Goal: Task Accomplishment & Management: Complete application form

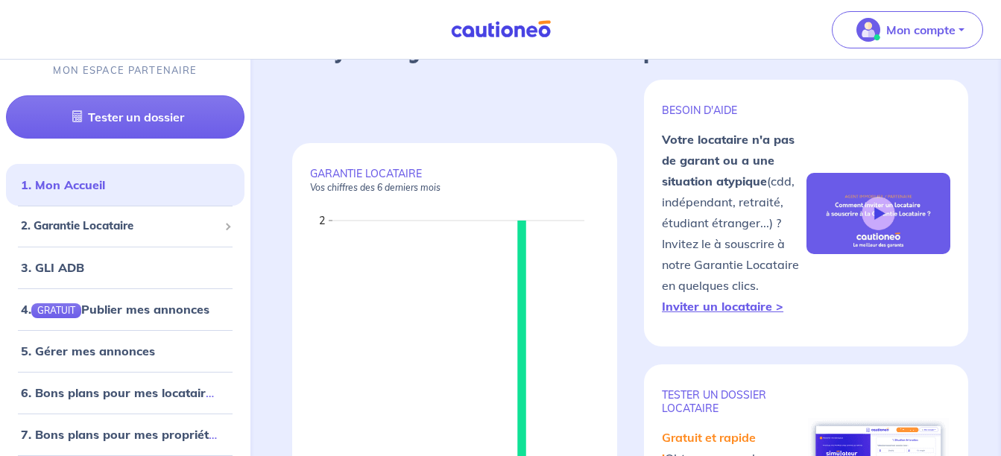
scroll to position [75, 0]
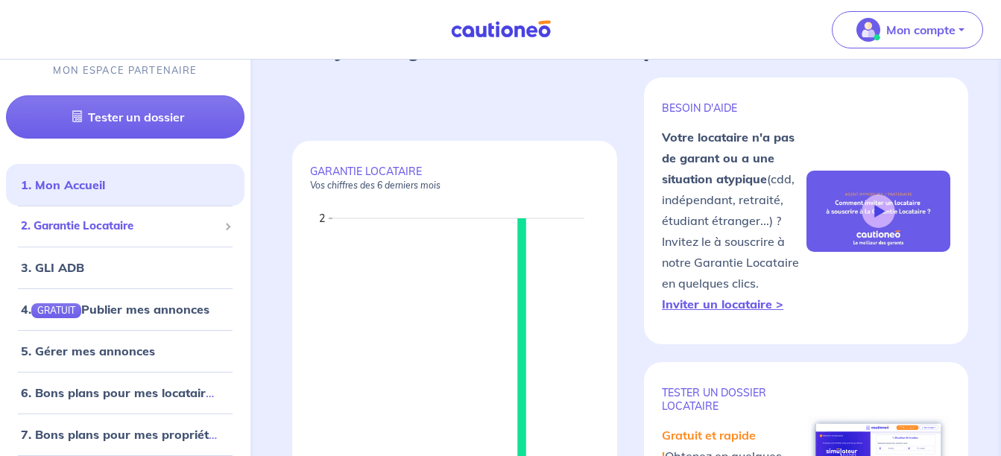
click at [105, 224] on span "2. Garantie Locataire" at bounding box center [120, 226] width 198 height 17
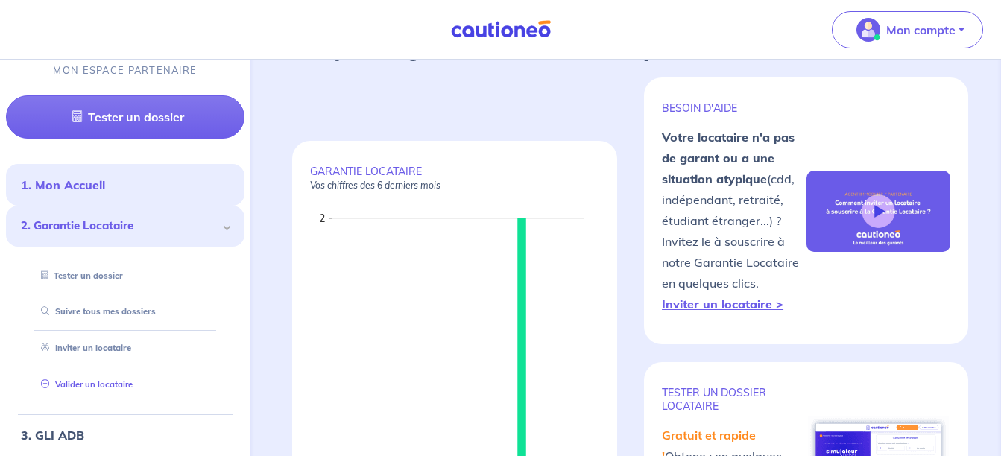
click at [101, 385] on link "Valider un locataire" at bounding box center [84, 385] width 98 height 10
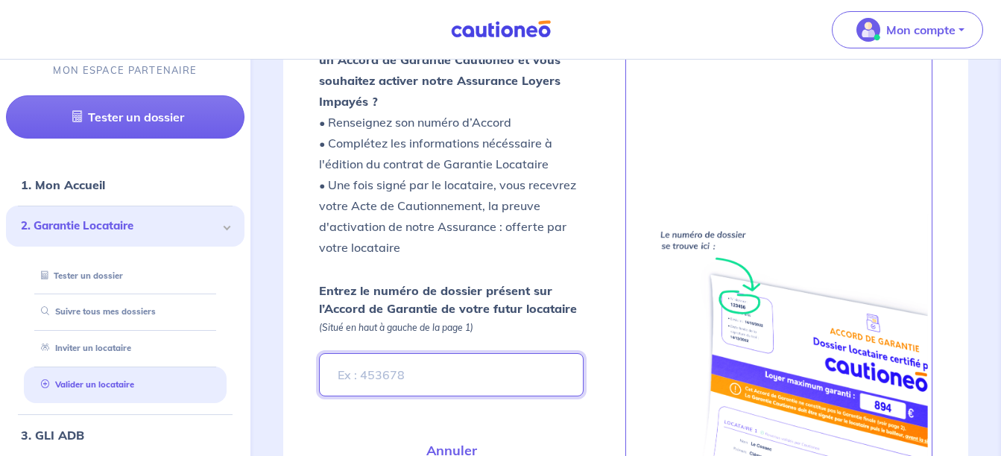
scroll to position [607, 0]
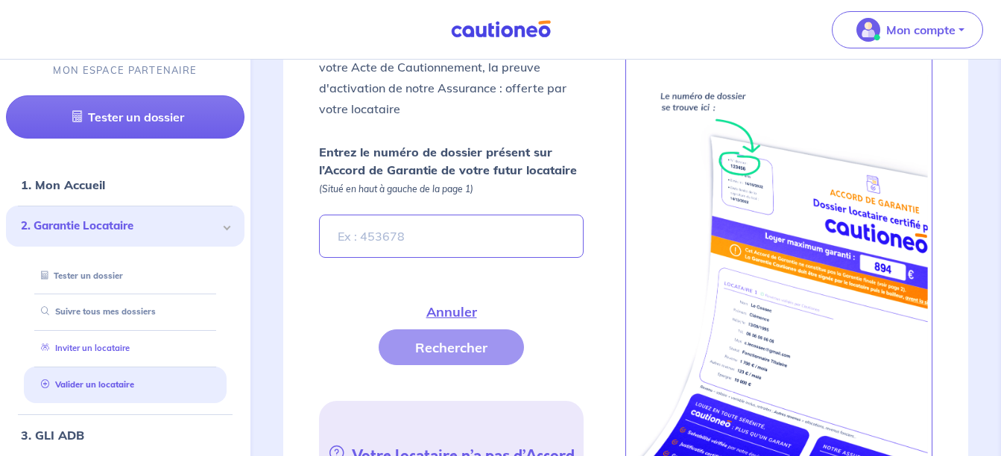
click at [88, 343] on link "Inviter un locataire" at bounding box center [82, 348] width 95 height 10
select select "FR"
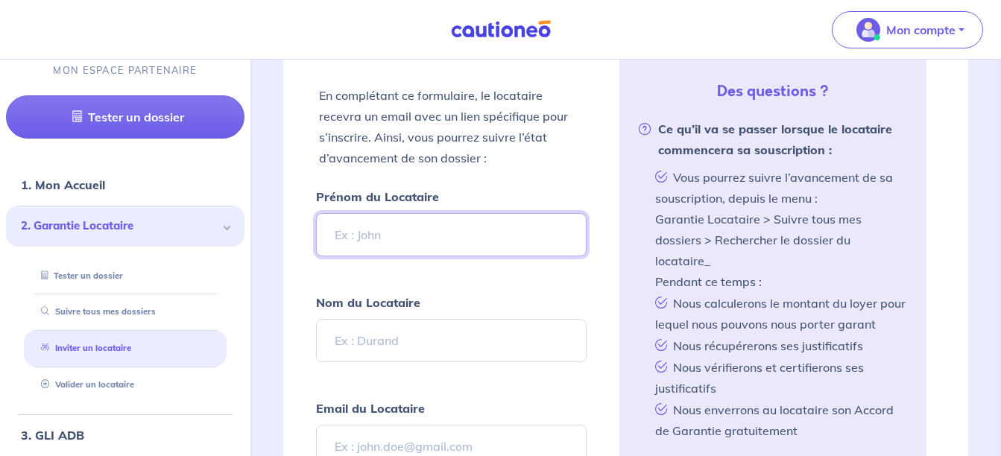
scroll to position [458, 0]
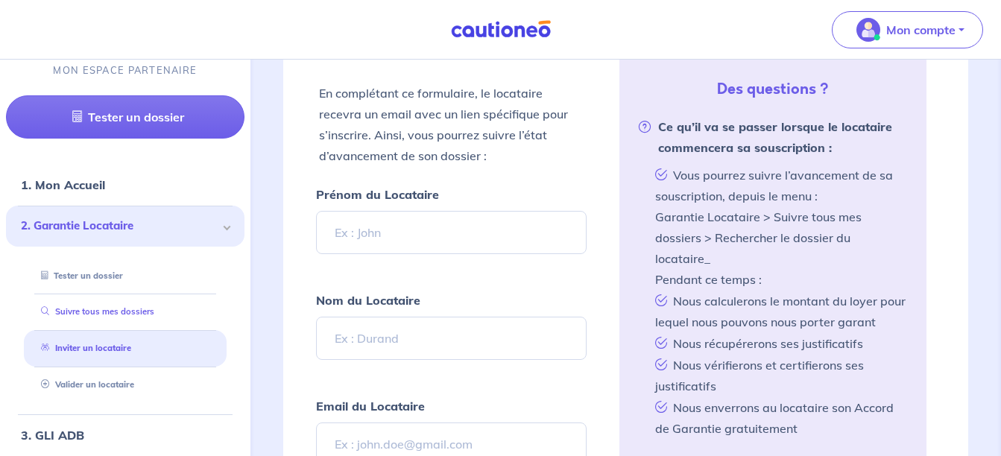
click at [136, 312] on link "Suivre tous mes dossiers" at bounding box center [94, 312] width 119 height 10
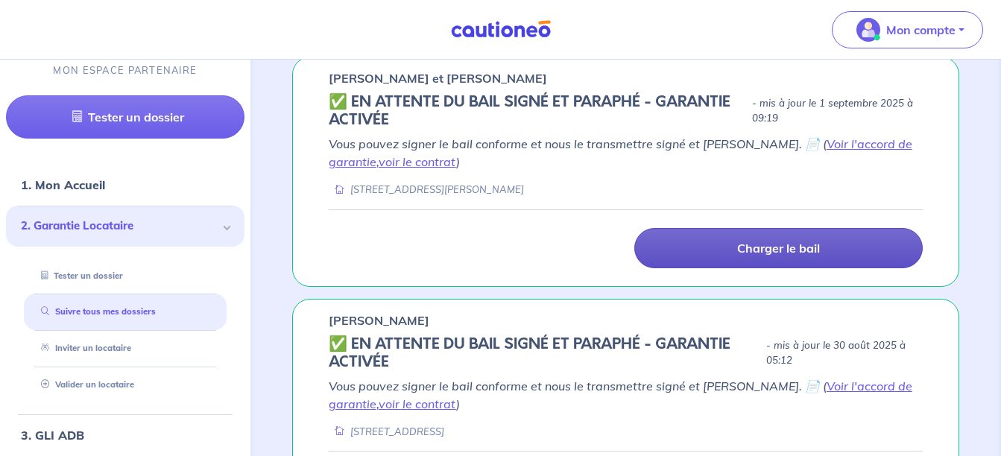
scroll to position [592, 0]
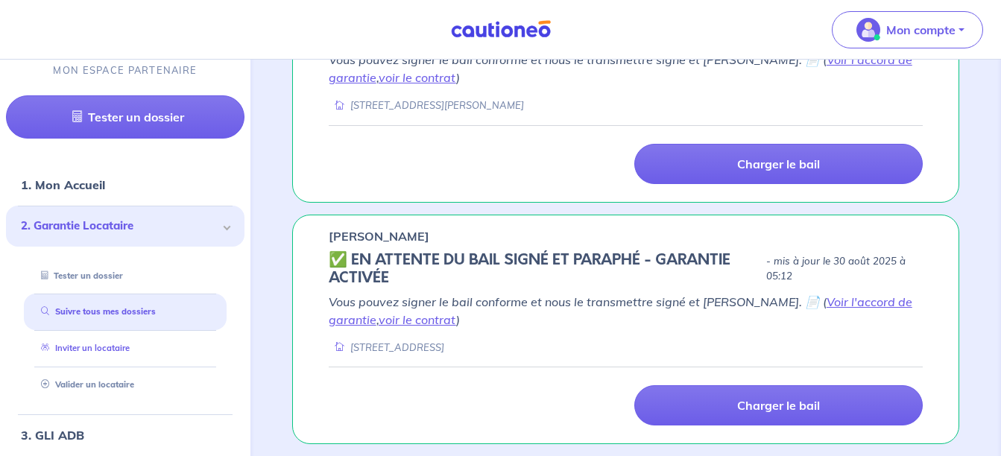
click at [83, 343] on link "Inviter un locataire" at bounding box center [82, 348] width 95 height 10
select select "FR"
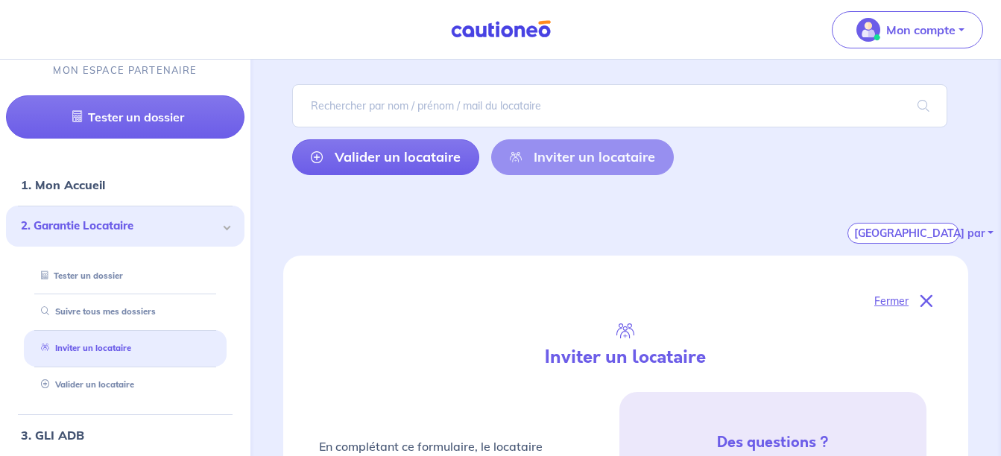
scroll to position [373, 0]
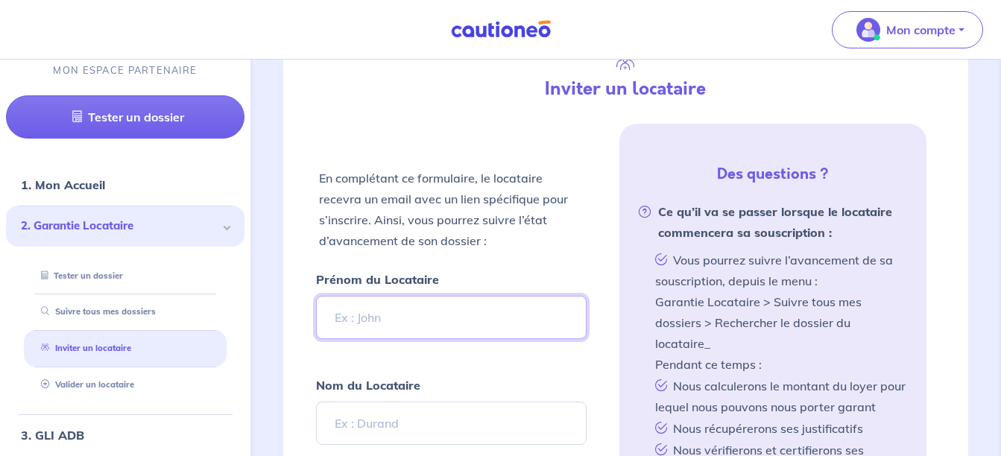
click at [456, 307] on input "Prénom du Locataire" at bounding box center [451, 317] width 271 height 43
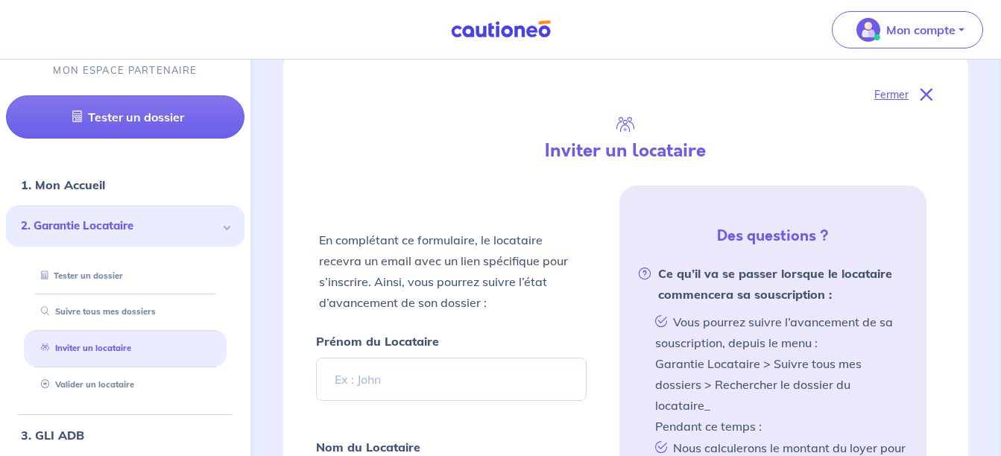
scroll to position [298, 0]
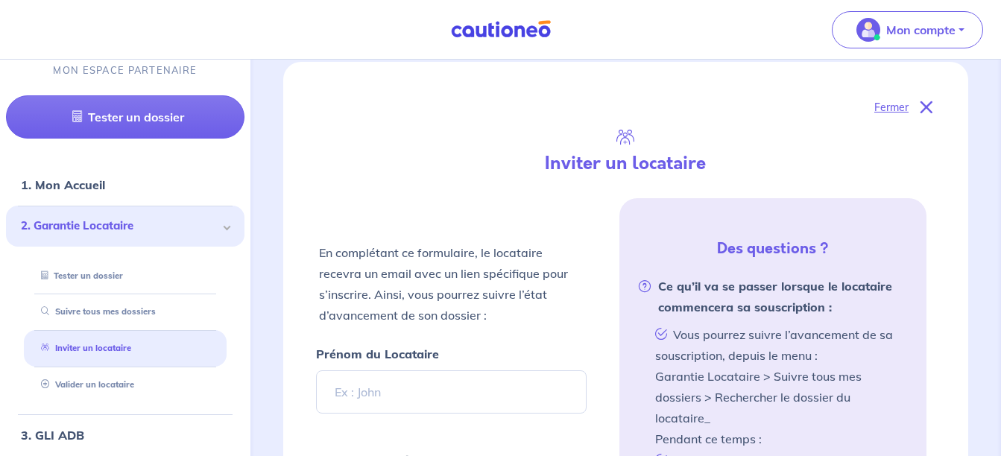
click at [177, 227] on span "2. Garantie Locataire" at bounding box center [120, 226] width 198 height 17
click at [224, 231] on span at bounding box center [226, 226] width 5 height 17
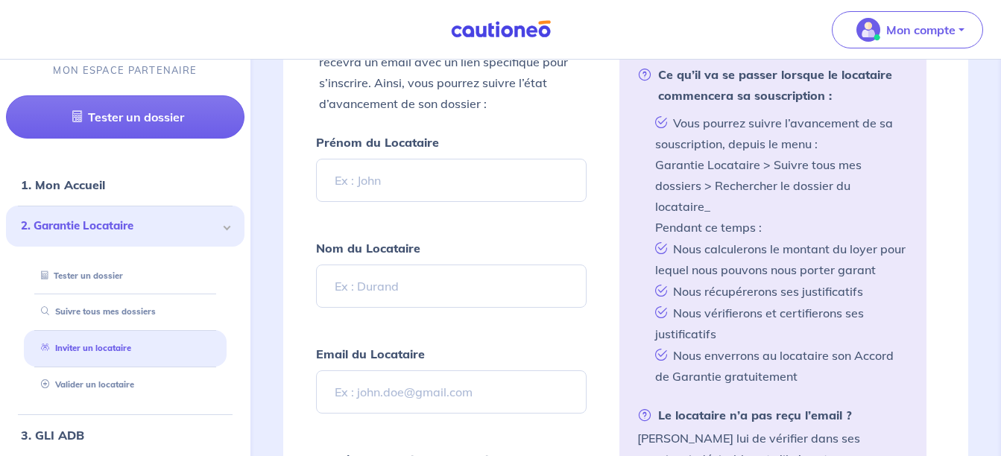
scroll to position [522, 0]
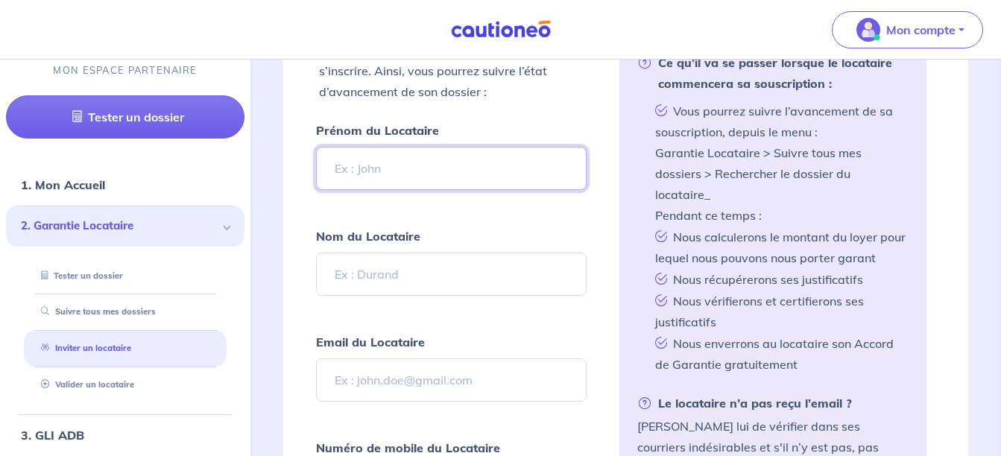
click at [383, 160] on input "Prénom du Locataire" at bounding box center [451, 168] width 271 height 43
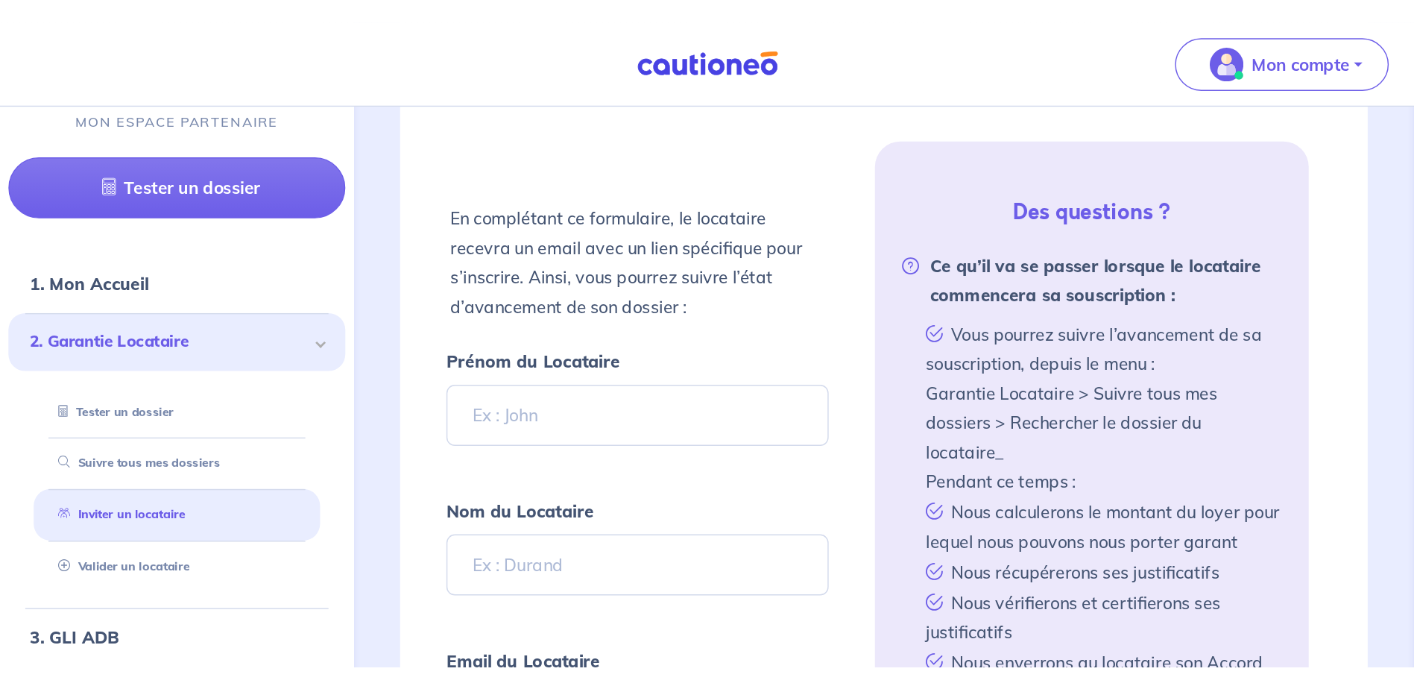
scroll to position [373, 0]
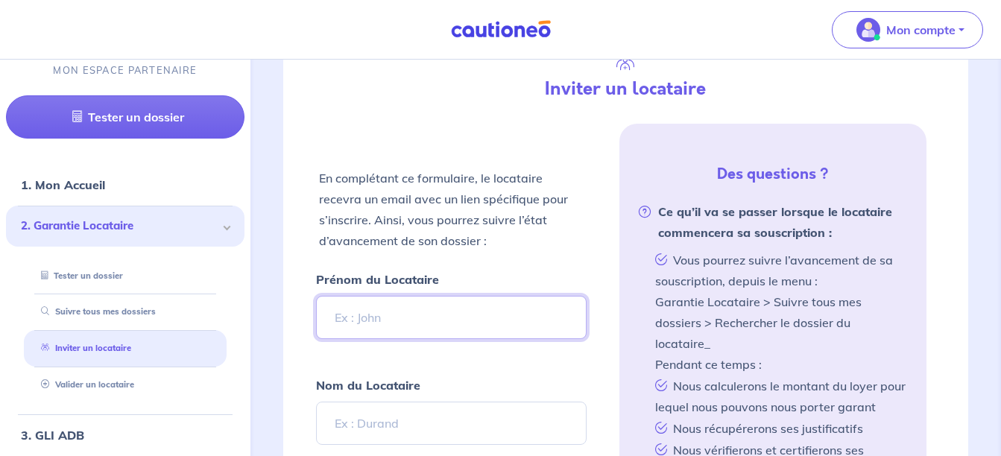
click at [477, 313] on input "Prénom du Locataire" at bounding box center [451, 317] width 271 height 43
click at [805, 86] on div "Inviter un locataire" at bounding box center [626, 89] width 632 height 34
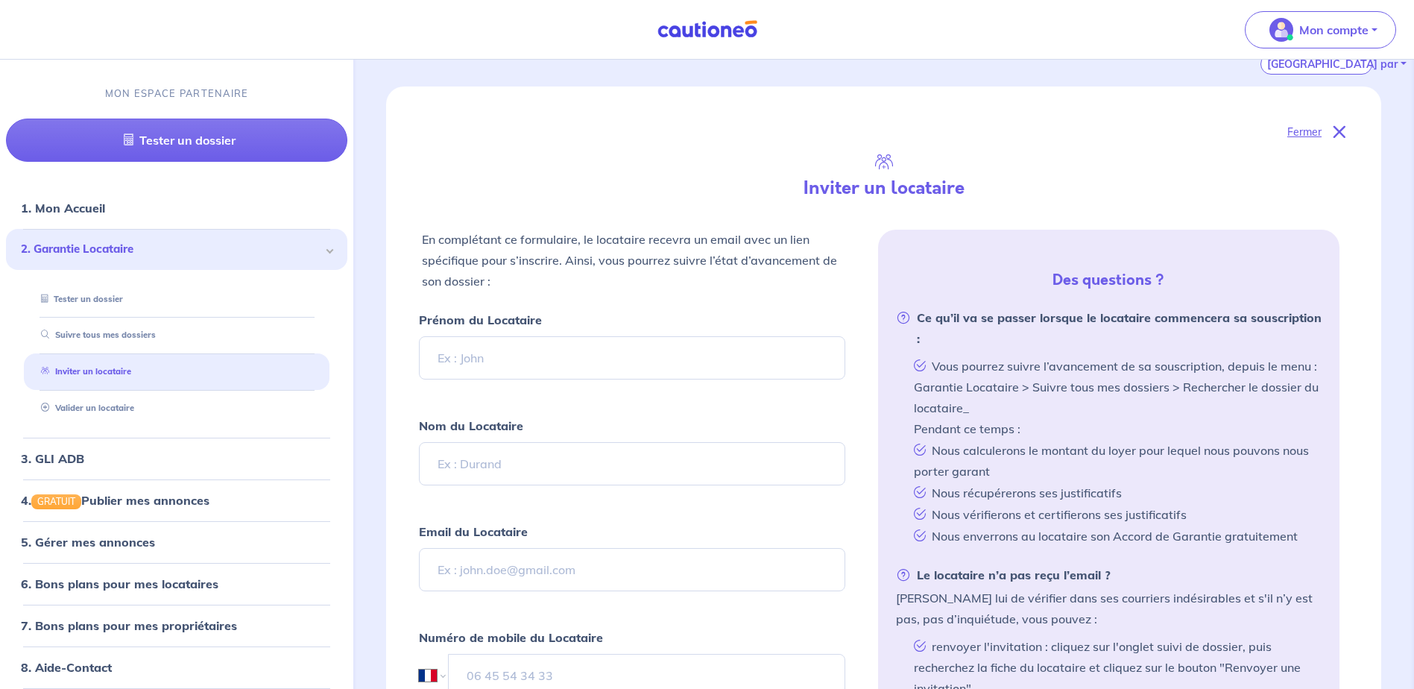
scroll to position [0, 0]
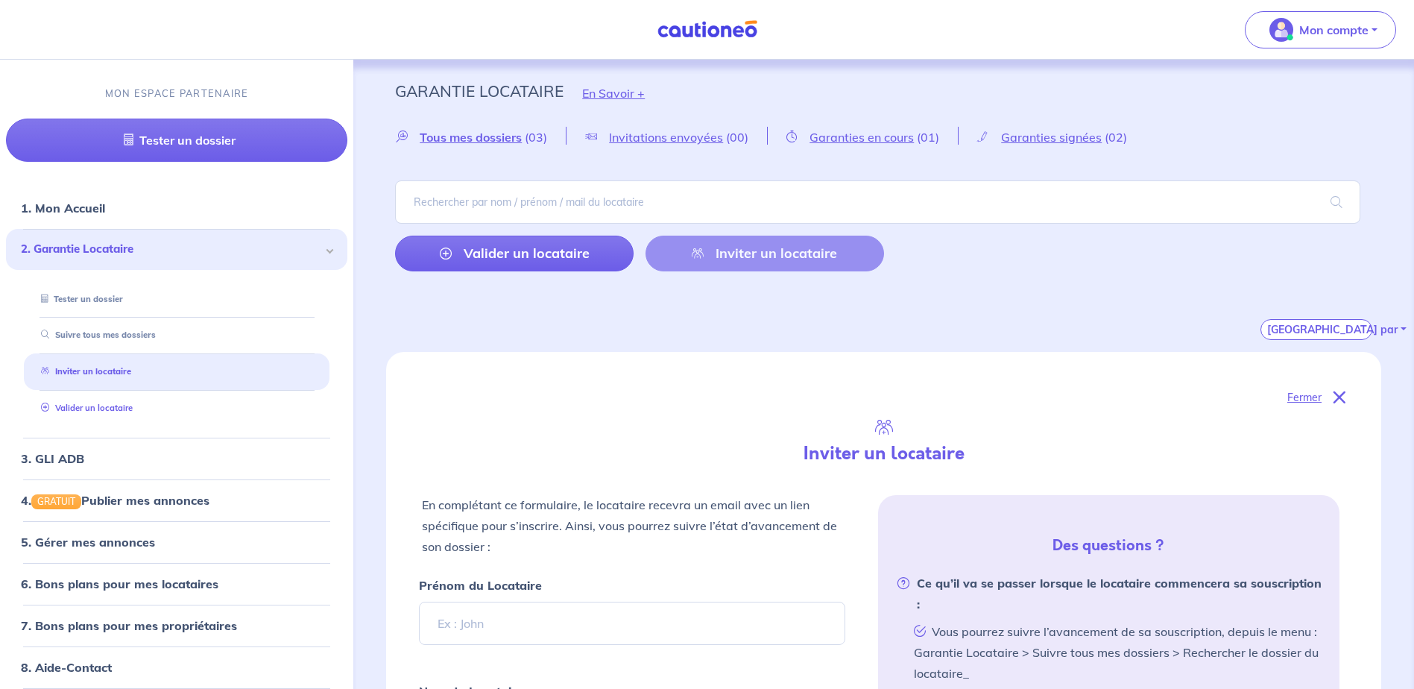
click at [90, 406] on link "Valider un locataire" at bounding box center [84, 408] width 98 height 10
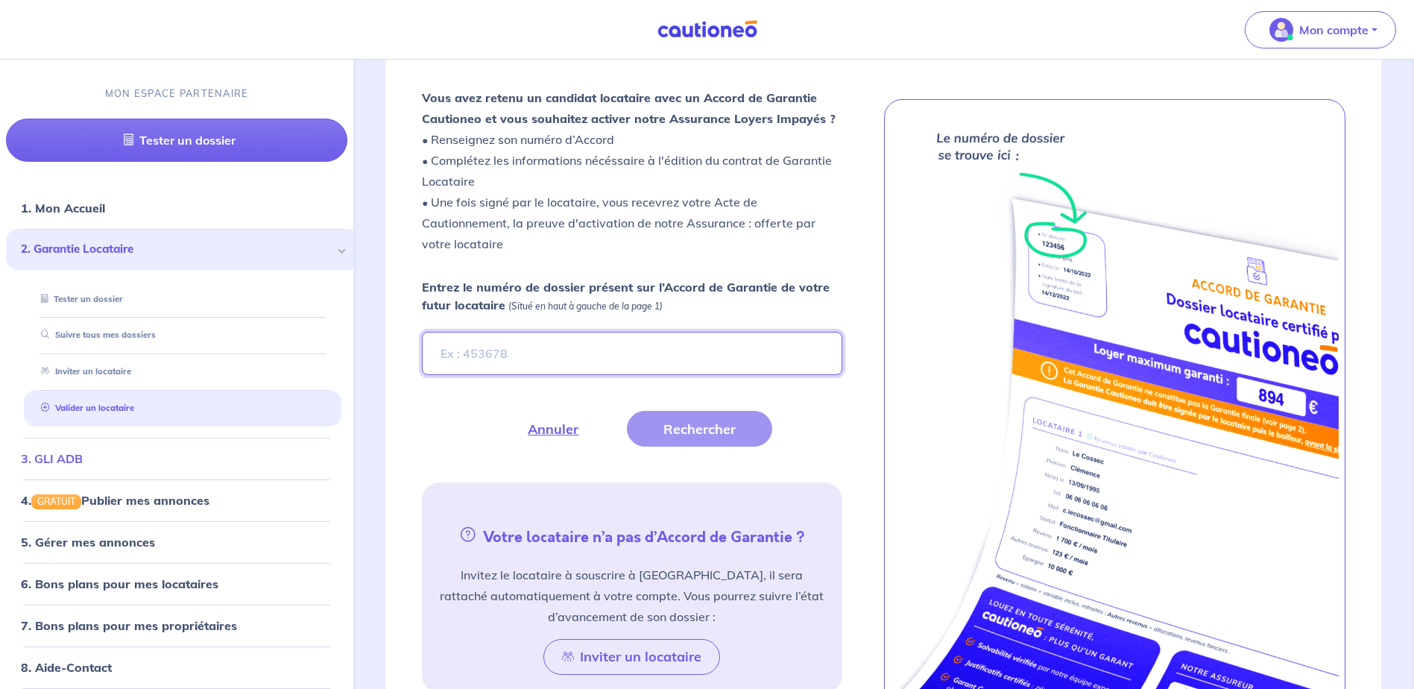
scroll to position [410, 0]
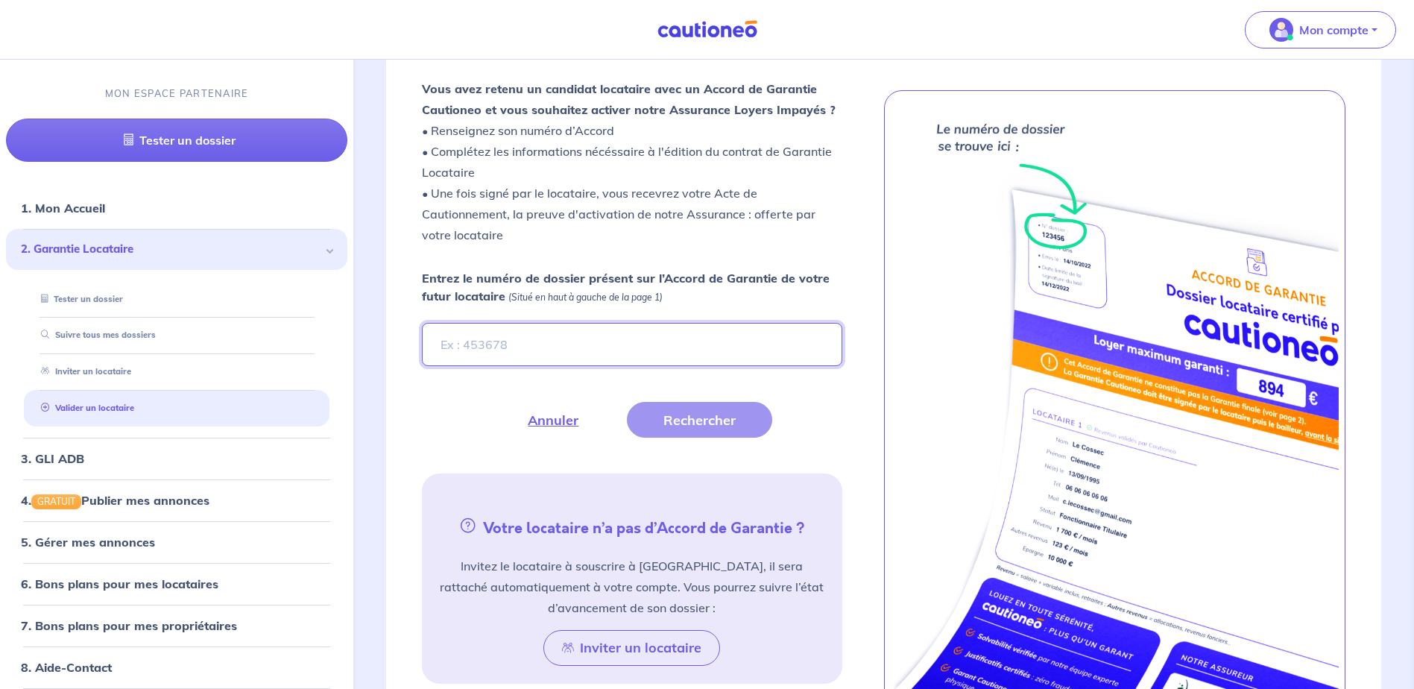
click at [597, 341] on input "Entrez le numéro de dossier présent sur l’Accord de Garantie de votre futur loc…" at bounding box center [632, 344] width 420 height 43
click at [496, 346] on input "1" at bounding box center [632, 344] width 420 height 43
click at [684, 425] on button "Rechercher" at bounding box center [699, 420] width 145 height 36
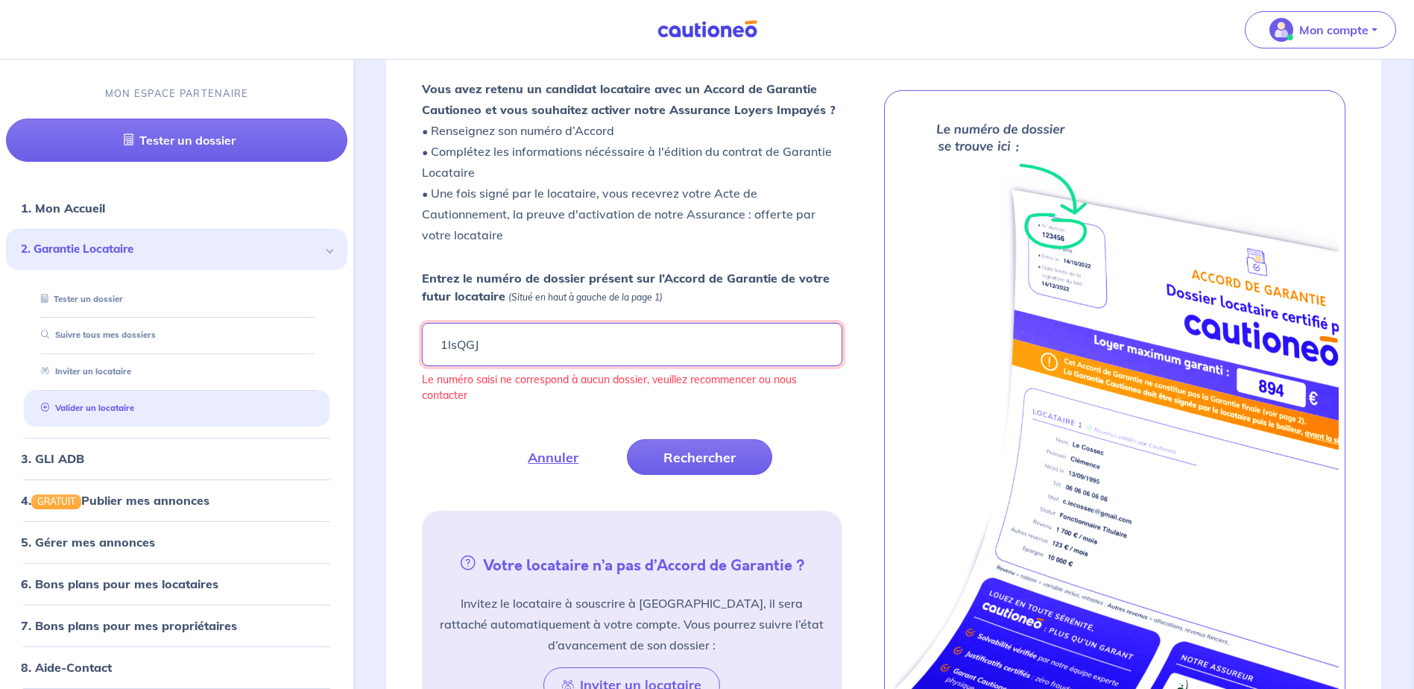
drag, startPoint x: 491, startPoint y: 344, endPoint x: 429, endPoint y: 345, distance: 62.6
click at [429, 345] on input "1lsQGJ" at bounding box center [632, 344] width 420 height 43
type input "1IsQGJ"
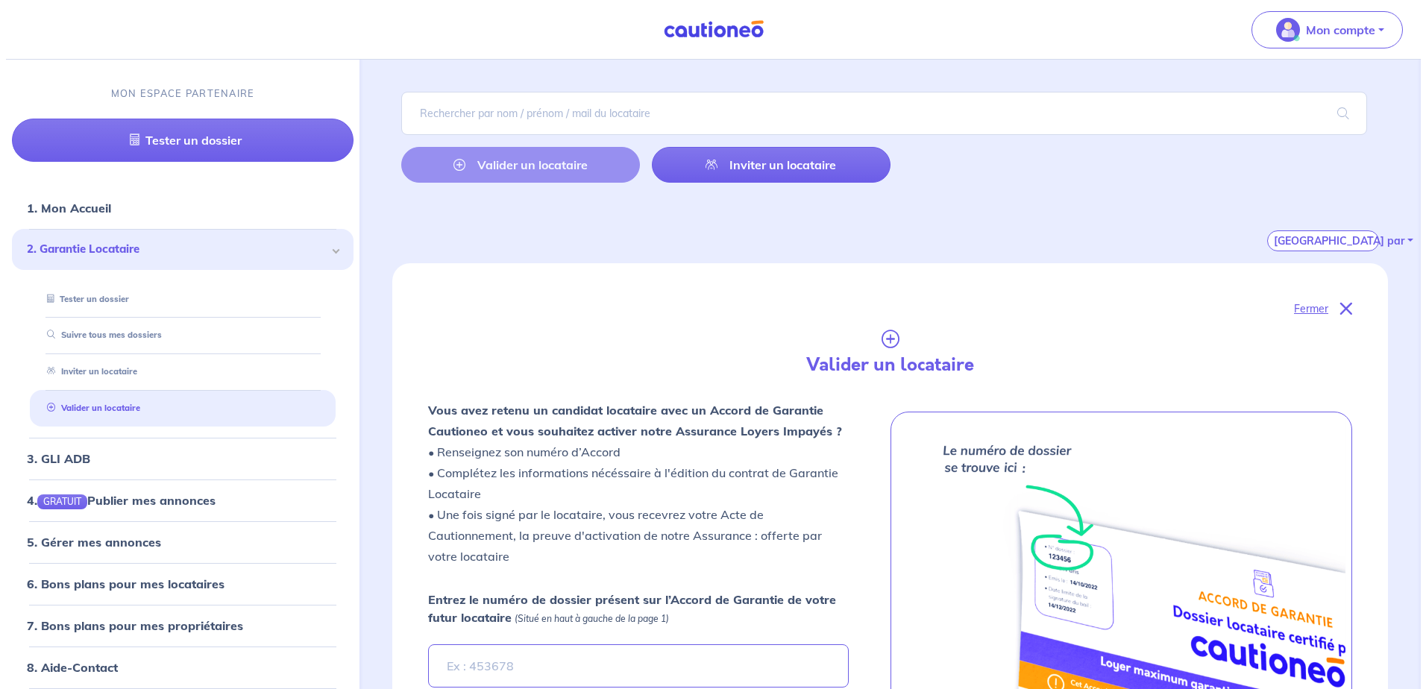
scroll to position [189, 0]
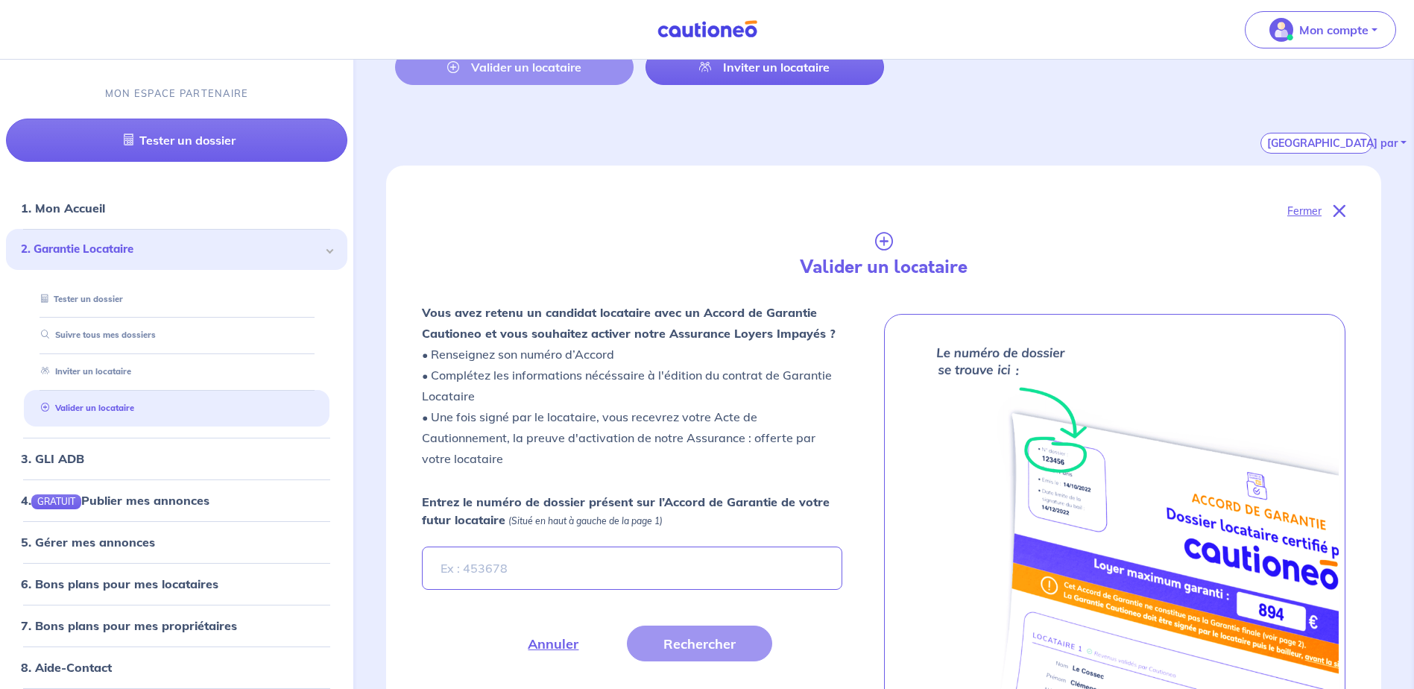
click at [614, 570] on input "Entrez le numéro de dossier présent sur l’Accord de Garantie de votre futur loc…" at bounding box center [632, 568] width 420 height 43
type input "1IsQGJ"
click at [703, 647] on button "Rechercher" at bounding box center [699, 644] width 145 height 36
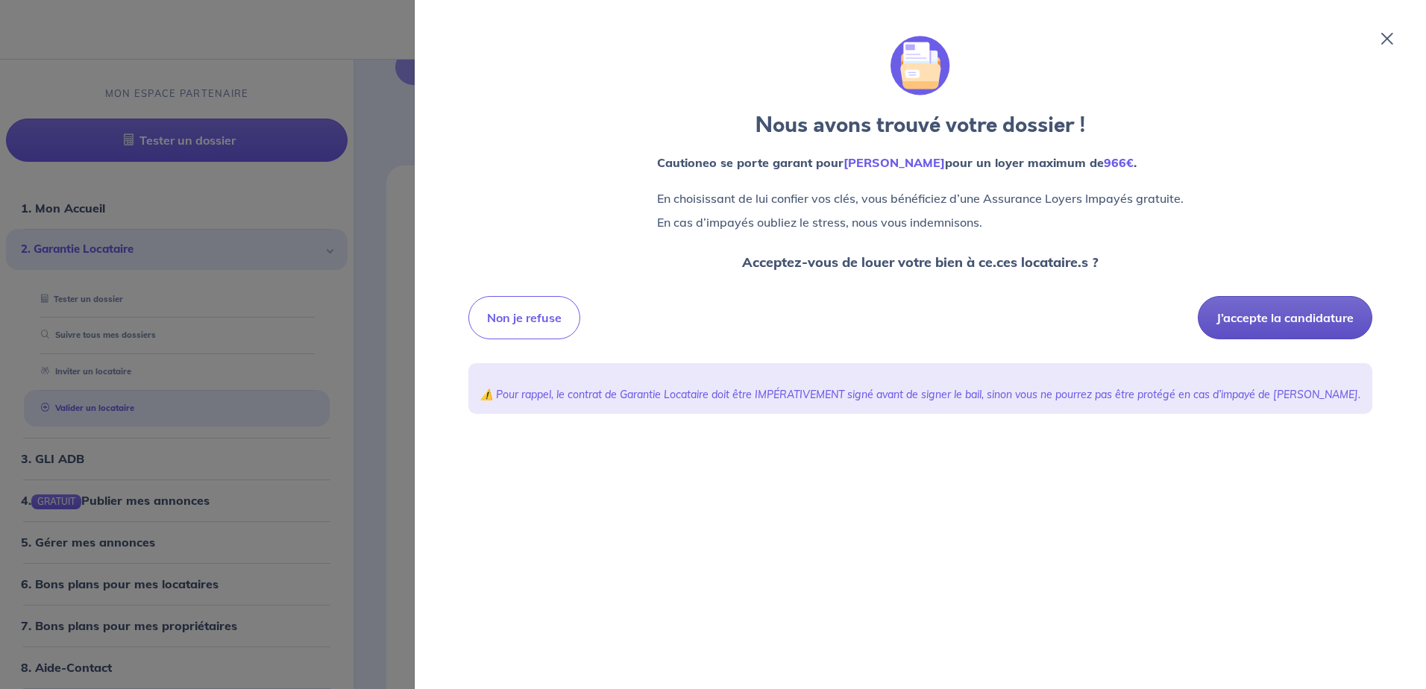
click at [1284, 318] on button "J’accepte la candidature" at bounding box center [1284, 317] width 174 height 43
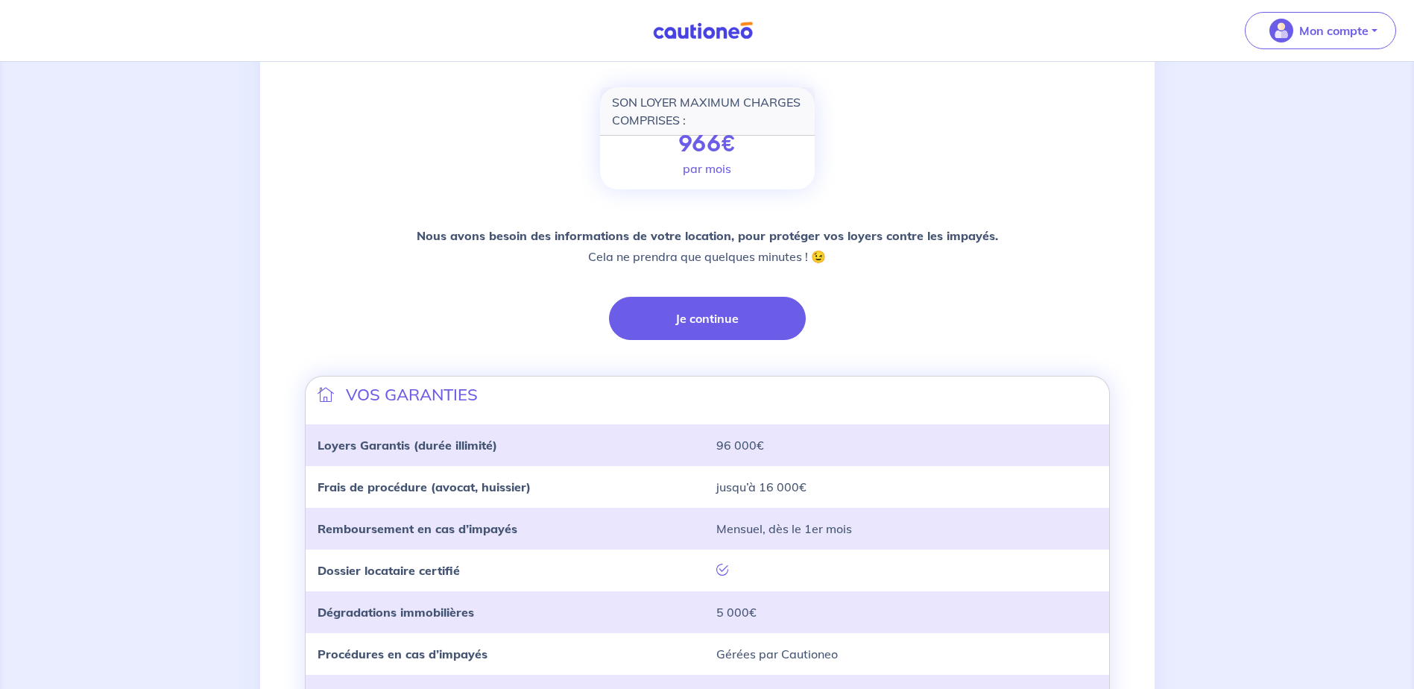
scroll to position [298, 0]
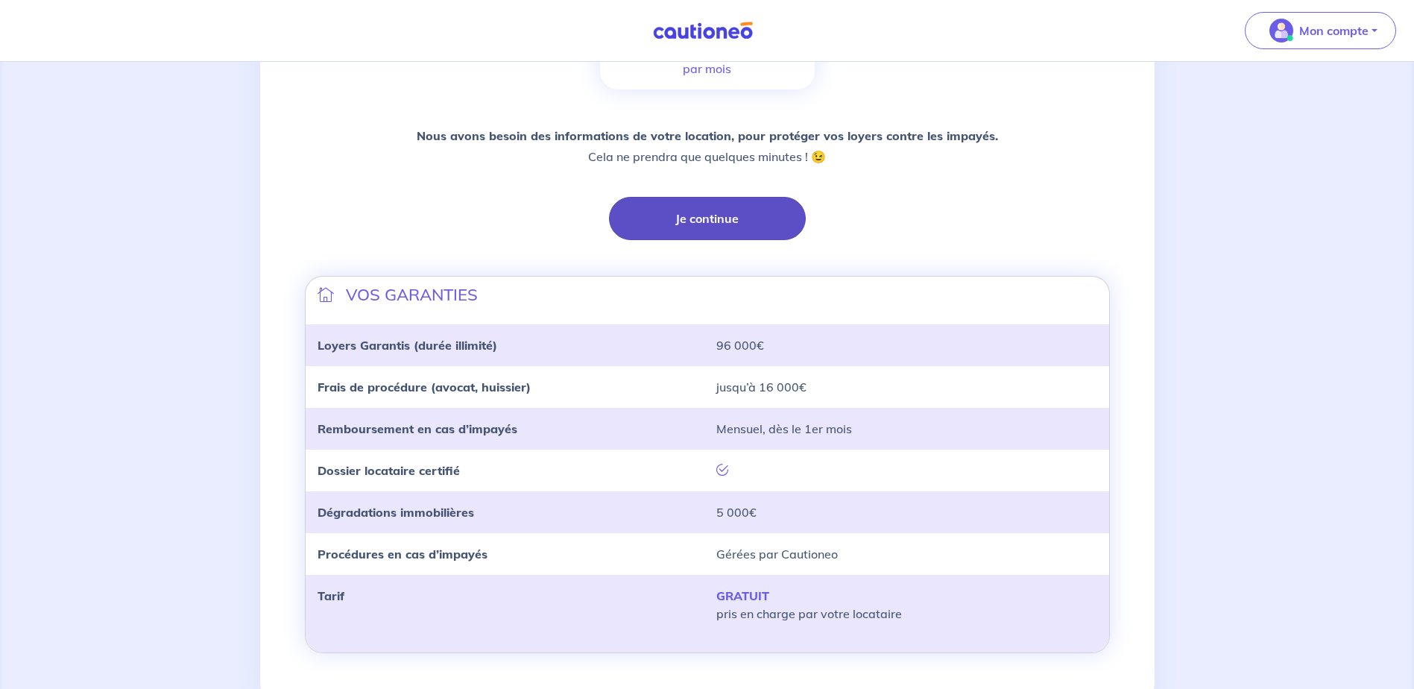
click at [713, 223] on button "Je continue" at bounding box center [707, 218] width 197 height 43
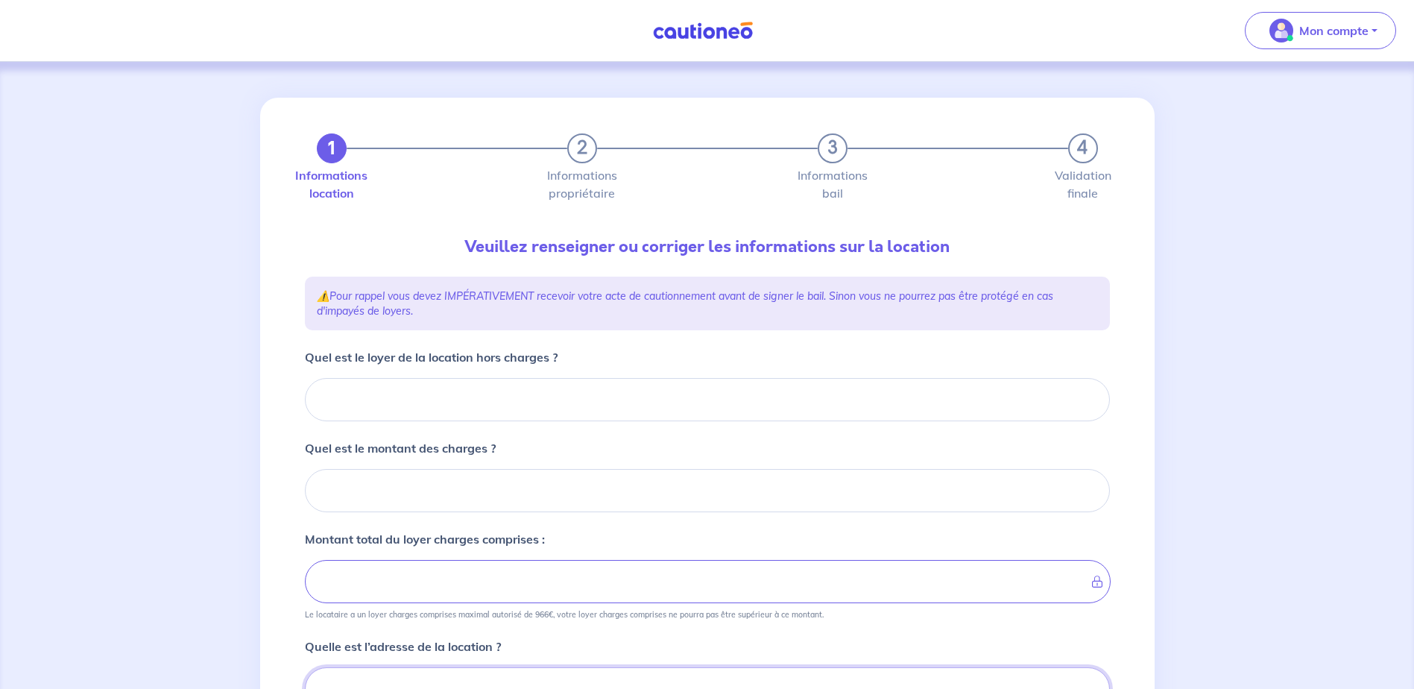
scroll to position [7, 0]
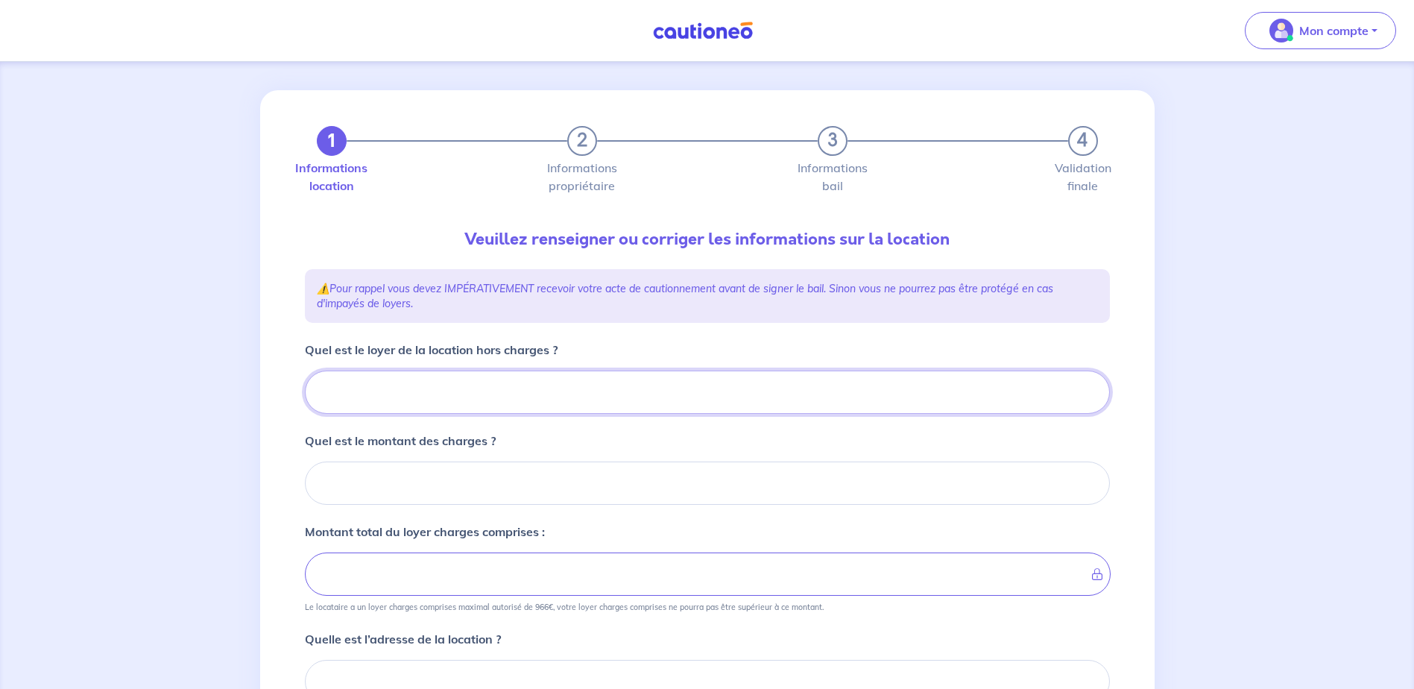
click at [655, 391] on input "Quel est le loyer de la location hors charges ?" at bounding box center [707, 392] width 805 height 43
click at [582, 400] on input "Quel est le loyer de la location hors charges ?" at bounding box center [707, 392] width 805 height 43
type input "76"
type input "764"
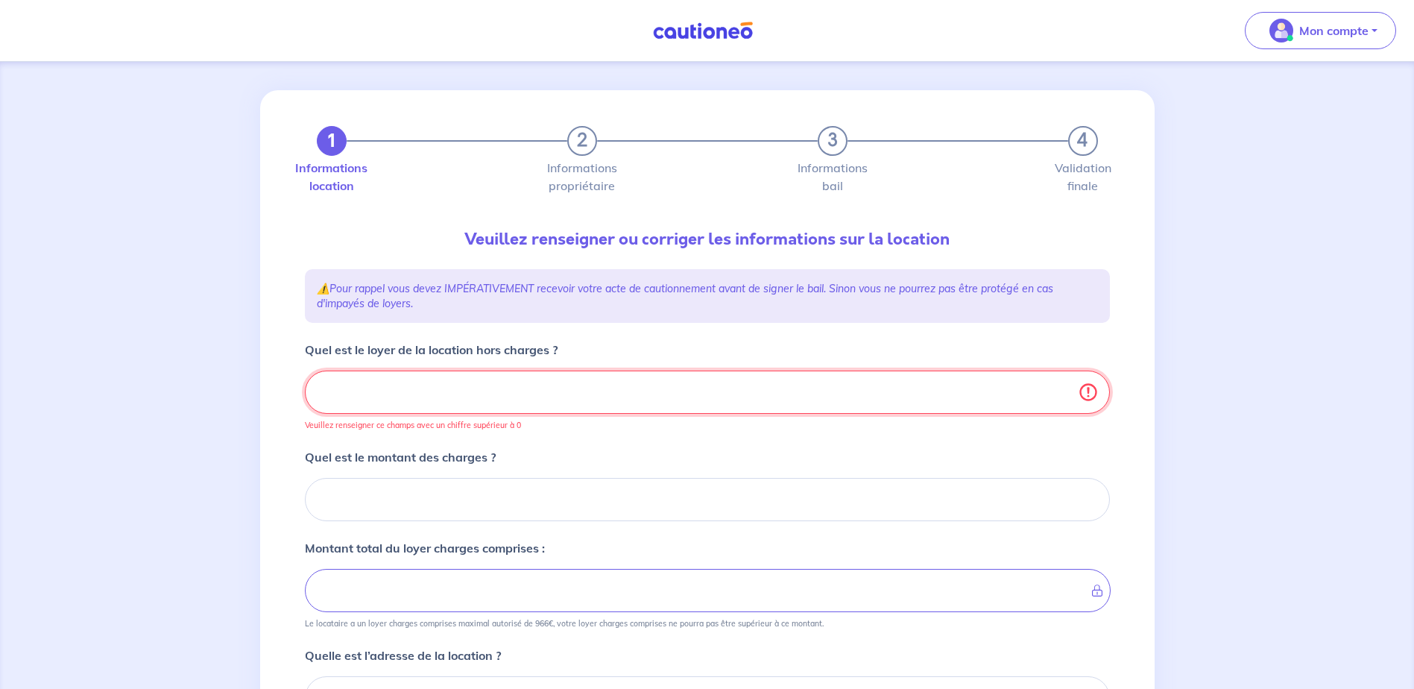
type input "764.6"
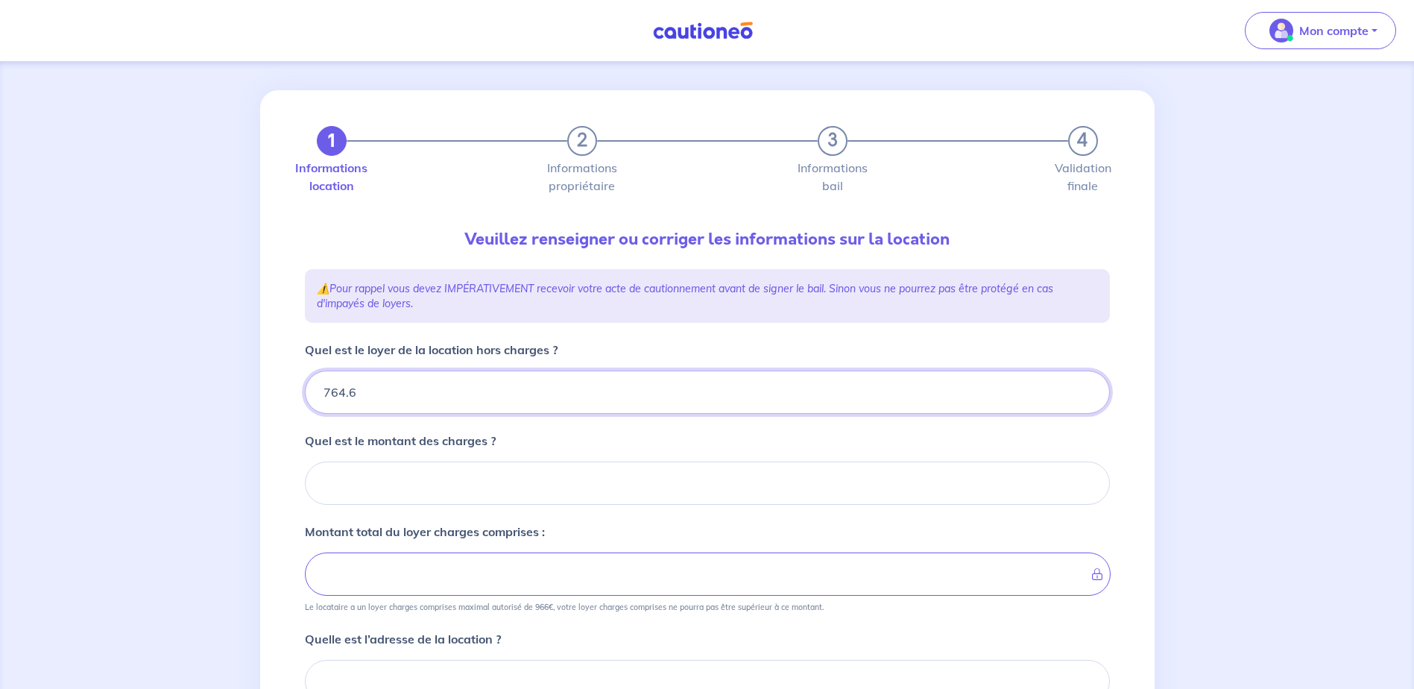
type input "764.63"
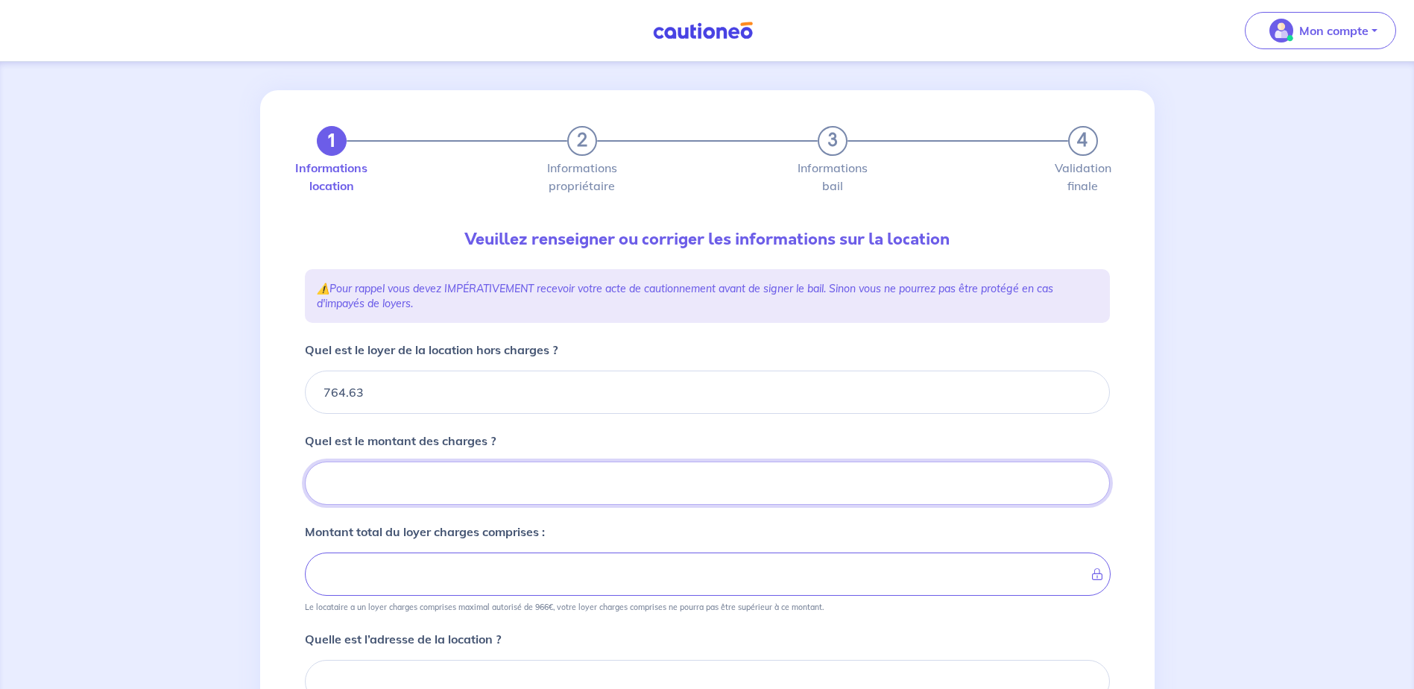
click at [482, 488] on input "Quel est le montant des charges ?" at bounding box center [707, 483] width 805 height 43
type input "16"
type input "765.63"
type input "169"
type input "933.63"
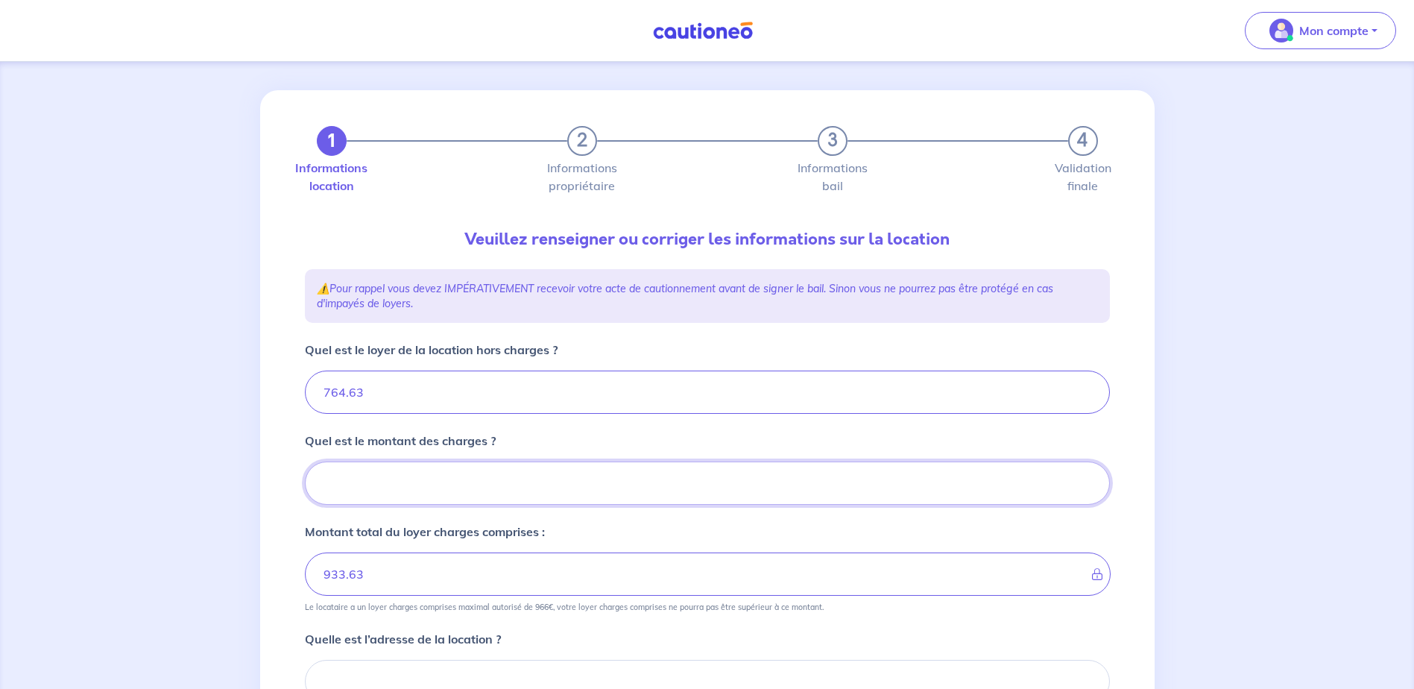
type input "169.7"
type input "764.63"
type input "169.75"
type input "934.38"
type input "169.75"
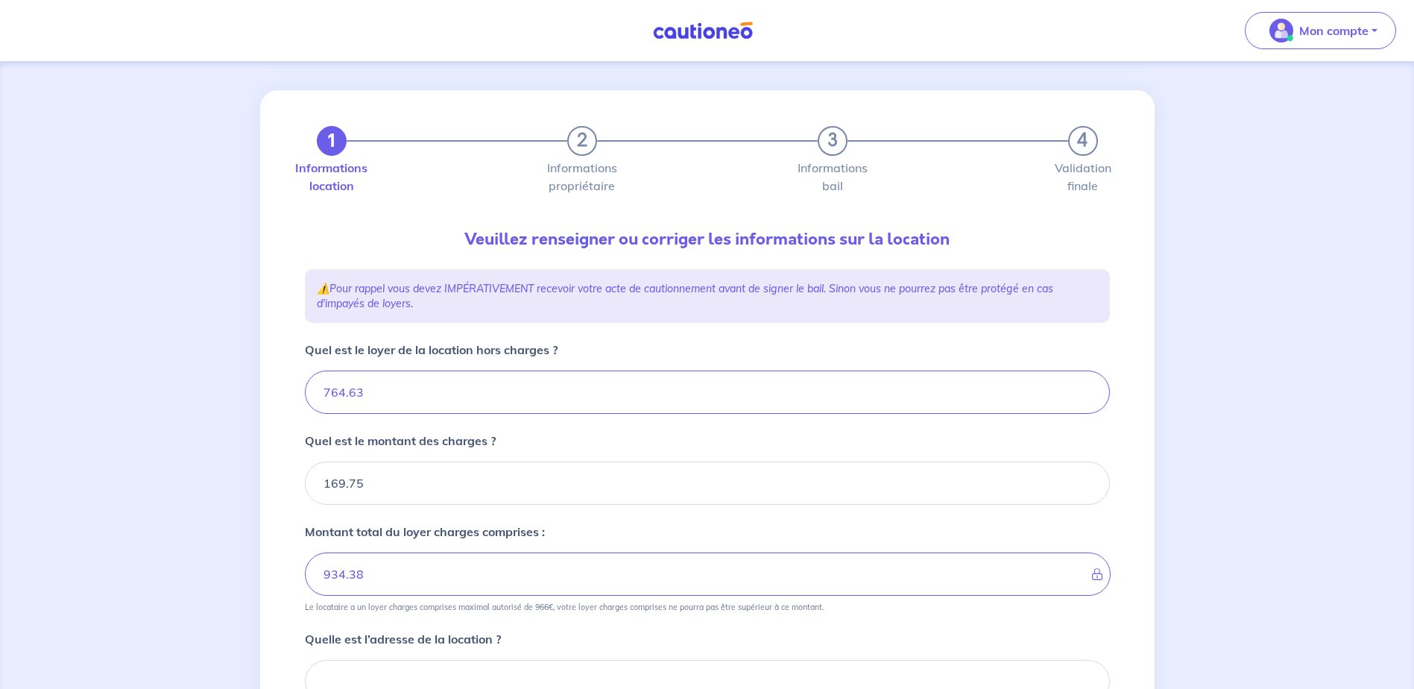
click at [666, 429] on form "Quel est le loyer de la location hors charges ? 764.63 Quel est le montant des …" at bounding box center [707, 642] width 805 height 602
click at [336, 393] on input "764.63" at bounding box center [707, 392] width 805 height 43
type input "74.63"
type input "244.38"
type input "746.63"
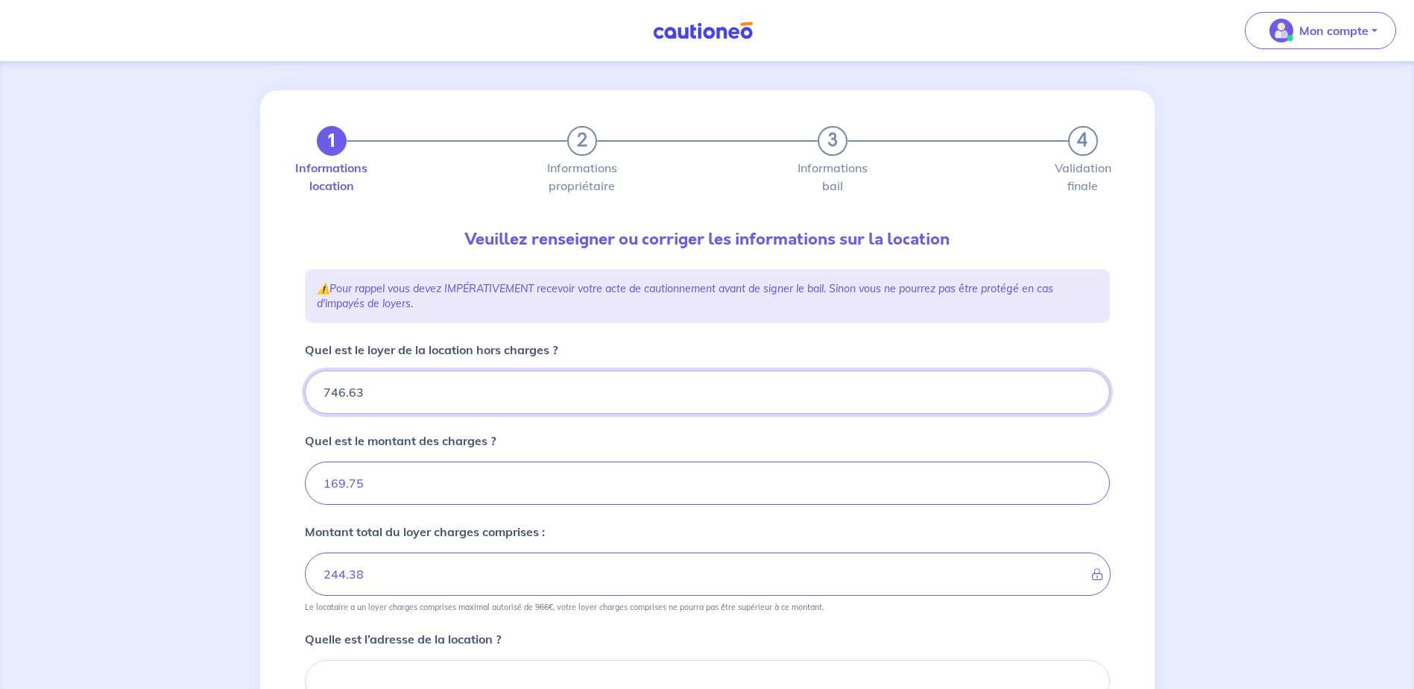
type input "916.38"
type input "746.63"
click at [635, 535] on div "Montant total du loyer charges comprises : 916.38 Le locataire a un loyer charg…" at bounding box center [707, 567] width 805 height 89
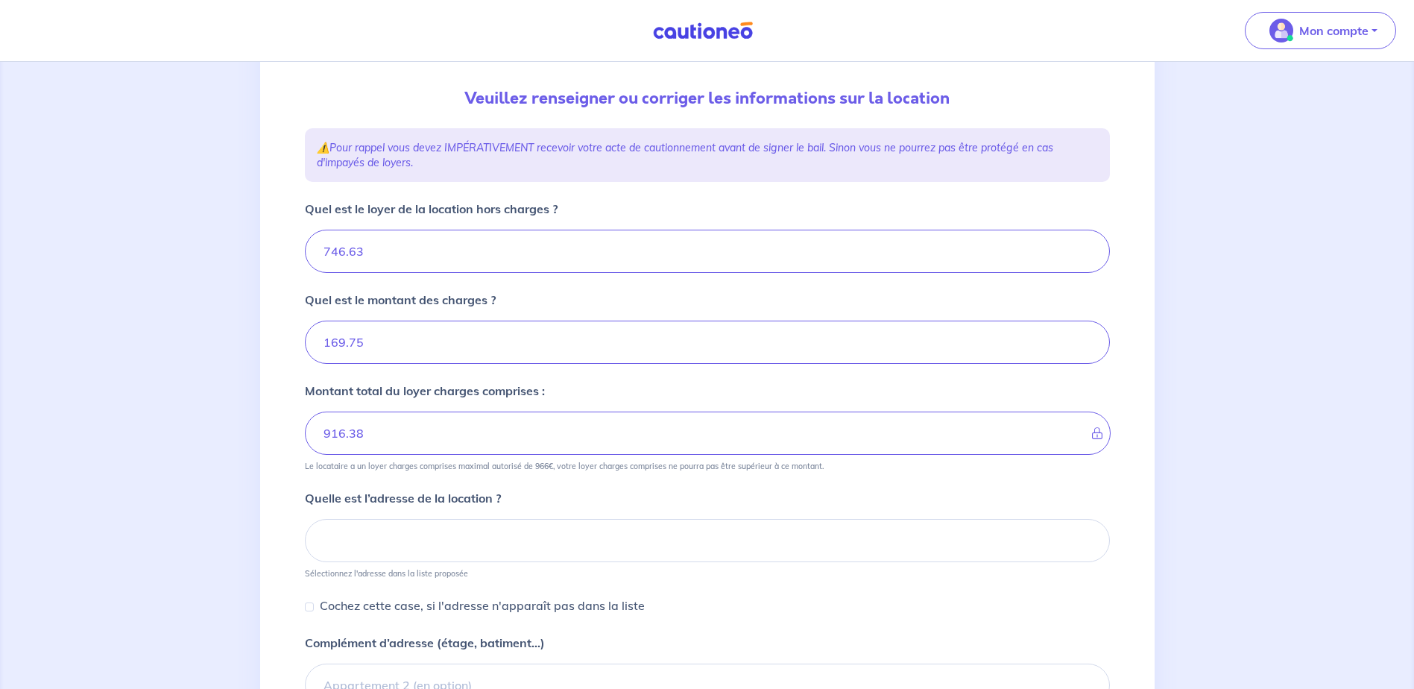
scroll to position [157, 0]
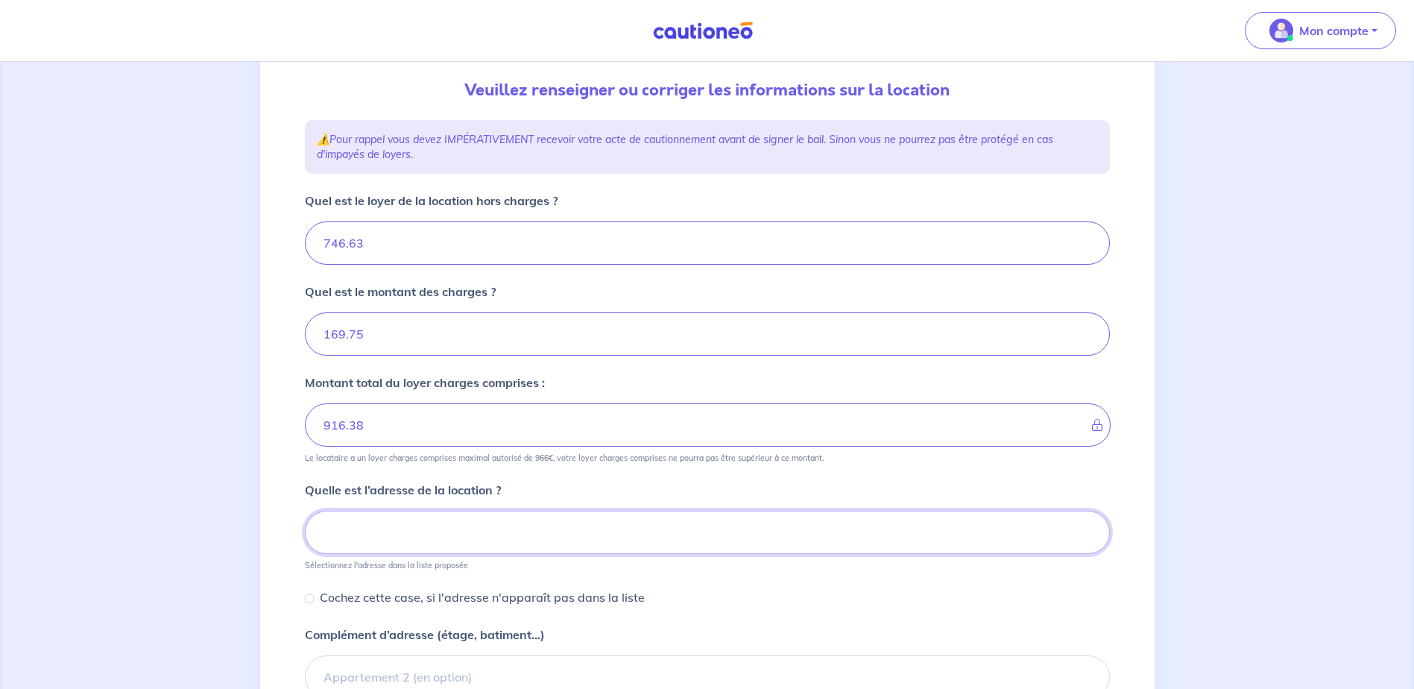
click at [563, 520] on input at bounding box center [707, 532] width 805 height 43
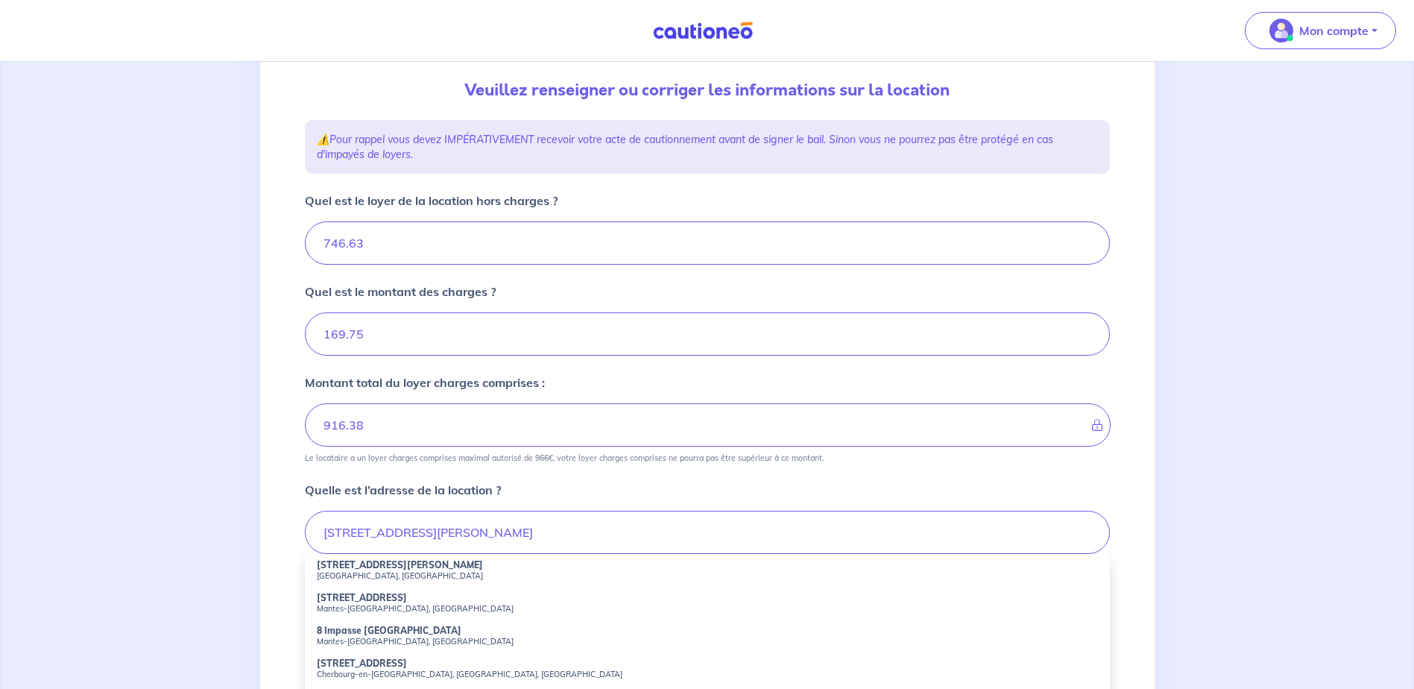
click at [523, 576] on small "Nantes, France" at bounding box center [707, 575] width 781 height 10
type input "8 Rue Anne Mandeville, Nantes, France"
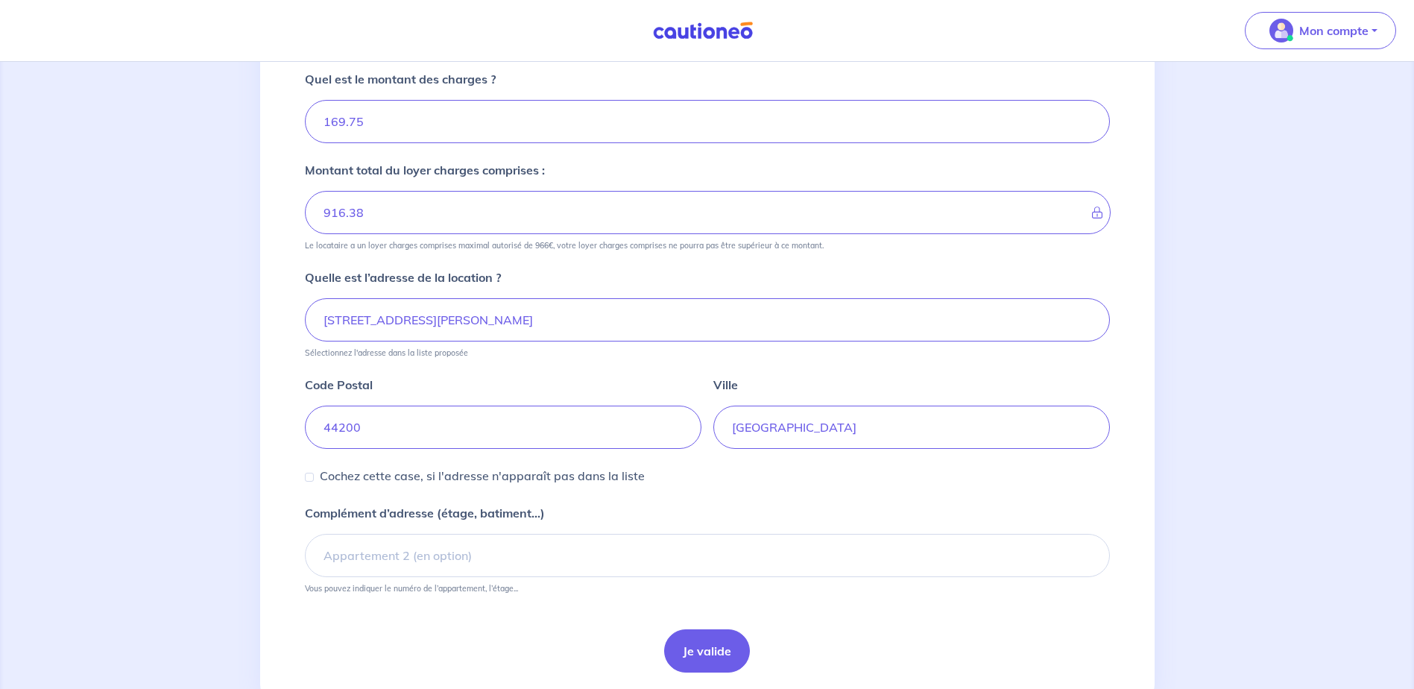
scroll to position [380, 0]
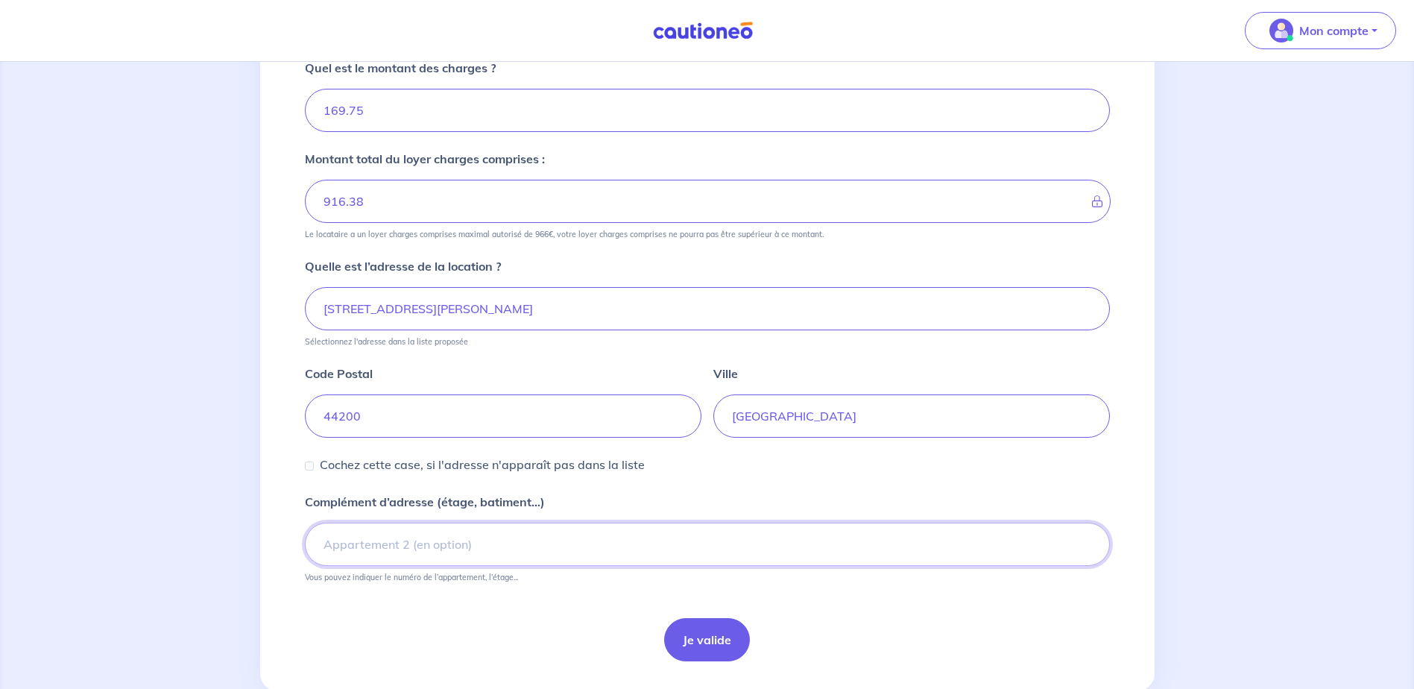
click at [593, 542] on input "Complément d’adresse (étage, batiment...)" at bounding box center [707, 544] width 805 height 43
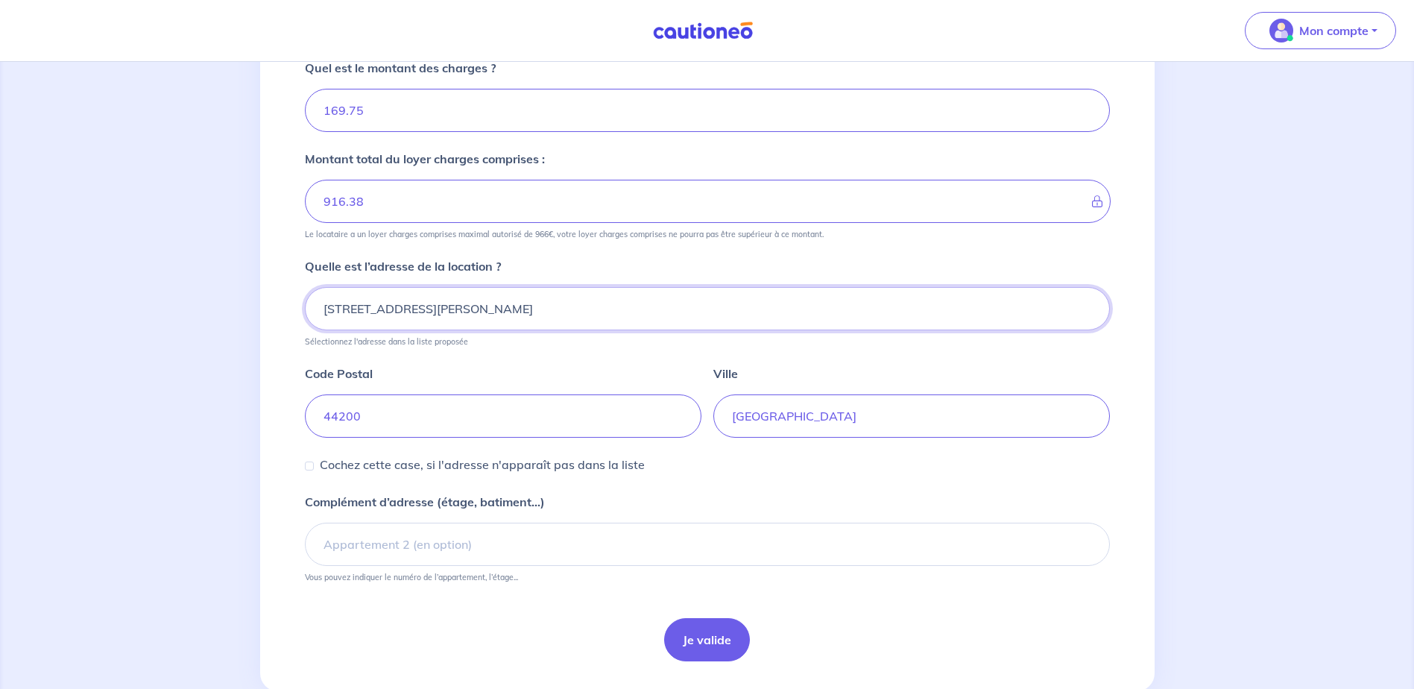
click at [590, 314] on input "8 Rue Anne Mandeville, Nantes, France" at bounding box center [707, 308] width 805 height 43
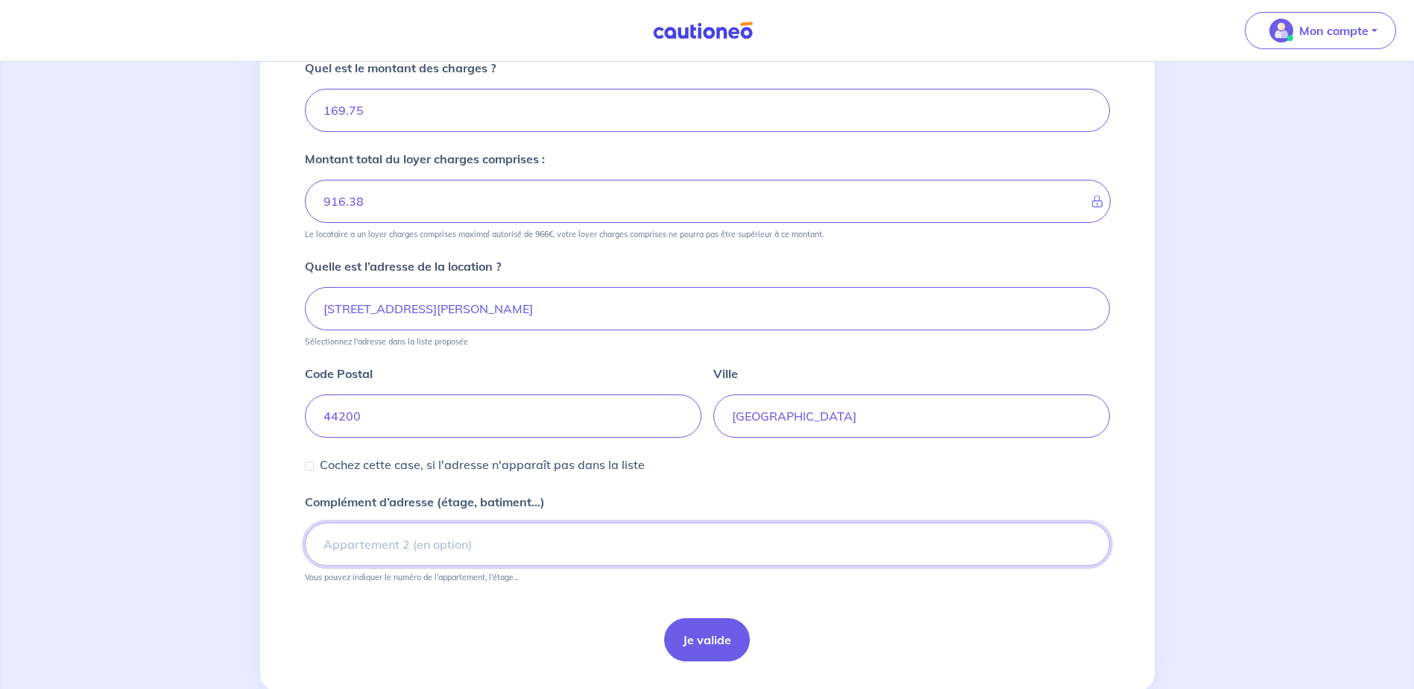
click at [427, 539] on input "Complément d’adresse (étage, batiment...)" at bounding box center [707, 544] width 805 height 43
type input "FOLIES DE LOIRE"
click at [714, 637] on button "Je valide" at bounding box center [707, 639] width 86 height 43
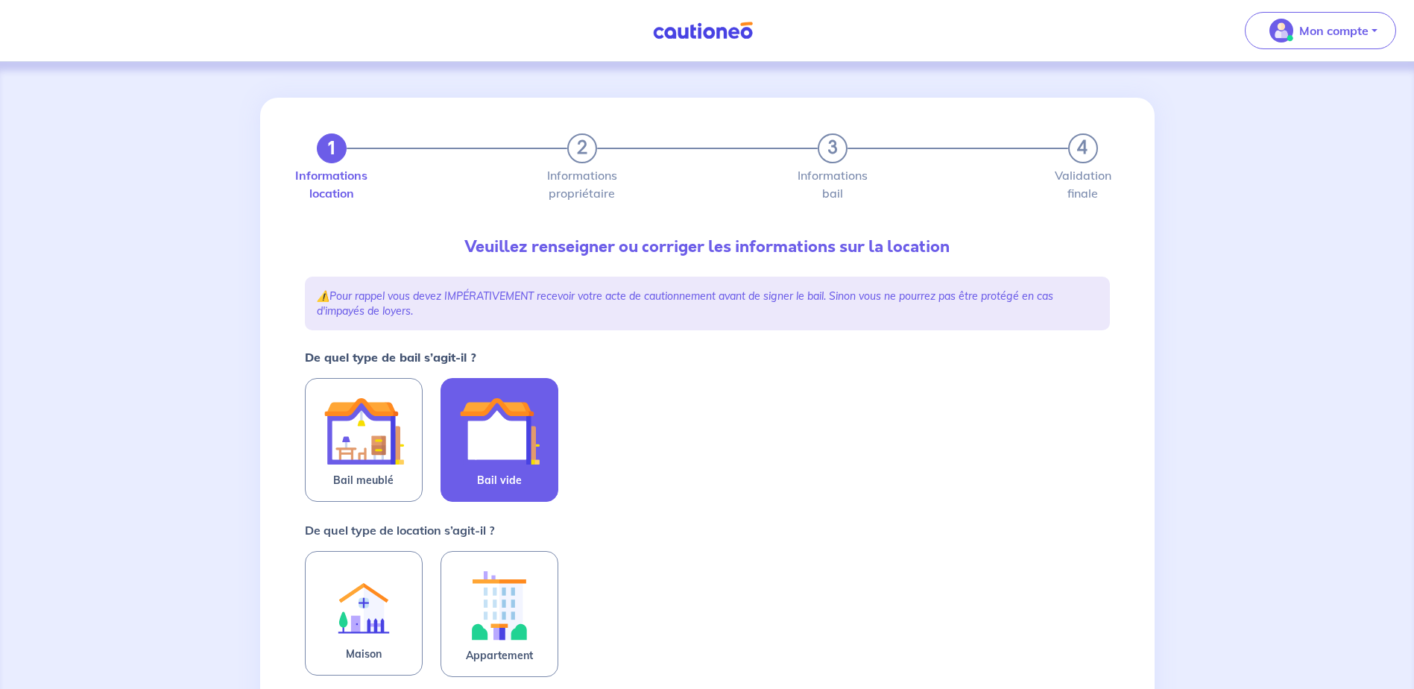
click at [494, 477] on span "Bail vide" at bounding box center [499, 480] width 45 height 18
click at [0, 0] on input "Bail vide" at bounding box center [0, 0] width 0 height 0
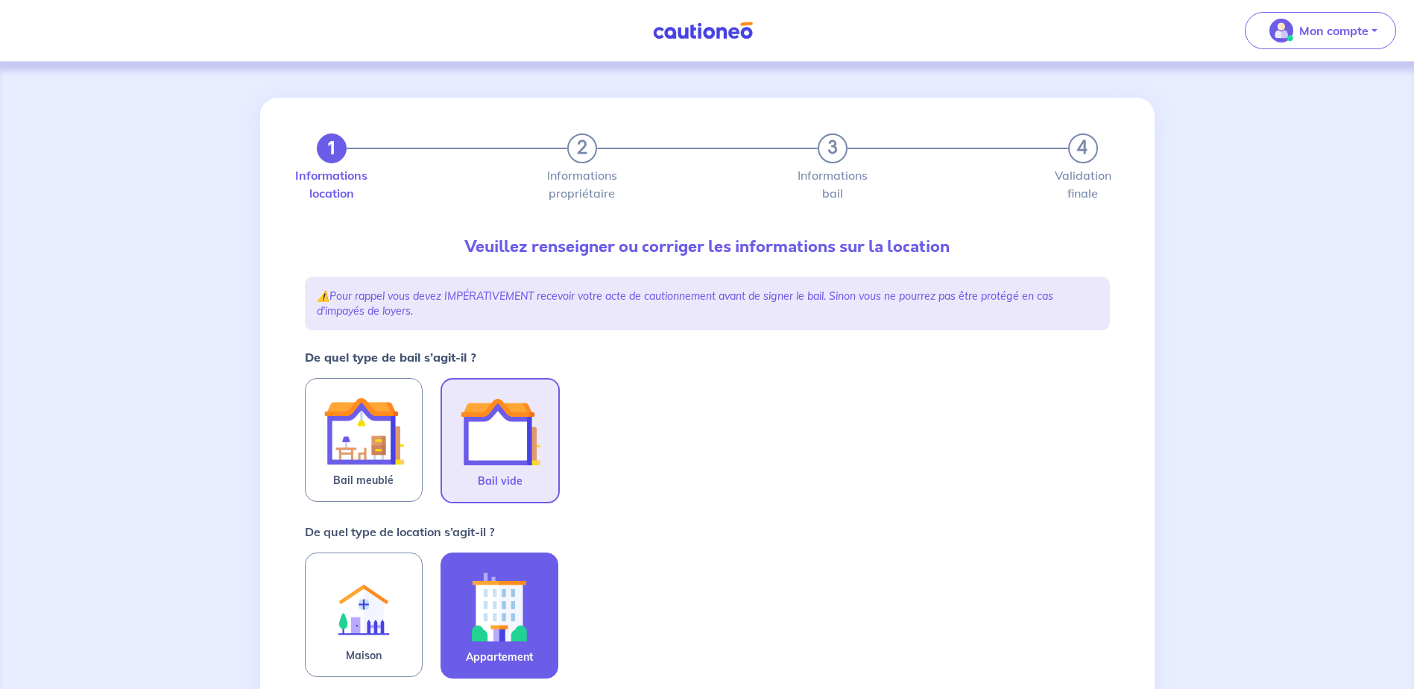
click at [512, 623] on img at bounding box center [499, 606] width 81 height 83
click at [0, 0] on input "Appartement" at bounding box center [0, 0] width 0 height 0
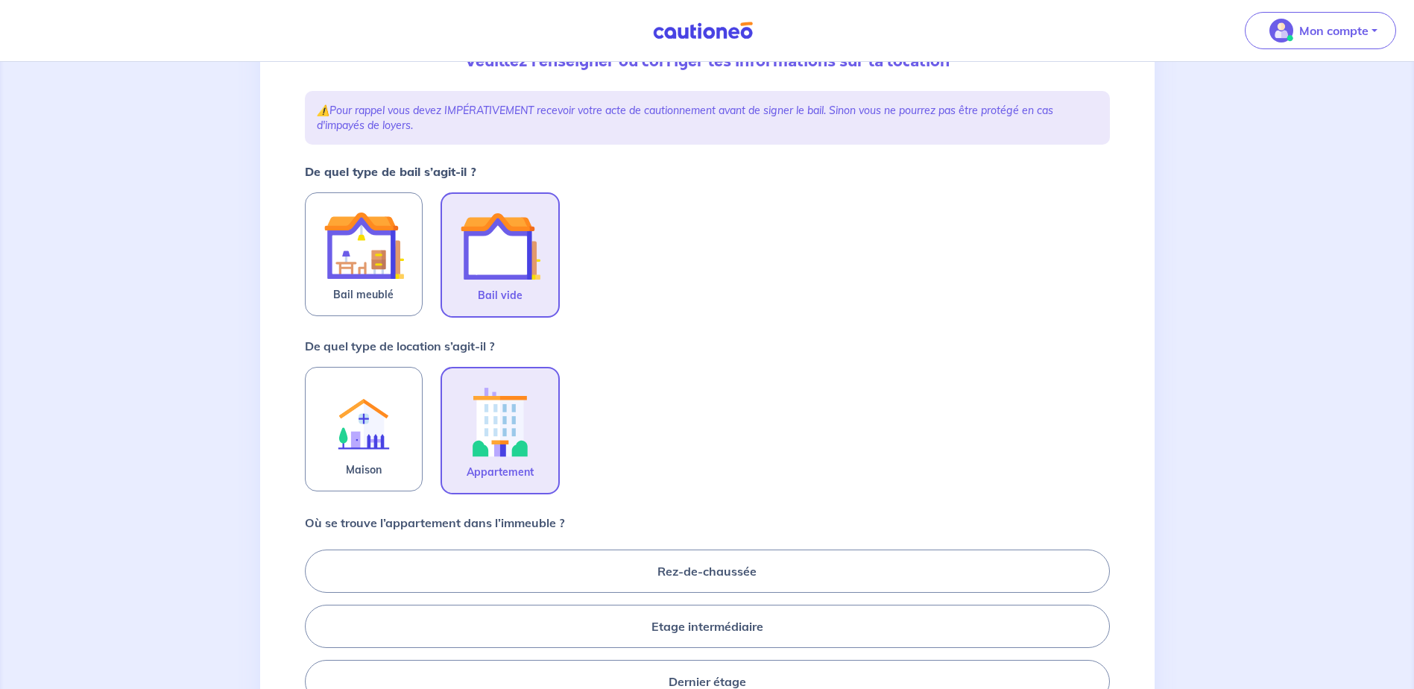
scroll to position [224, 0]
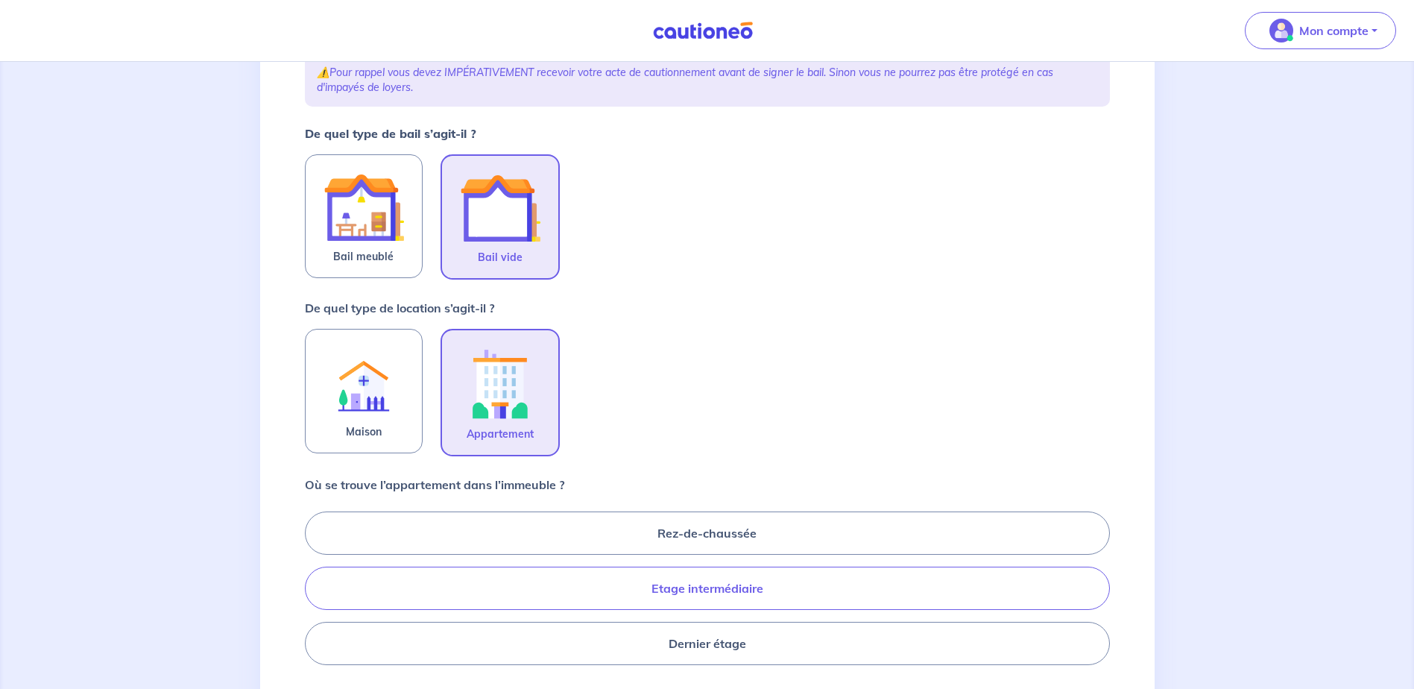
click at [747, 592] on label "Etage intermédiaire" at bounding box center [707, 588] width 805 height 43
click at [315, 592] on input "Etage intermédiaire" at bounding box center [310, 588] width 10 height 10
radio input "true"
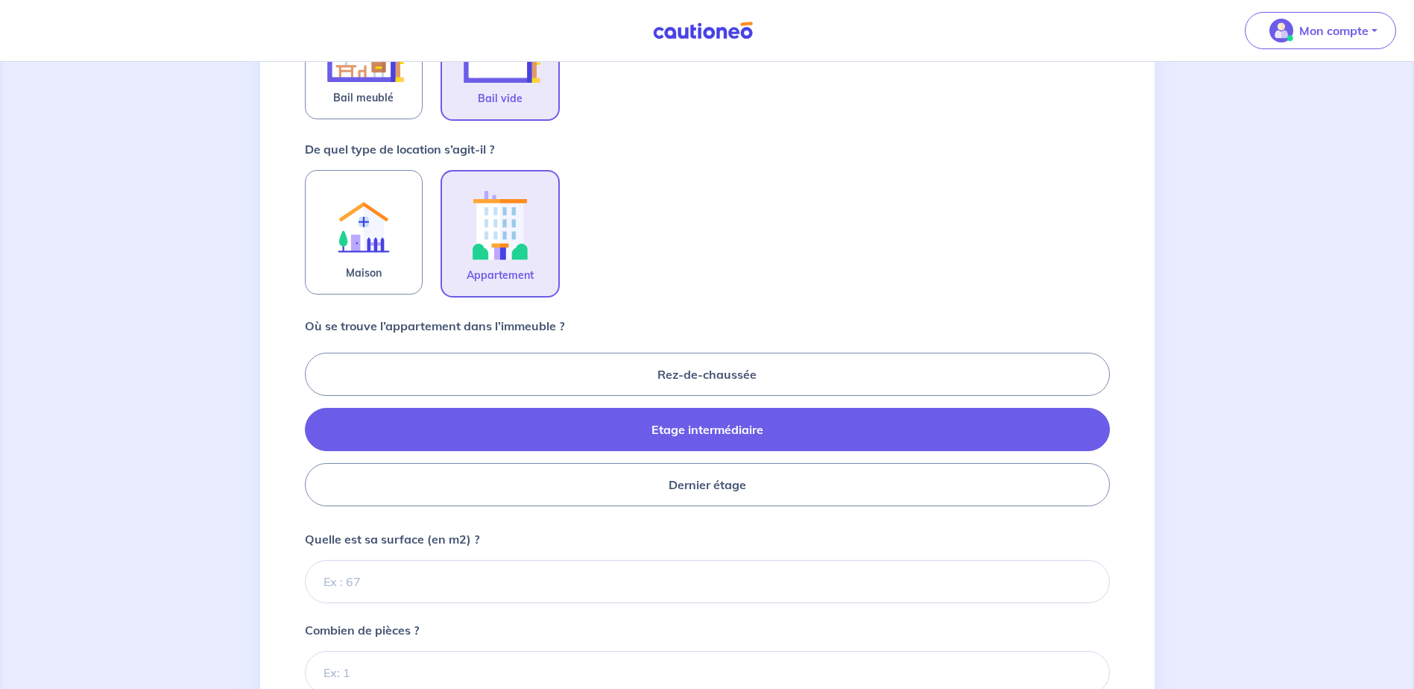
scroll to position [447, 0]
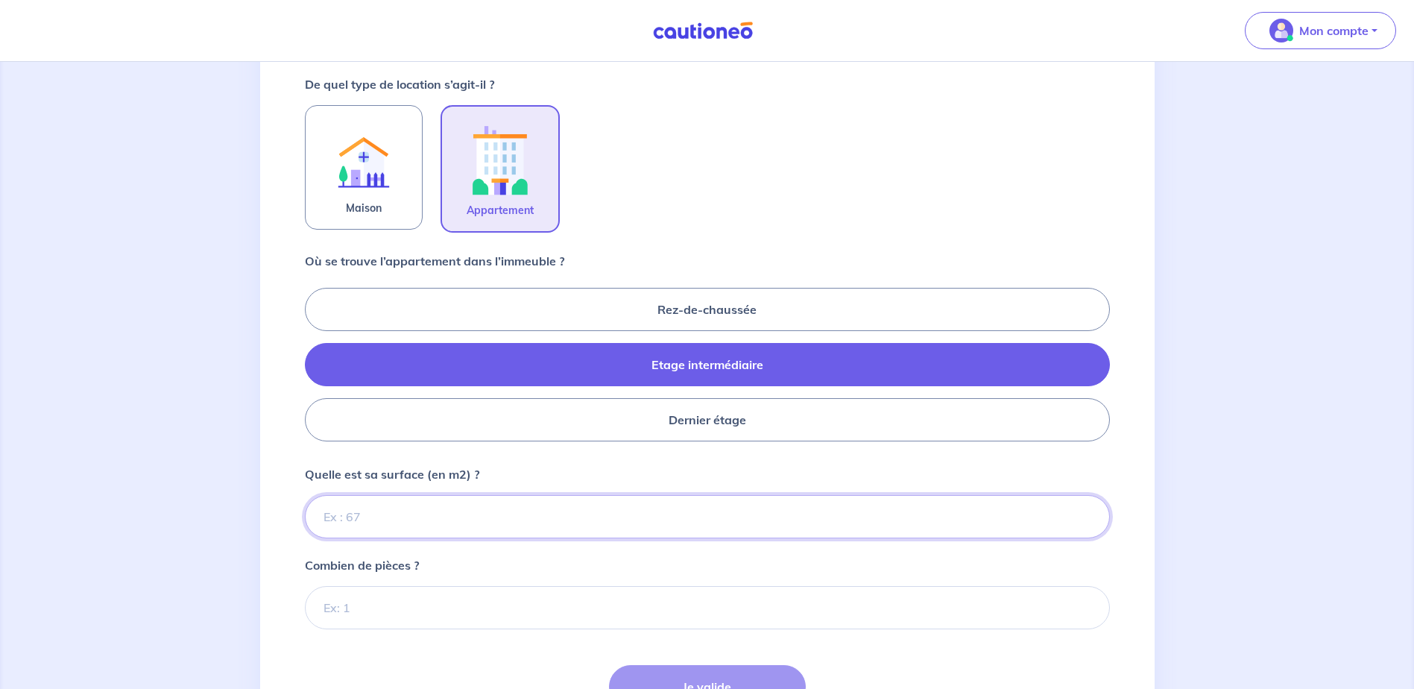
click at [559, 516] on input "Quelle est sa surface (en m2) ?" at bounding box center [707, 516] width 805 height 43
type input "64"
click at [758, 602] on input "Combien de pièces ?" at bounding box center [707, 607] width 805 height 43
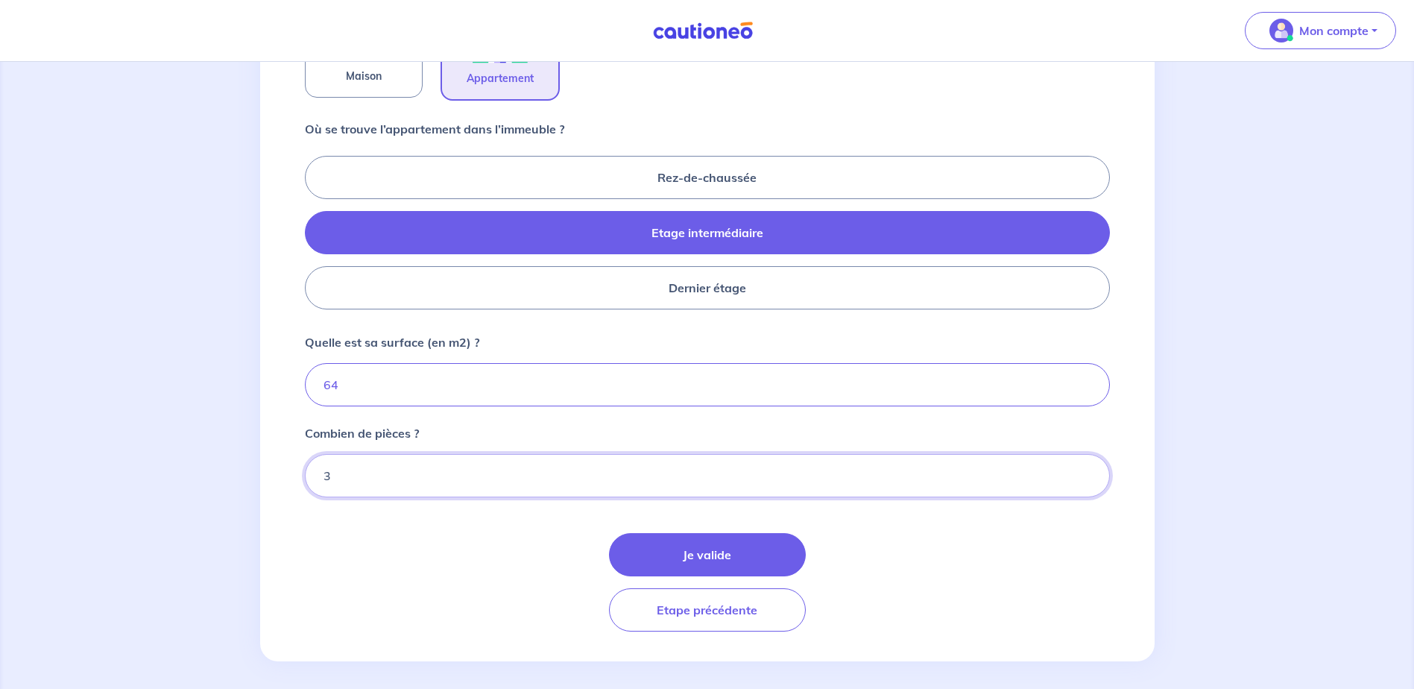
scroll to position [588, 0]
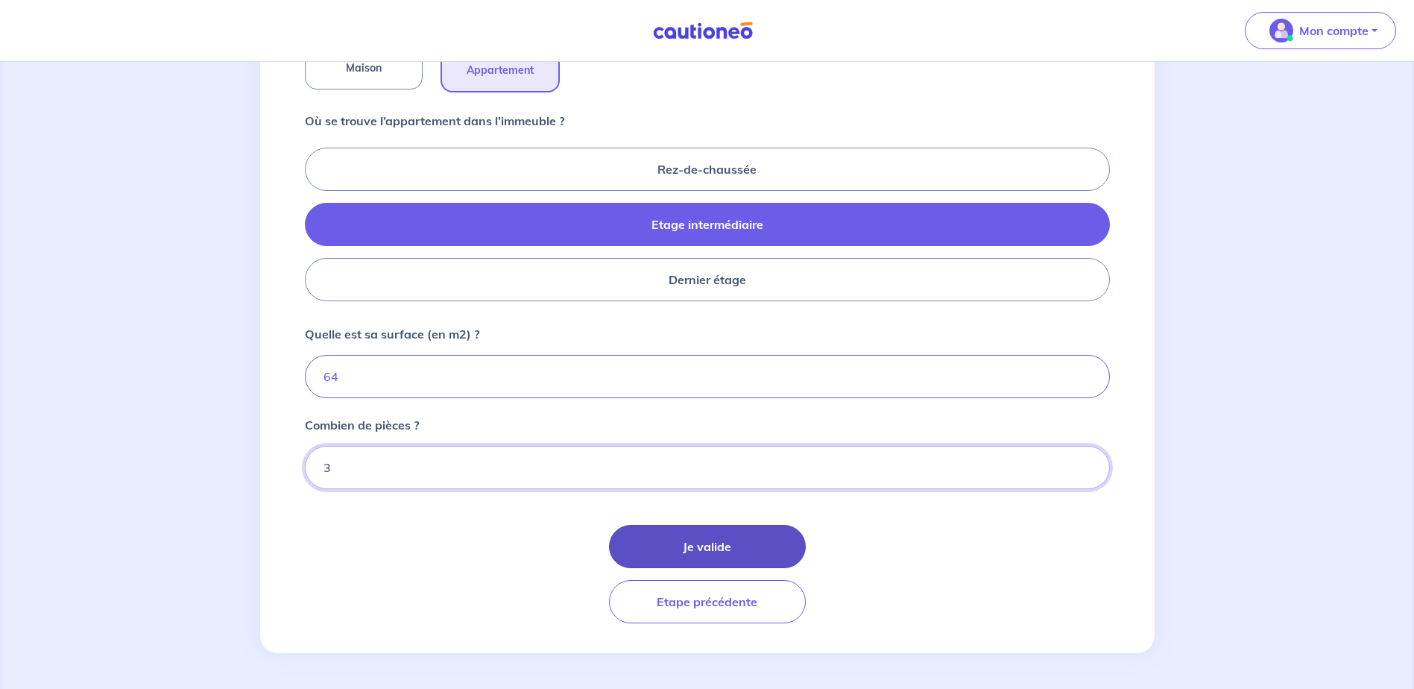
type input "3"
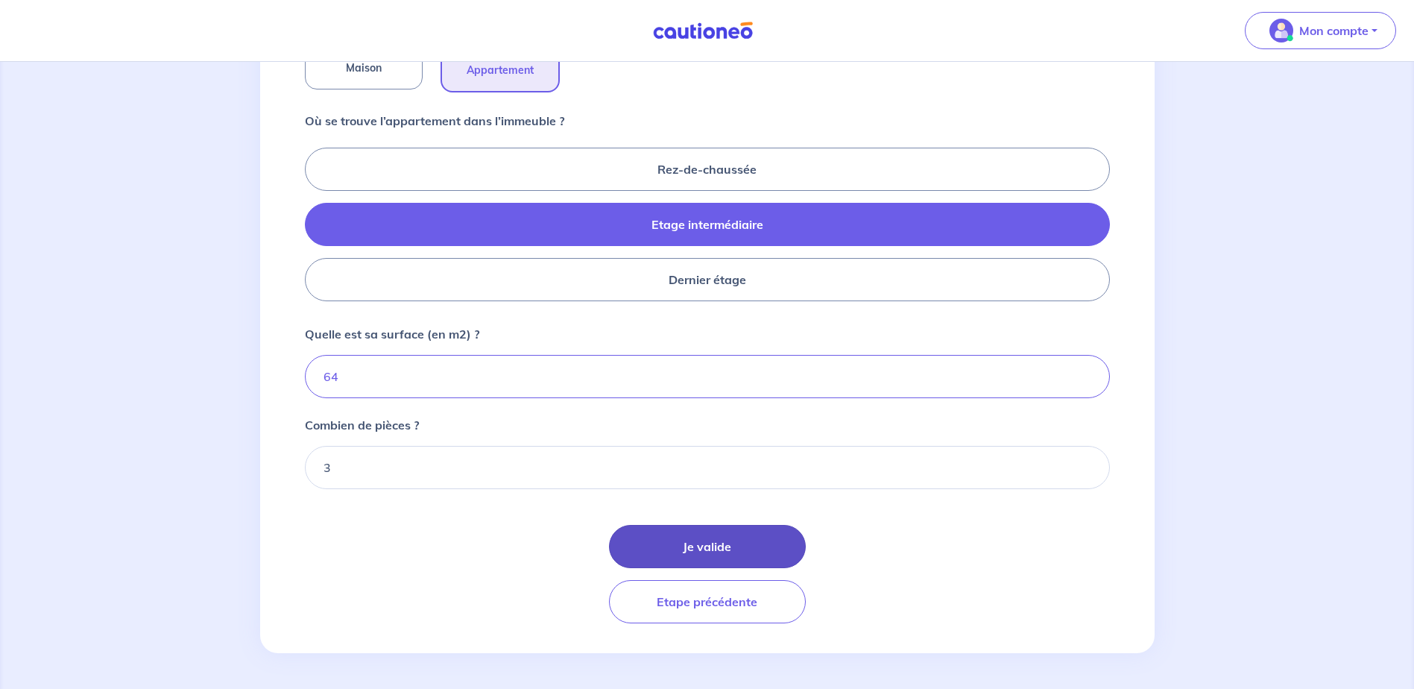
click at [731, 541] on button "Je valide" at bounding box center [707, 546] width 197 height 43
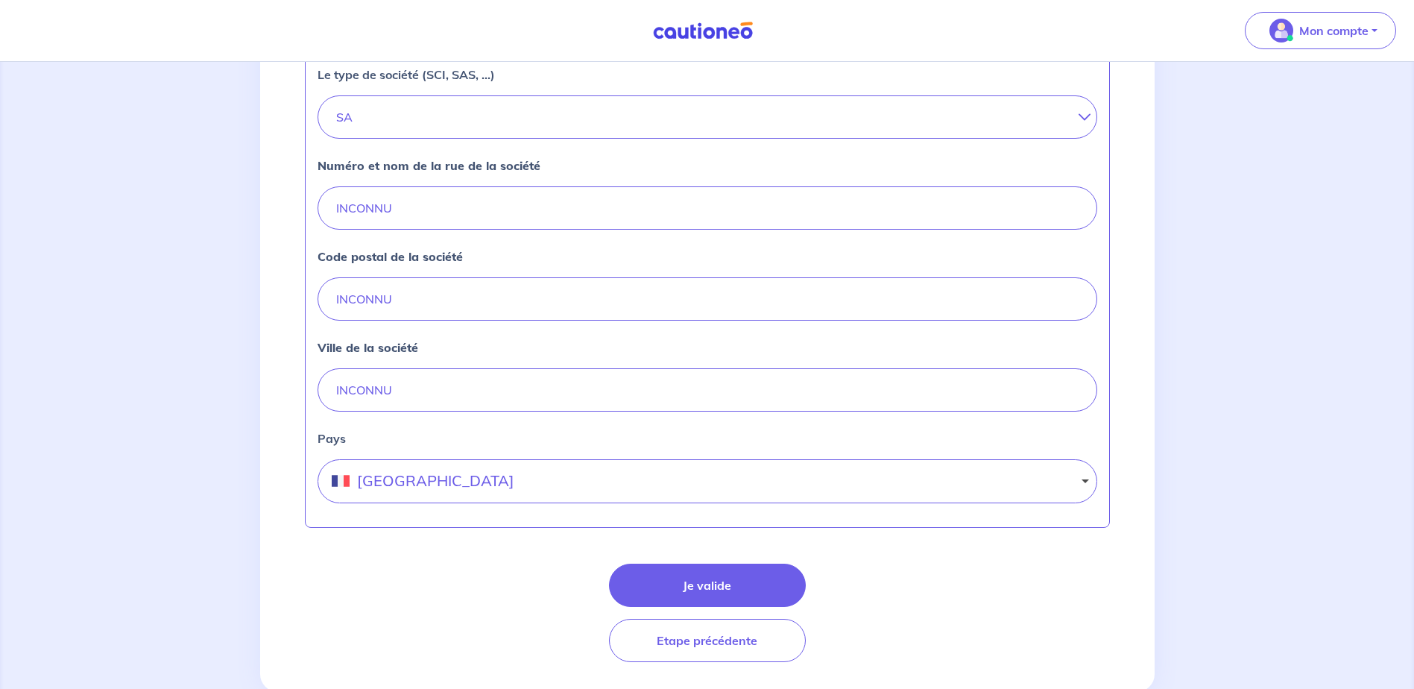
scroll to position [576, 0]
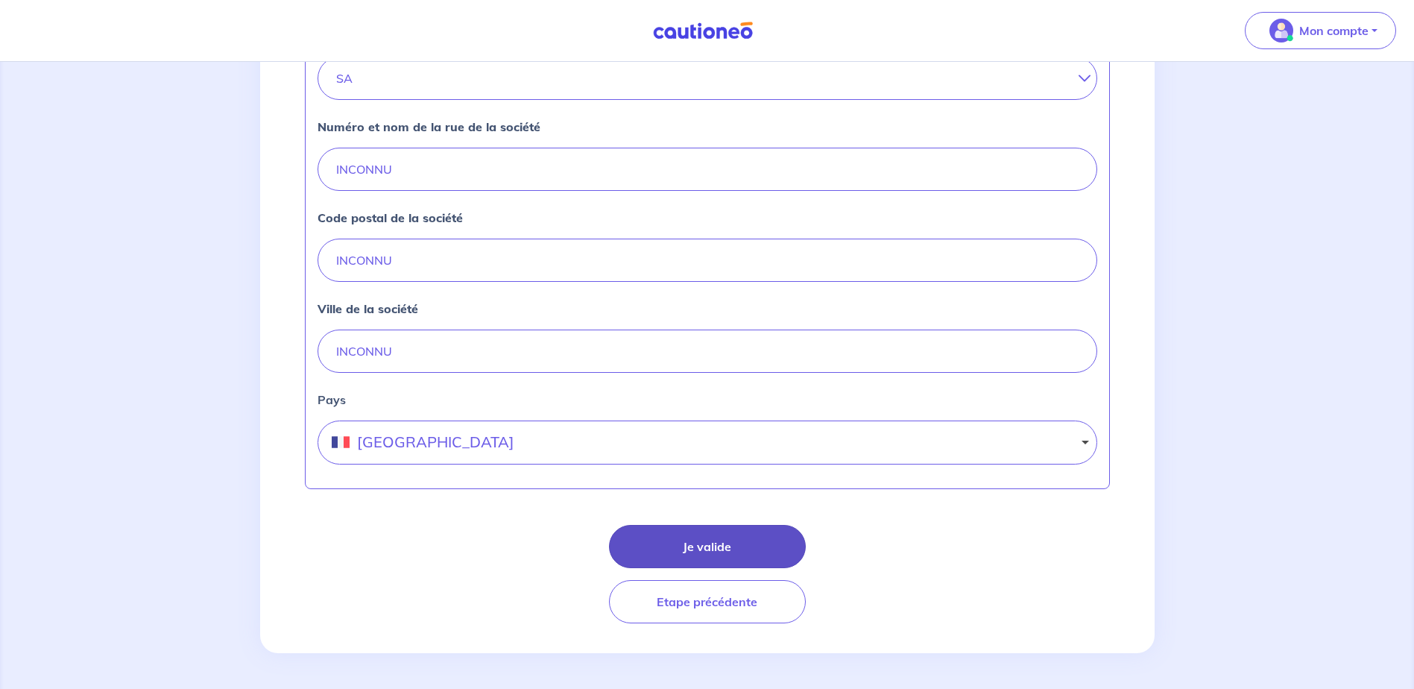
click at [731, 542] on button "Je valide" at bounding box center [707, 546] width 197 height 43
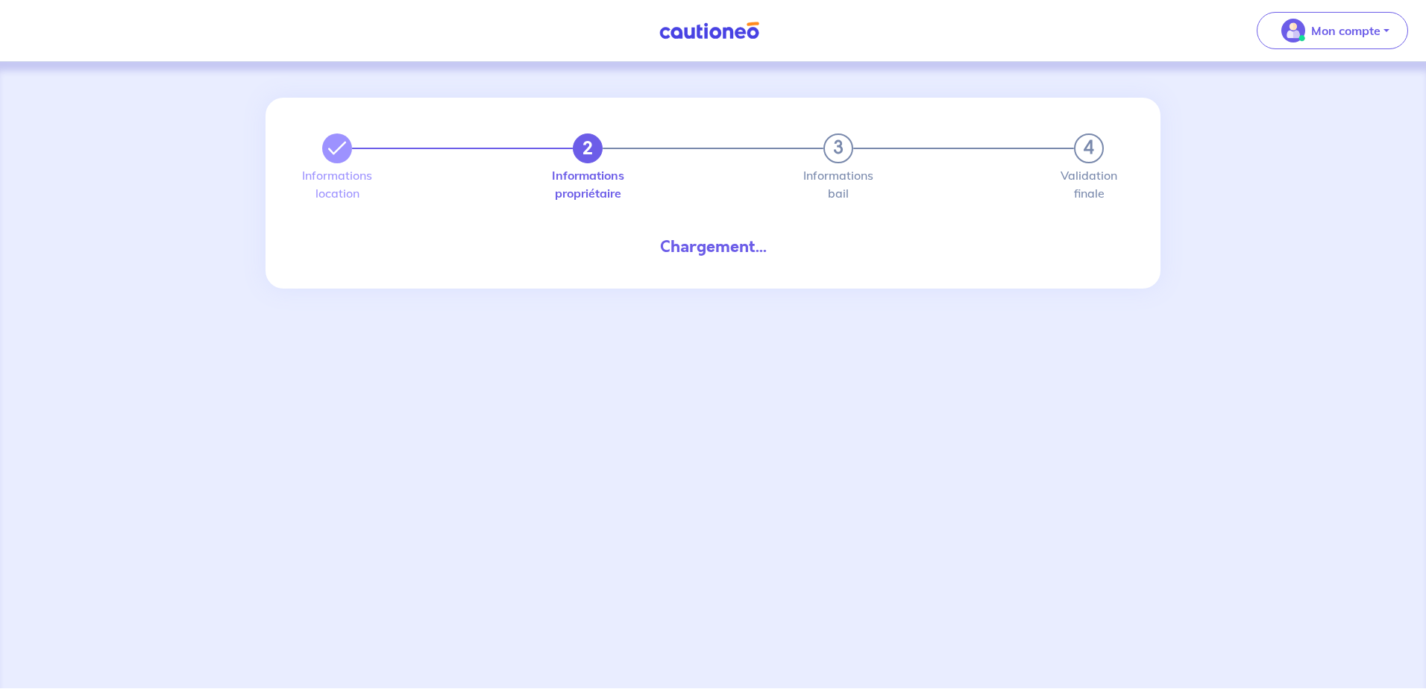
select select "FR"
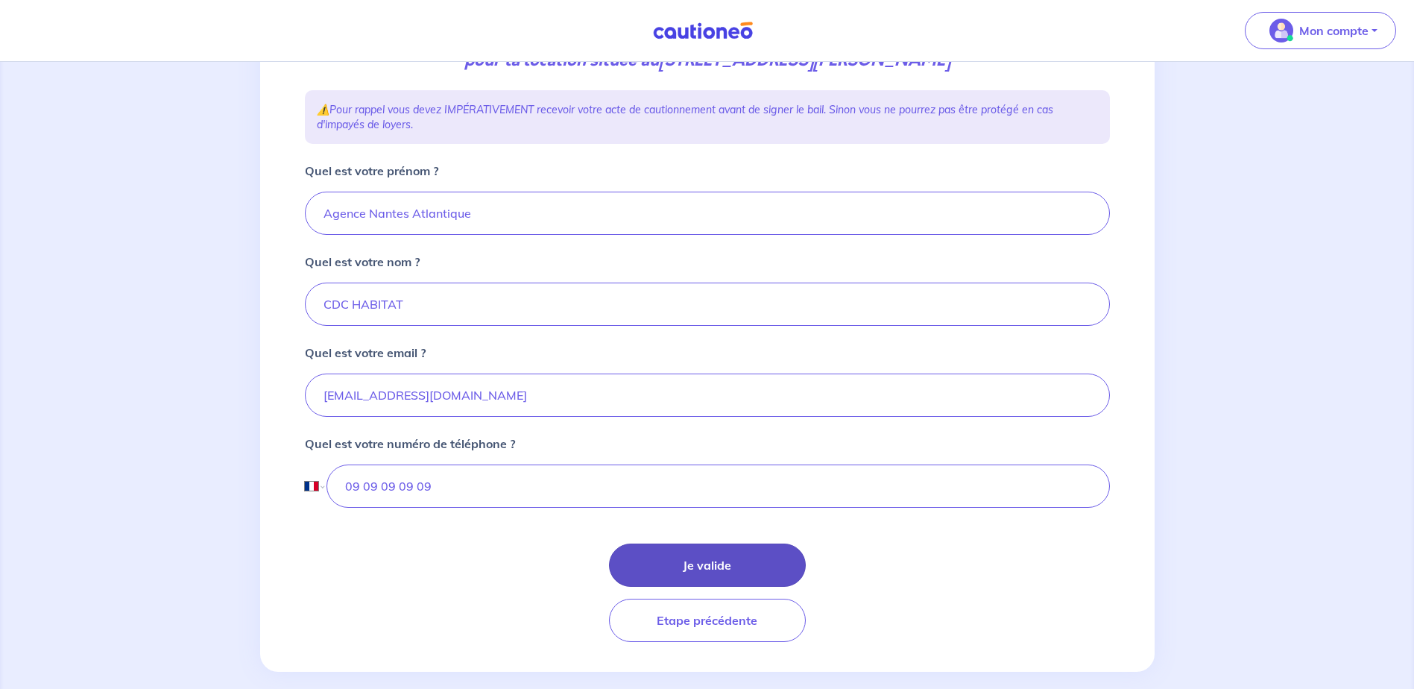
scroll to position [253, 0]
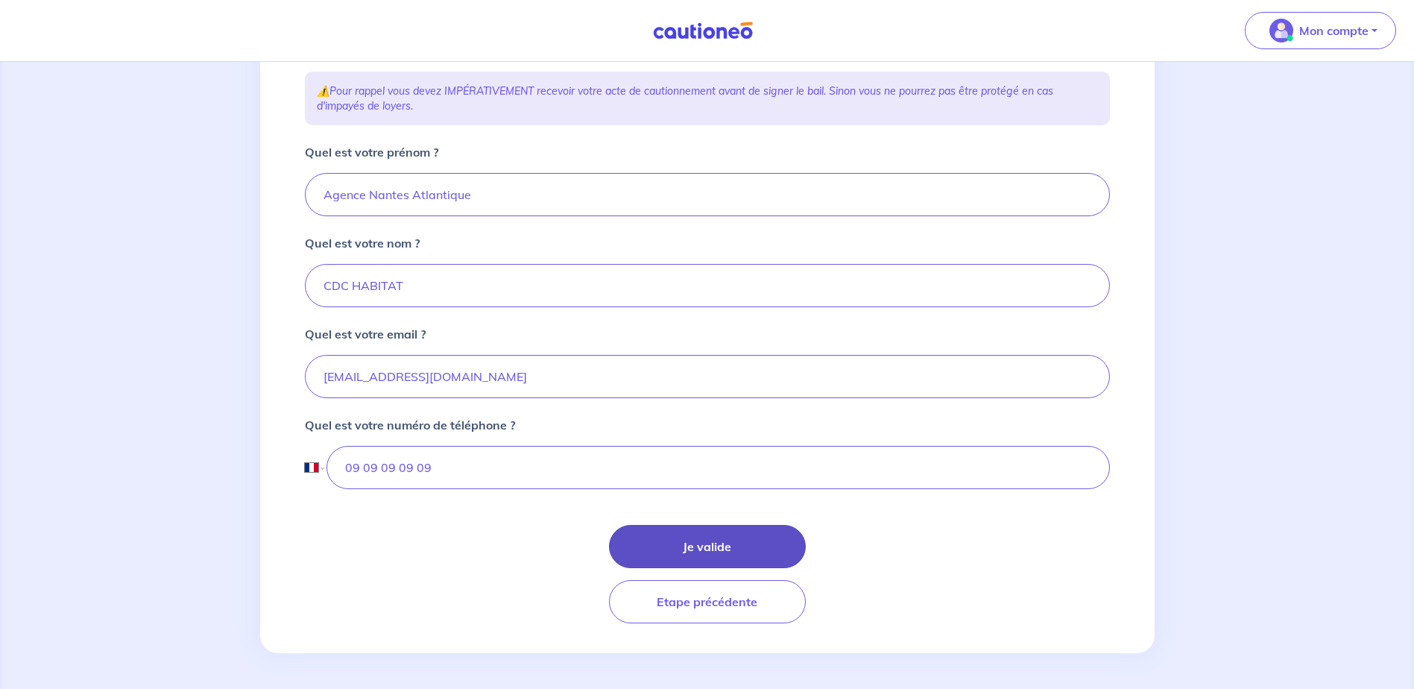
click at [702, 547] on button "Je valide" at bounding box center [707, 546] width 197 height 43
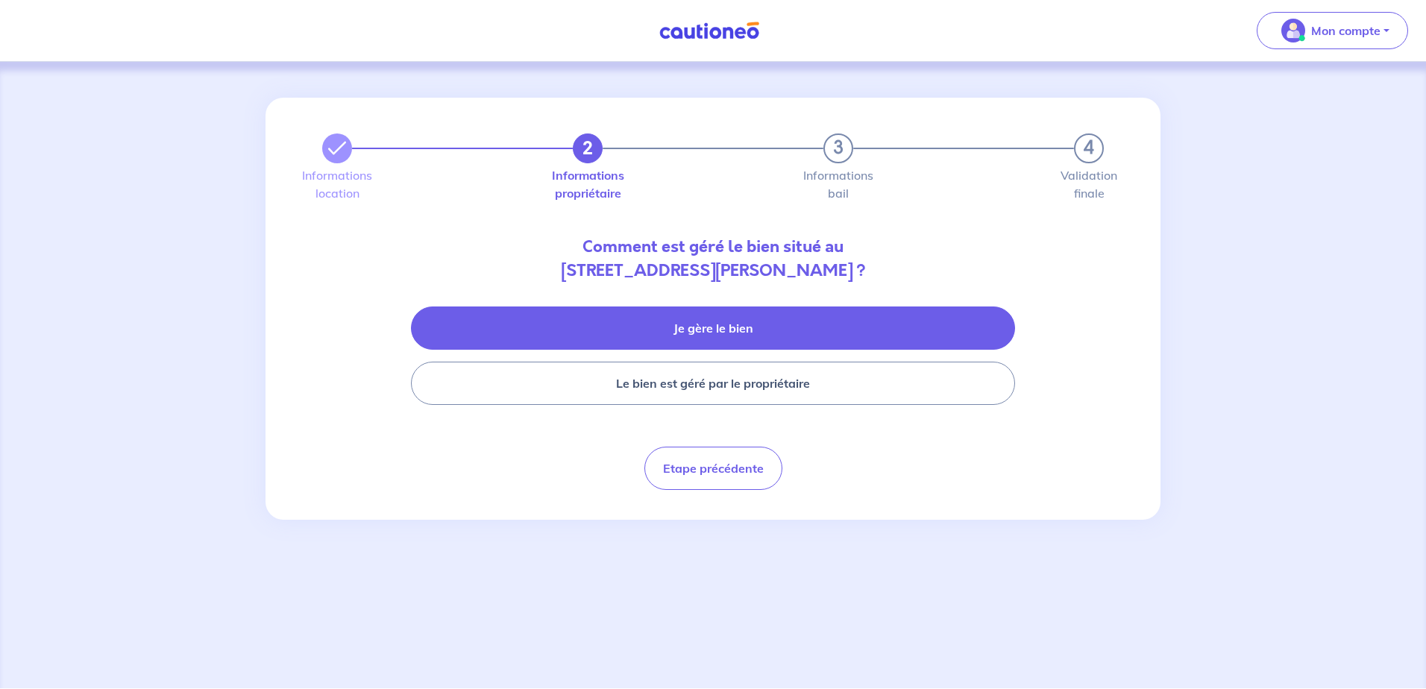
click at [747, 339] on button "Je gère le bien" at bounding box center [713, 327] width 604 height 43
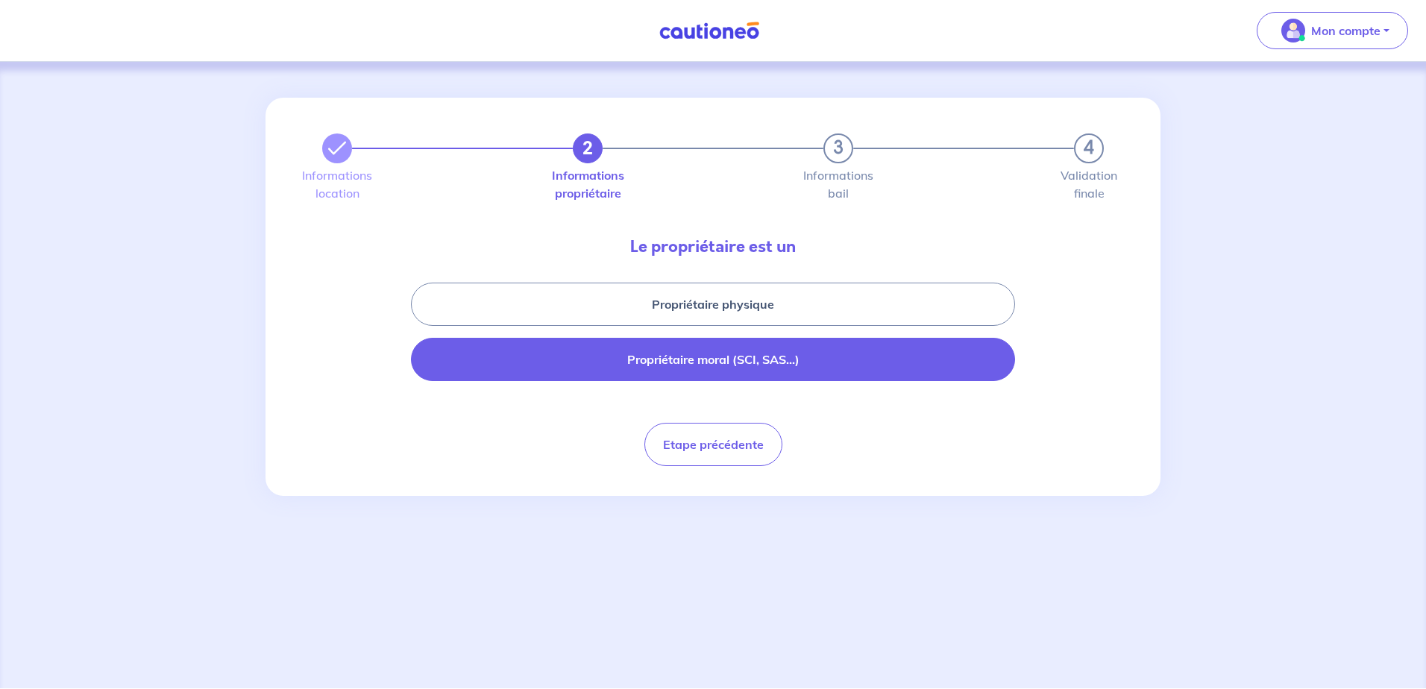
click at [728, 358] on button "Propriétaire moral (SCI, SAS...)" at bounding box center [713, 359] width 604 height 43
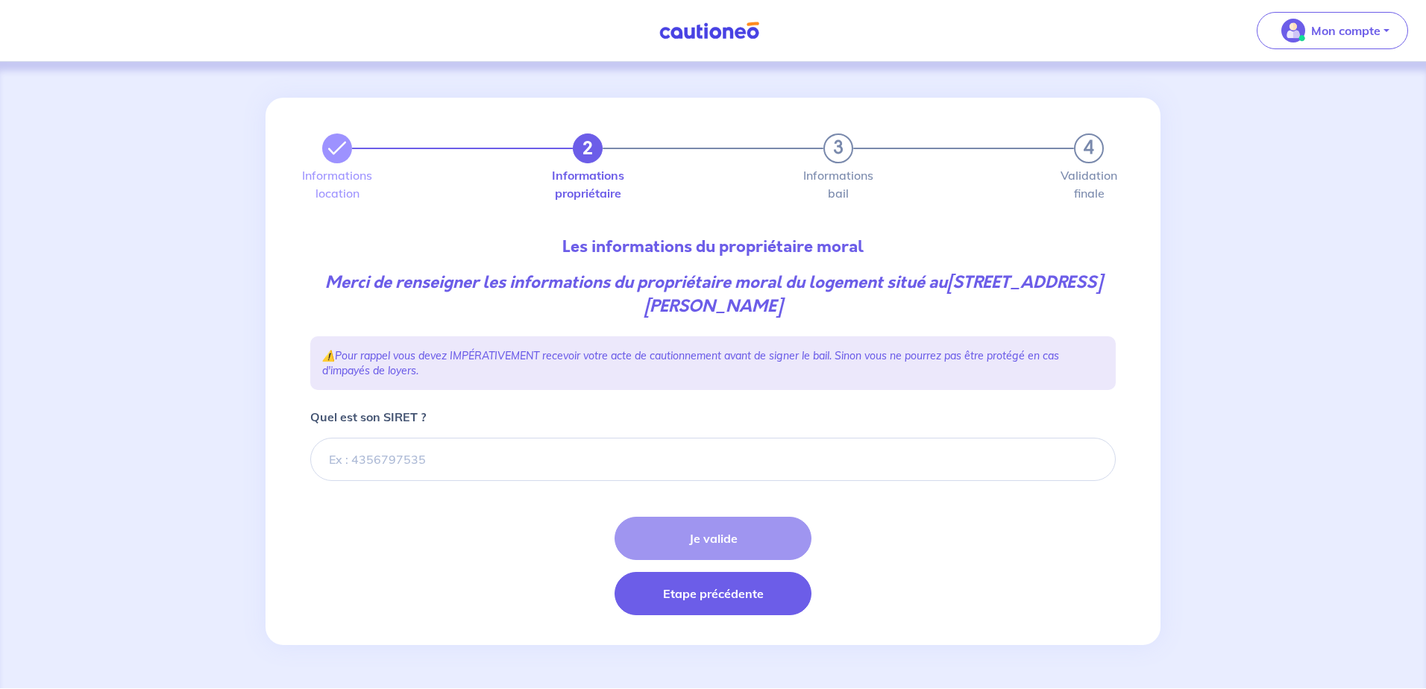
click at [693, 594] on button "Etape précédente" at bounding box center [712, 593] width 197 height 43
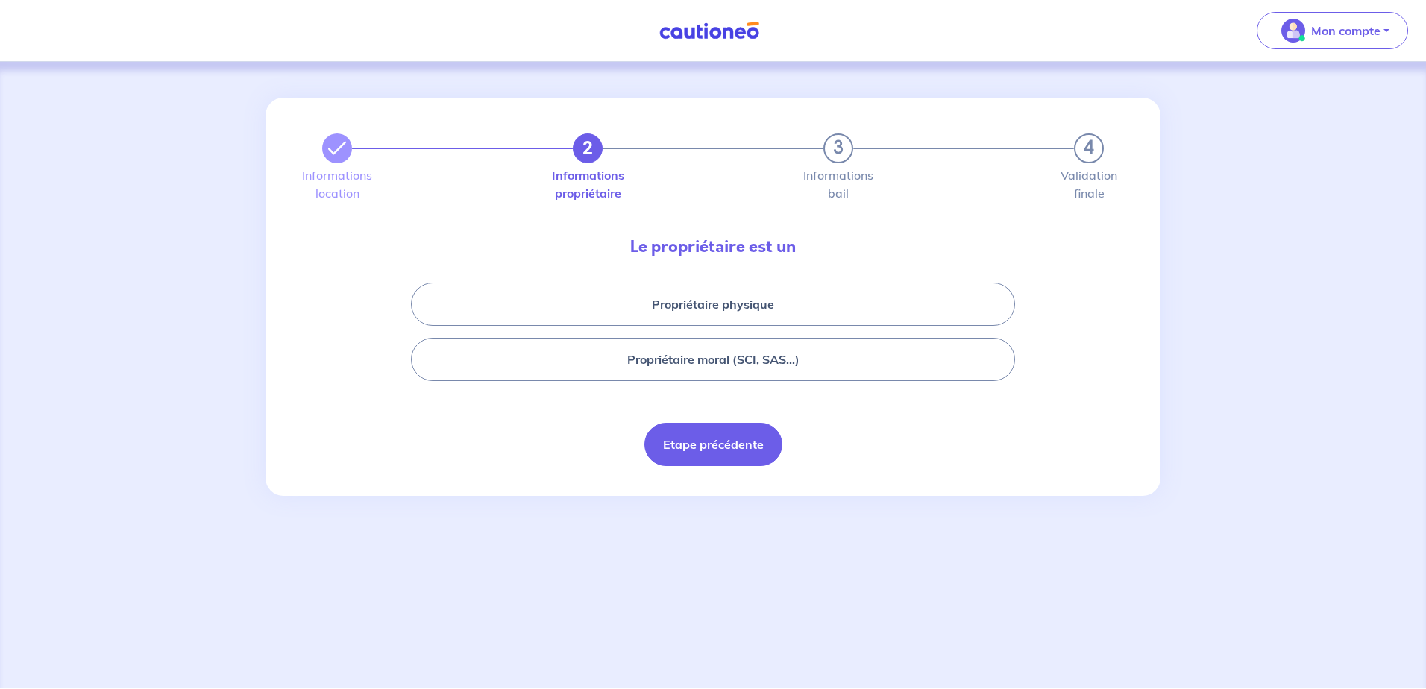
click at [703, 446] on button "Etape précédente" at bounding box center [713, 444] width 138 height 43
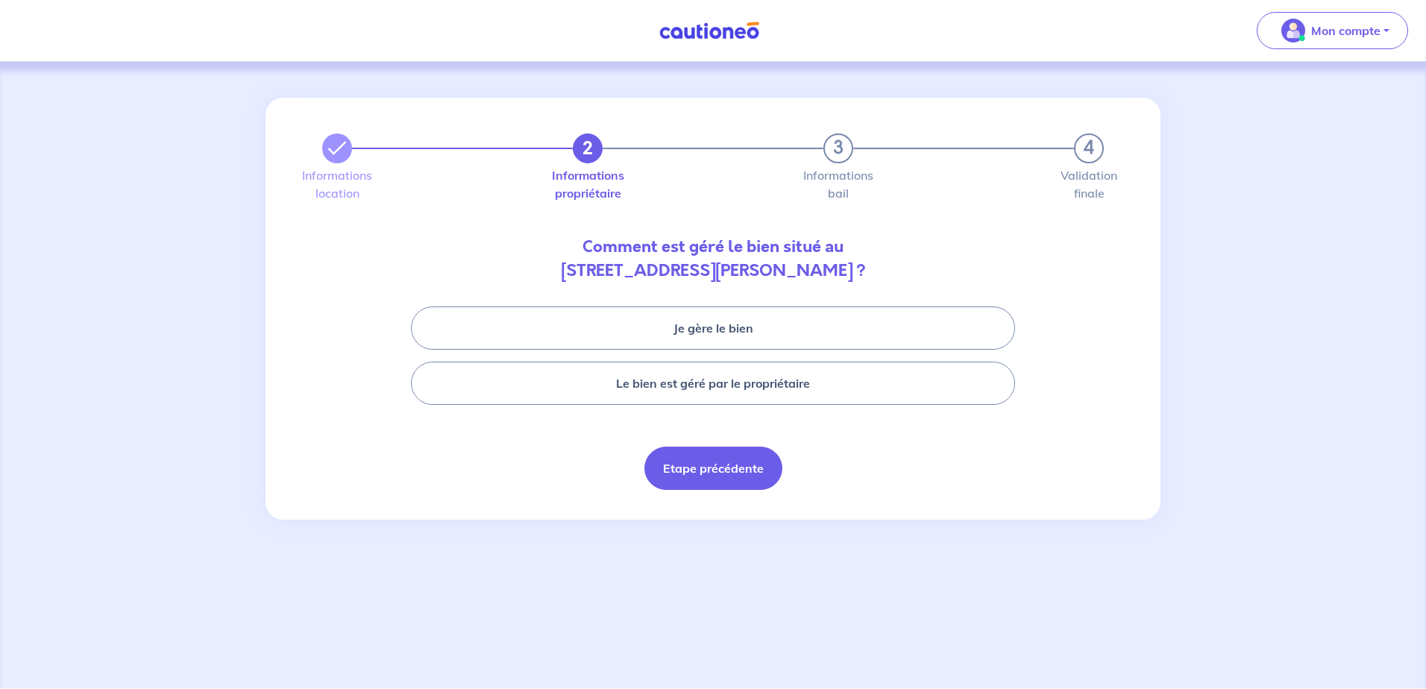
click at [707, 465] on button "Etape précédente" at bounding box center [713, 468] width 138 height 43
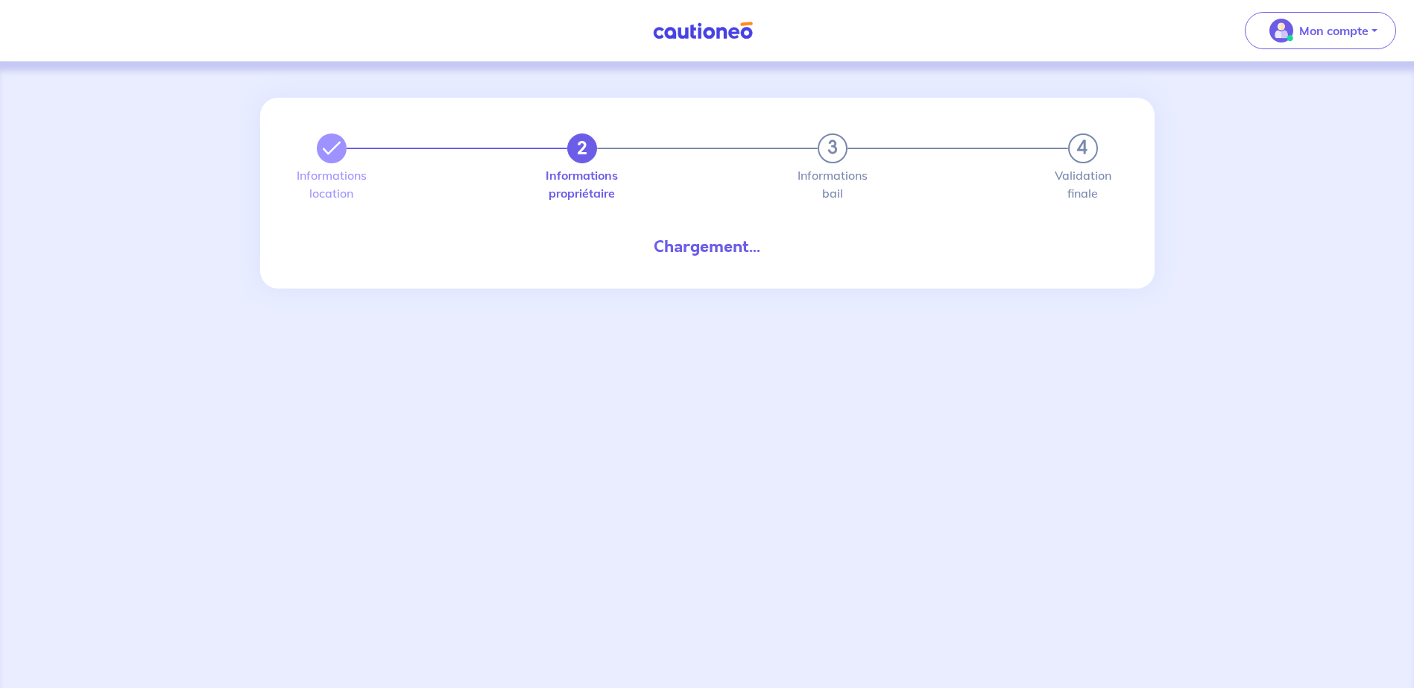
select select "FR"
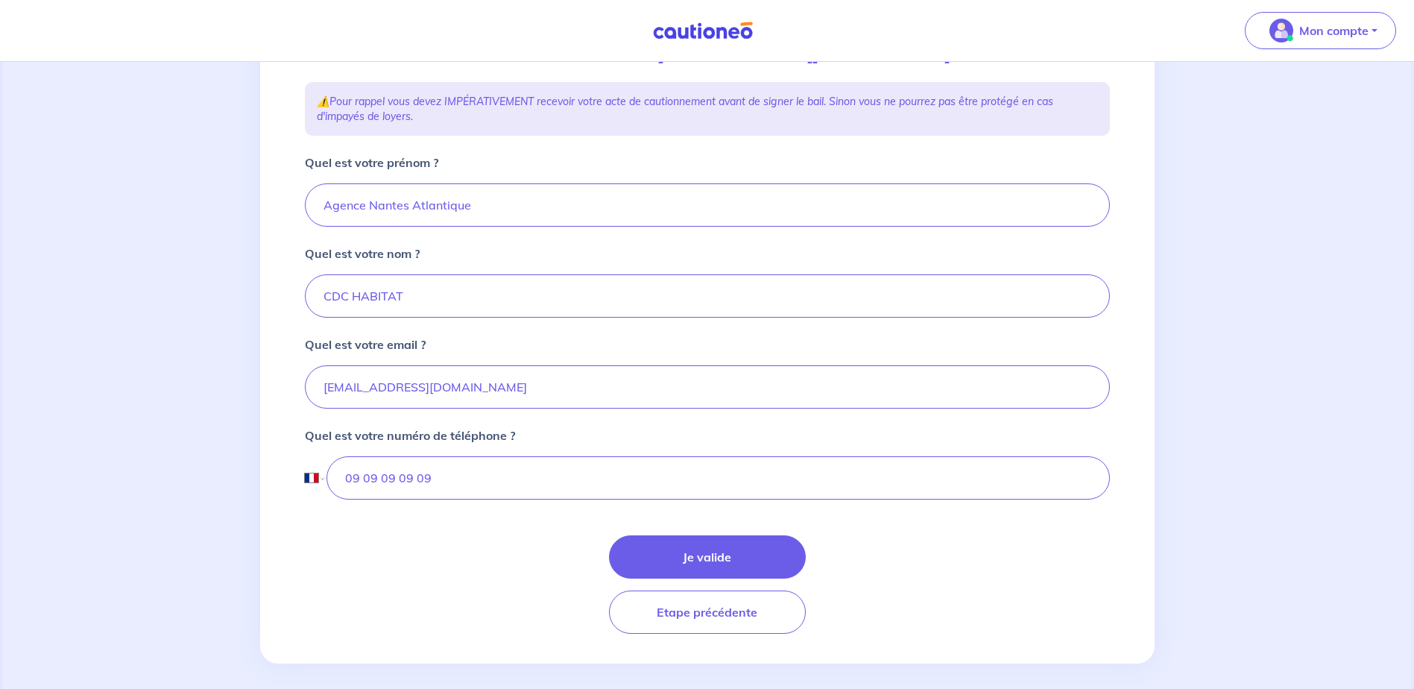
scroll to position [253, 0]
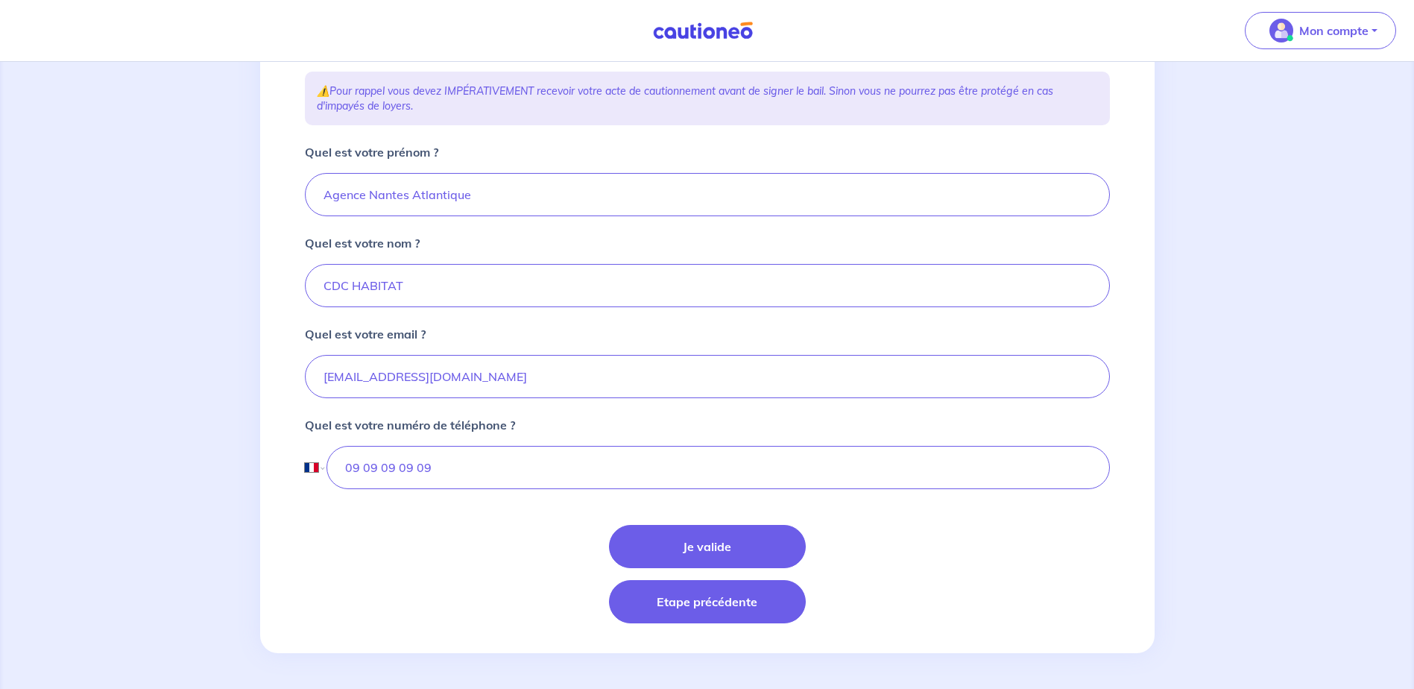
click at [719, 617] on button "Etape précédente" at bounding box center [707, 601] width 197 height 43
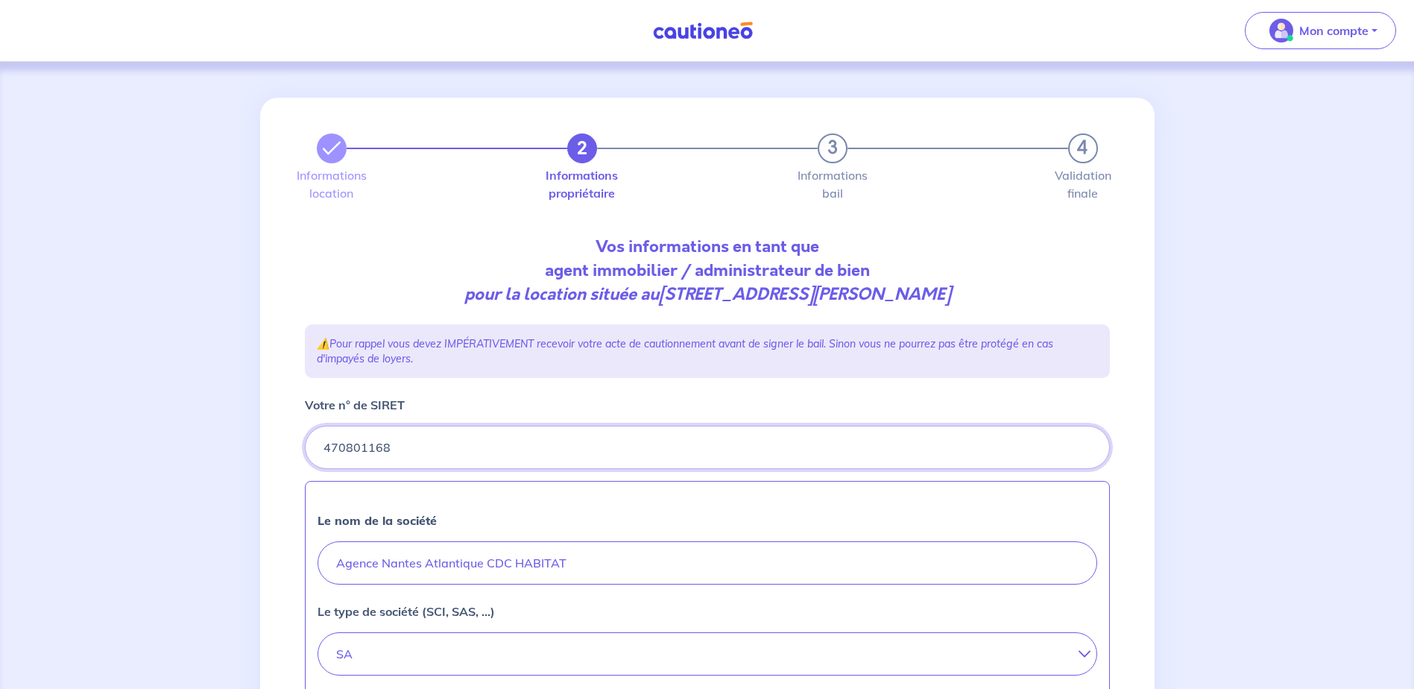
drag, startPoint x: 381, startPoint y: 443, endPoint x: 314, endPoint y: 439, distance: 67.2
click at [314, 439] on input "Votre n° de SIRET" at bounding box center [707, 447] width 805 height 43
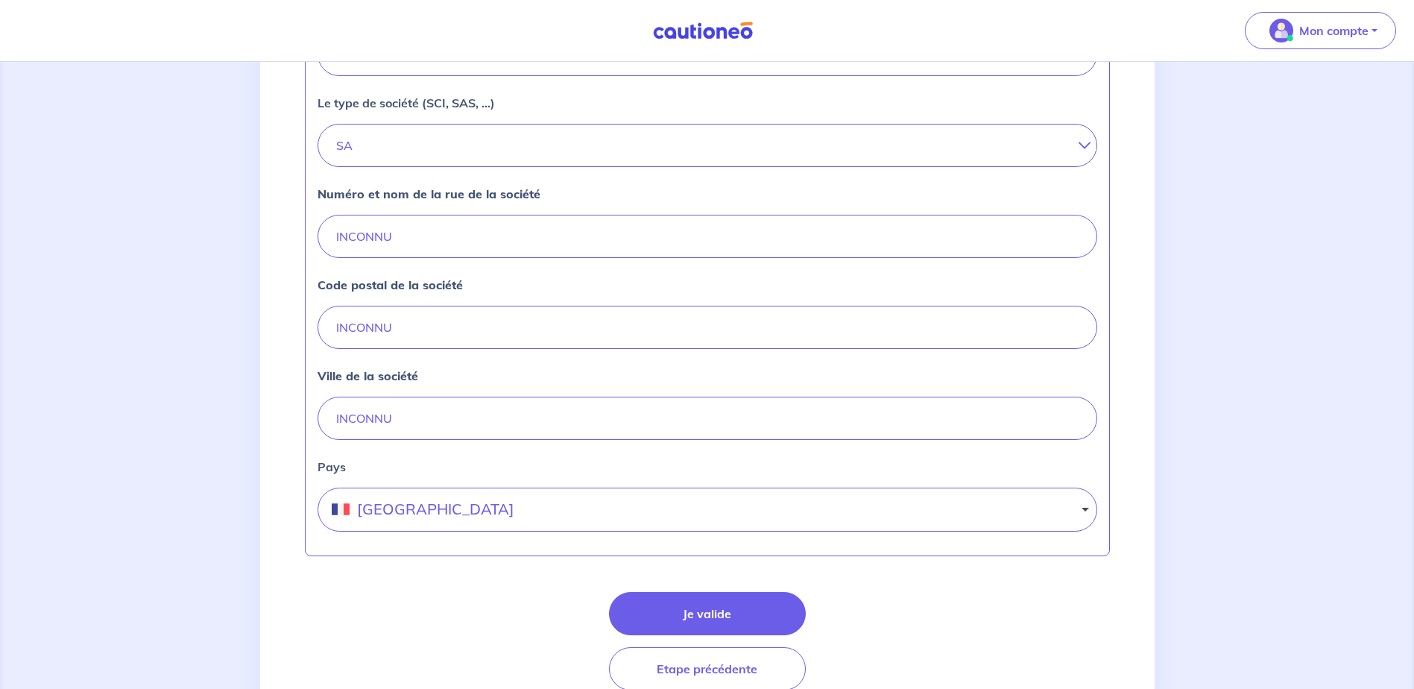
scroll to position [576, 0]
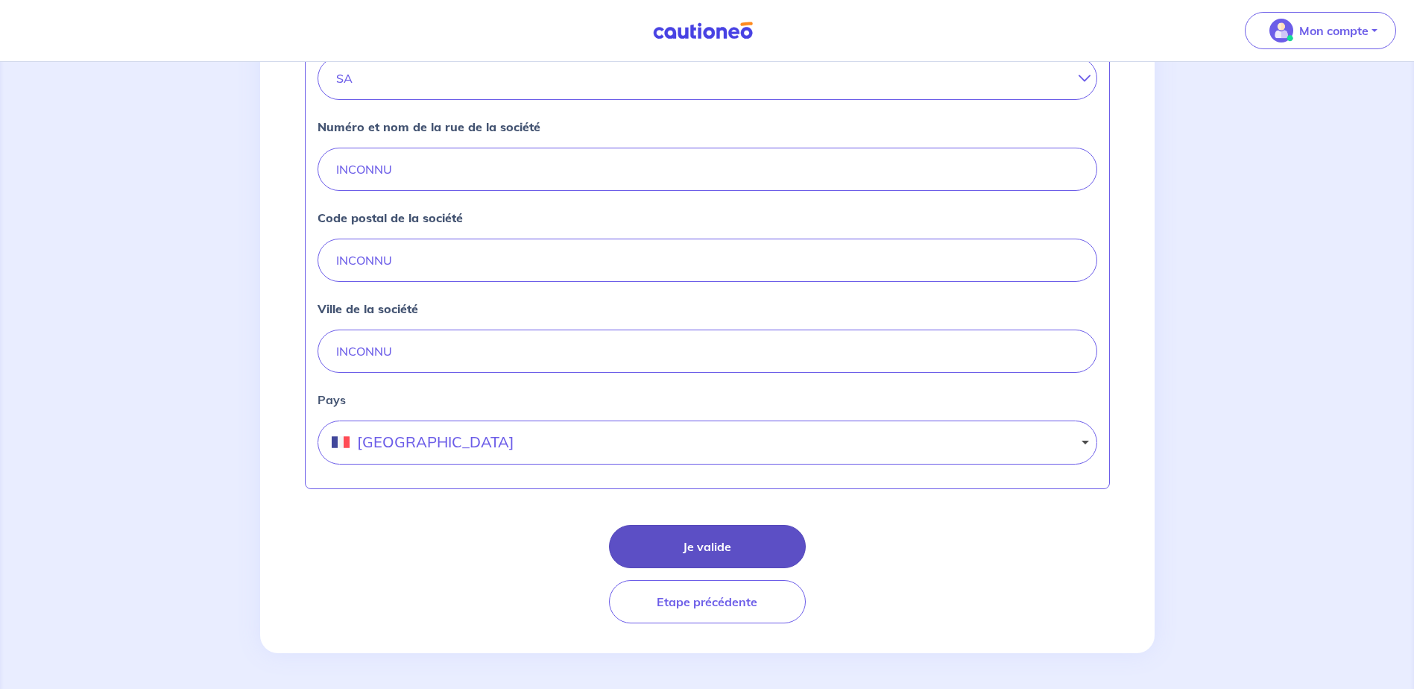
click at [699, 548] on button "Je valide" at bounding box center [707, 546] width 197 height 43
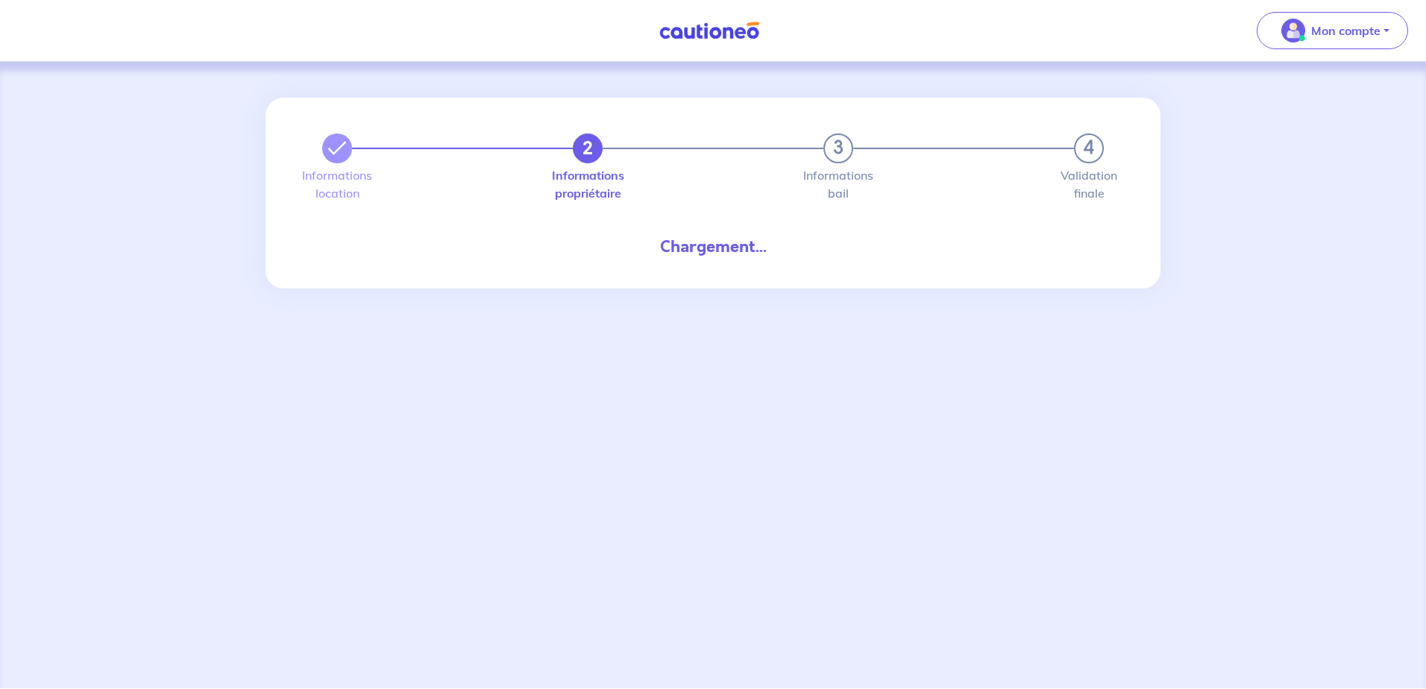
select select "FR"
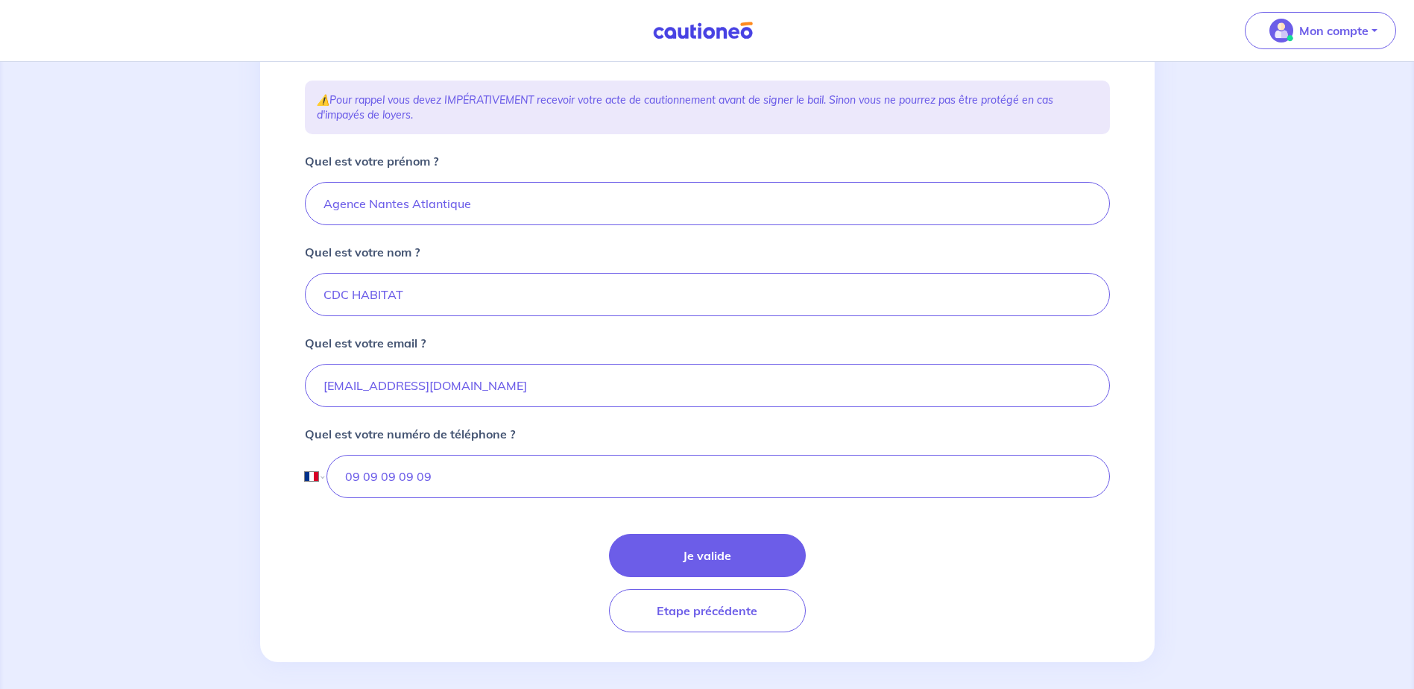
scroll to position [253, 0]
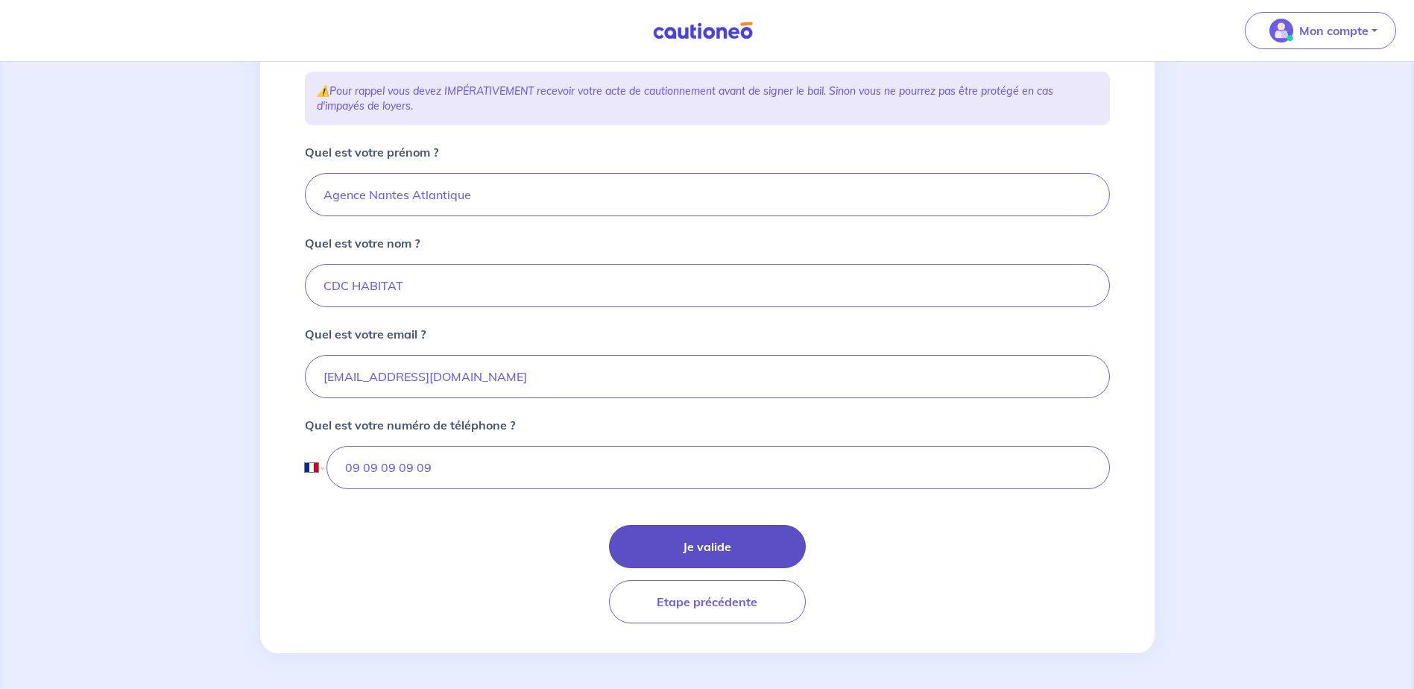
click at [693, 539] on button "Je valide" at bounding box center [707, 546] width 197 height 43
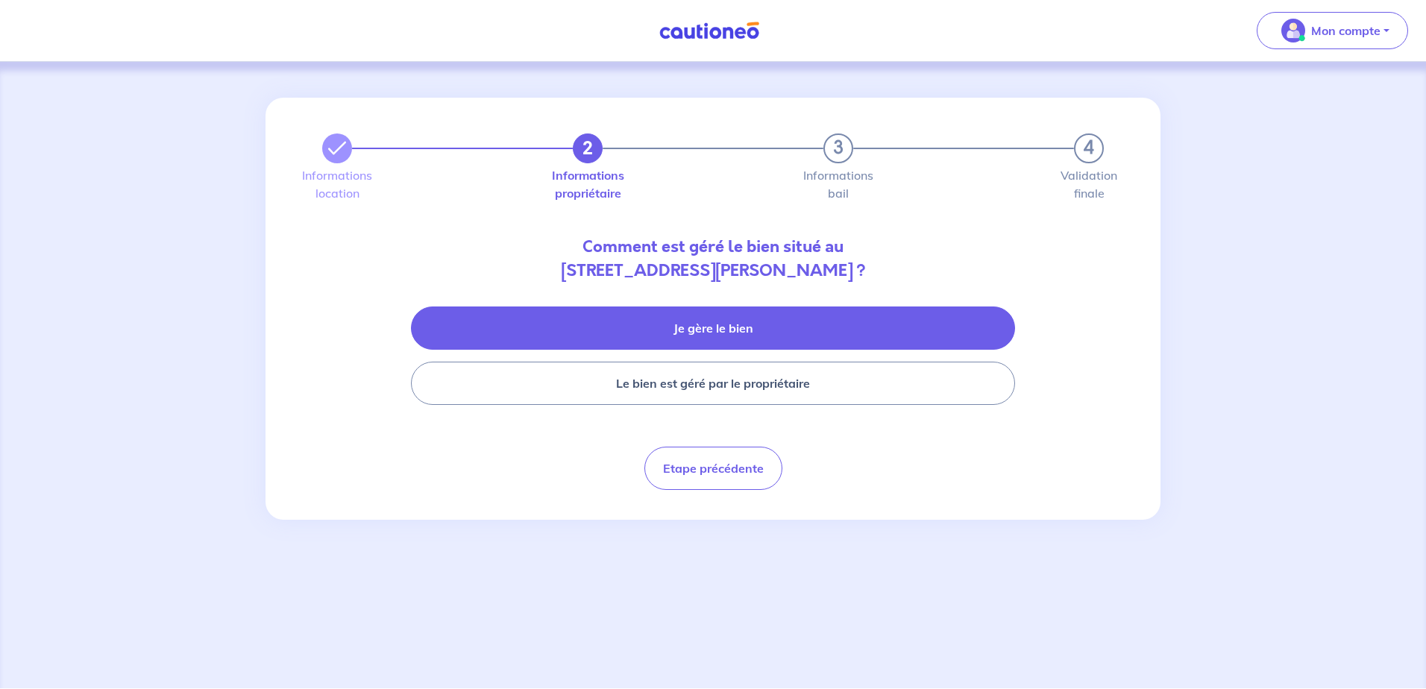
click at [751, 327] on button "Je gère le bien" at bounding box center [713, 327] width 604 height 43
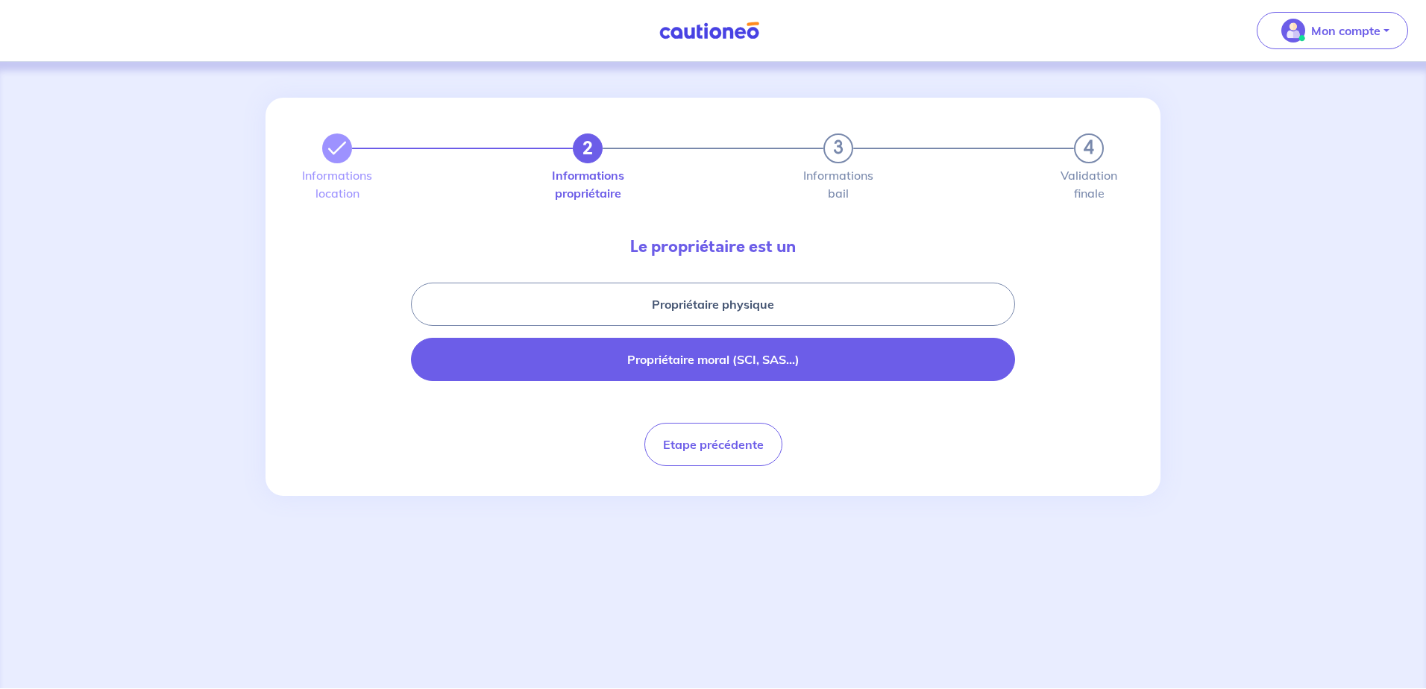
click at [720, 362] on button "Propriétaire moral (SCI, SAS...)" at bounding box center [713, 359] width 604 height 43
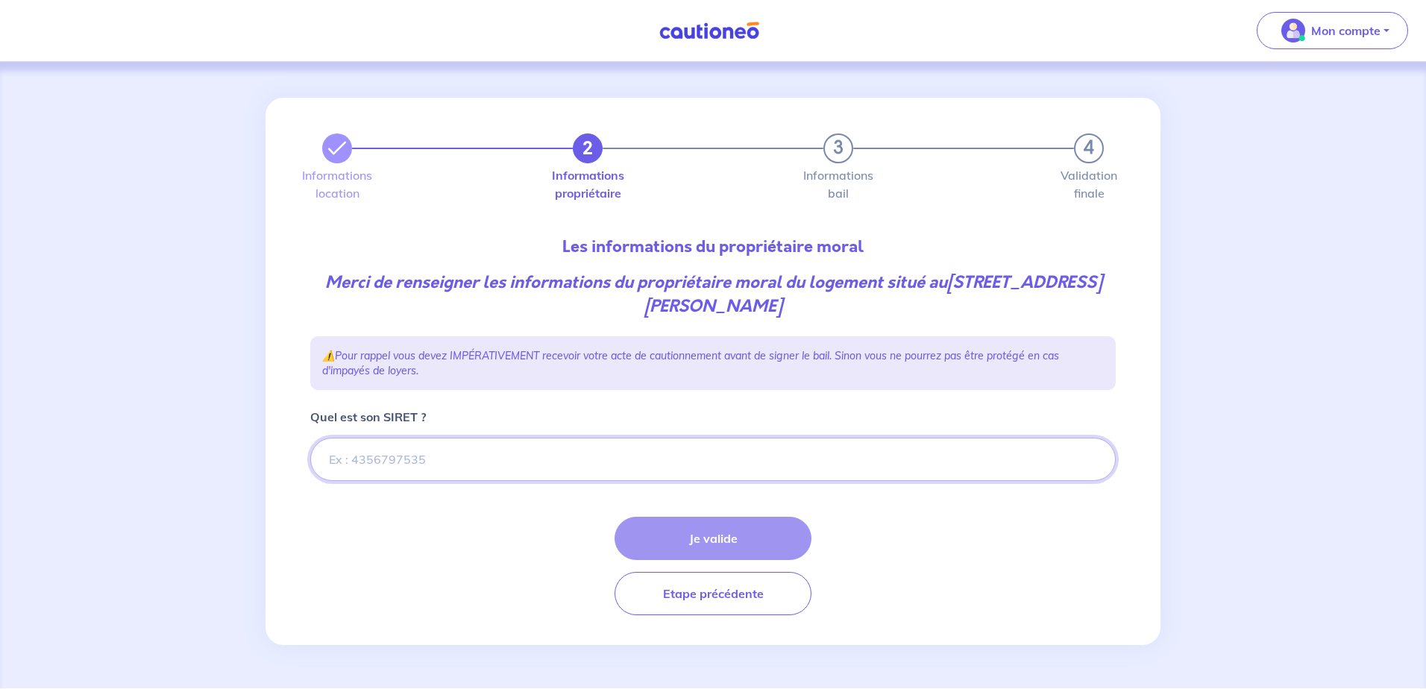
paste input "470801168"
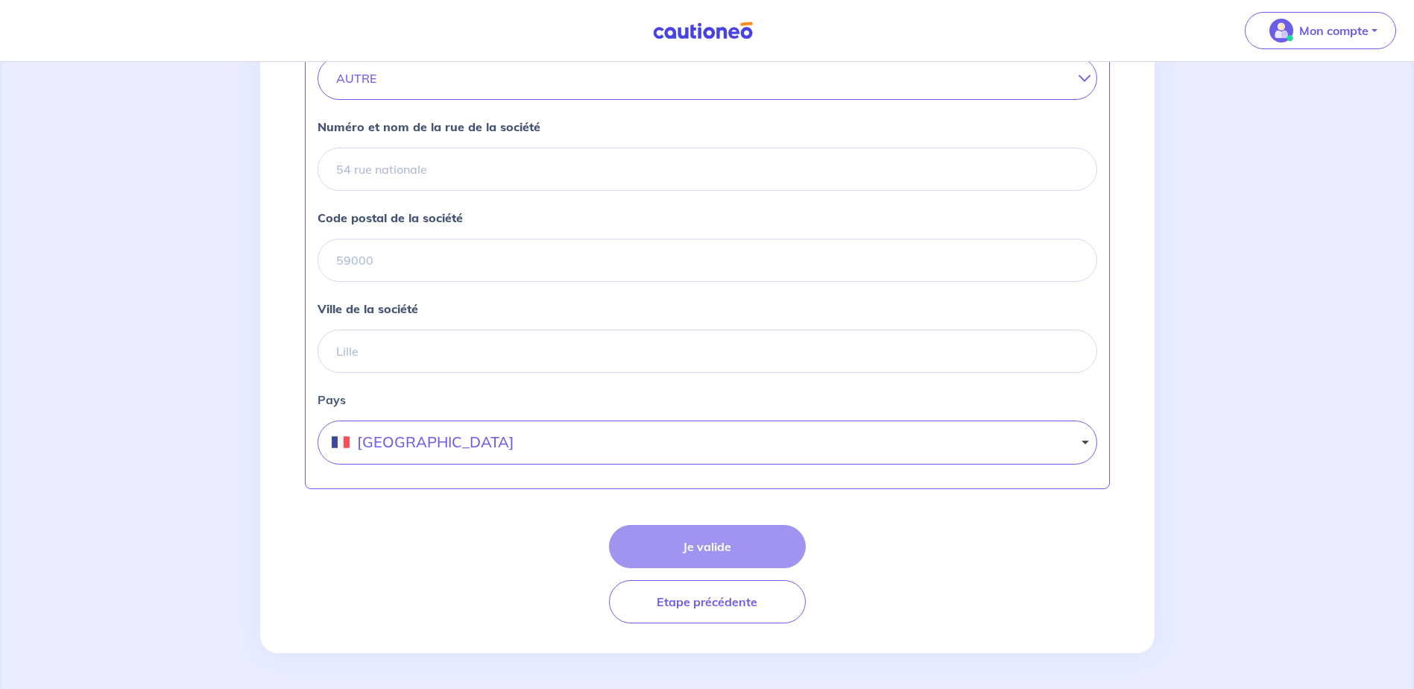
scroll to position [513, 0]
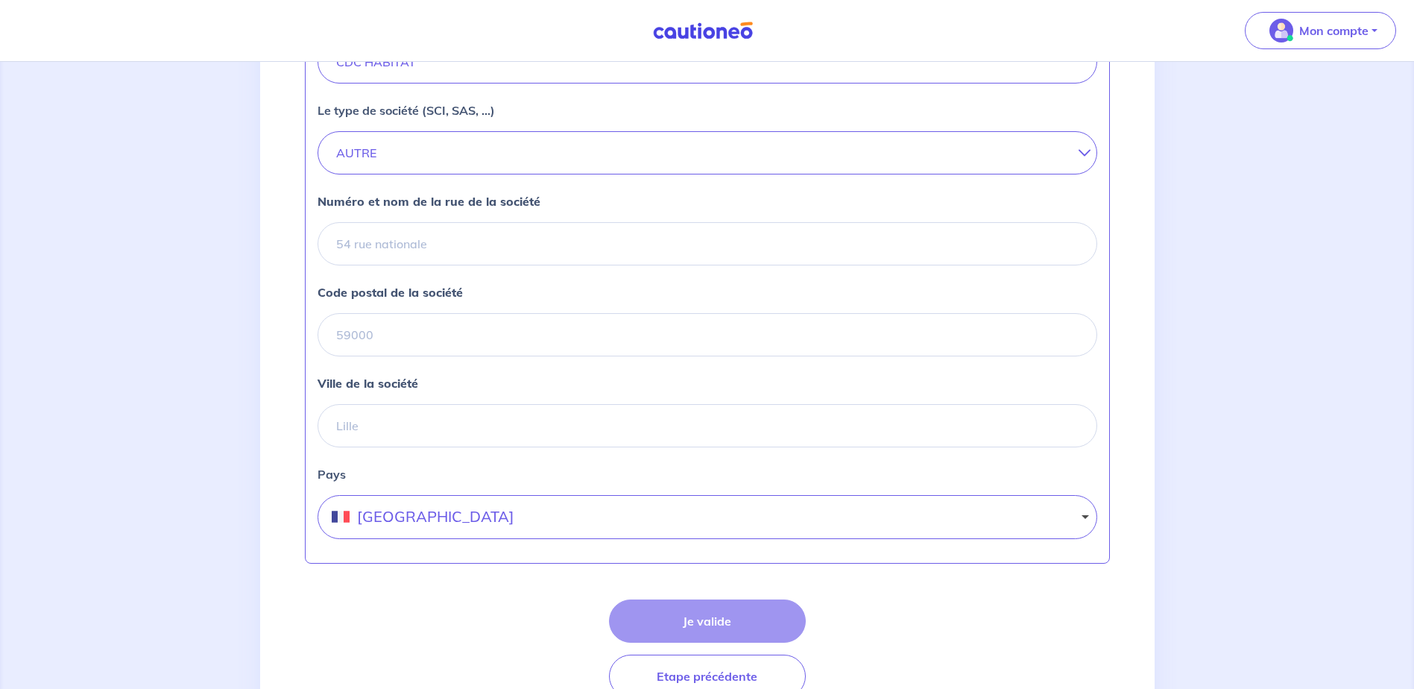
type input "470801168"
click at [482, 245] on input "Numéro et nom de la rue de la société" at bounding box center [708, 243] width 780 height 43
type input "1 bd de la liberation"
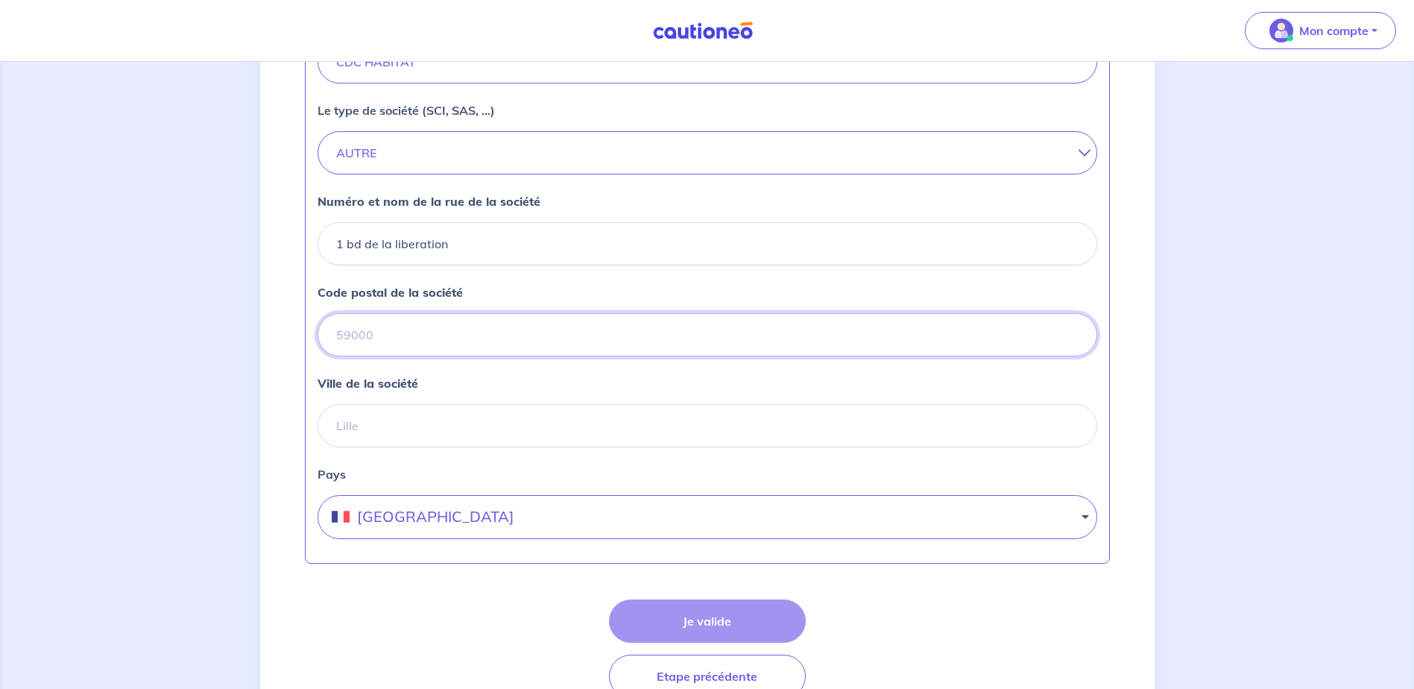
type input "44220"
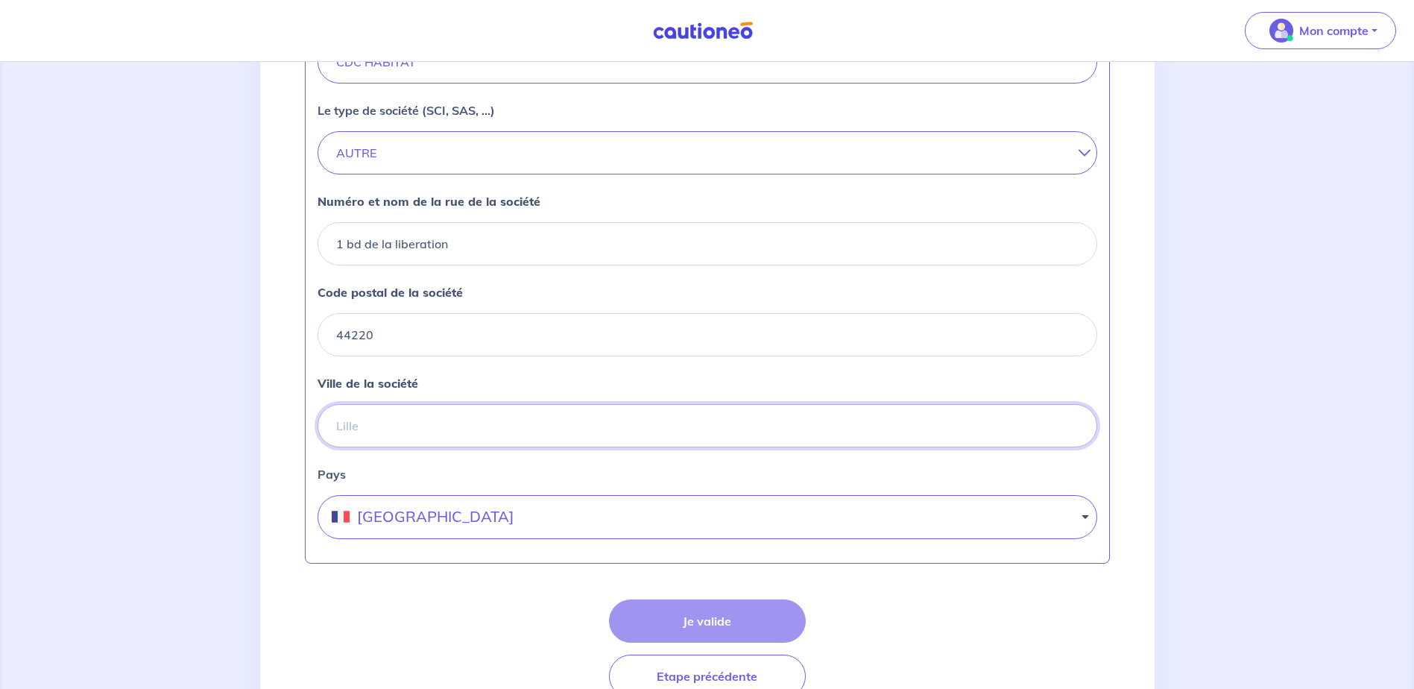
type input "coueron"
type input "1 bd de la libération"
click at [976, 588] on form "Quel est son SIRET ? Le nom de la société CDC HABITAT Le type de société (SCI, …" at bounding box center [707, 296] width 805 height 803
click at [699, 625] on button "Je valide" at bounding box center [707, 620] width 197 height 43
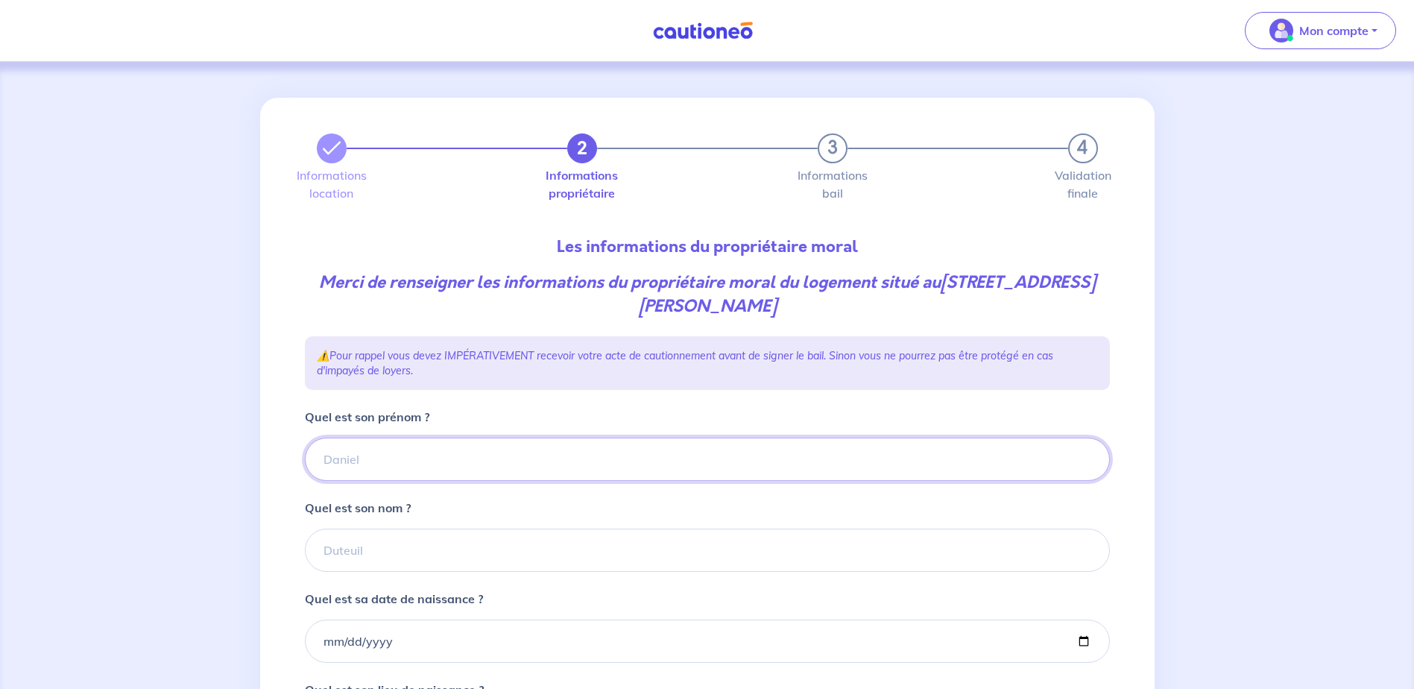
click at [663, 456] on input "Quel est son prénom ?" at bounding box center [707, 459] width 805 height 43
type input "CDC HABITAT"
click at [533, 550] on input "Quel est son nom ?" at bounding box center [707, 550] width 805 height 43
type input "CDC HABITAT"
click at [662, 597] on div "Quel est sa date de naissance ?" at bounding box center [707, 626] width 805 height 73
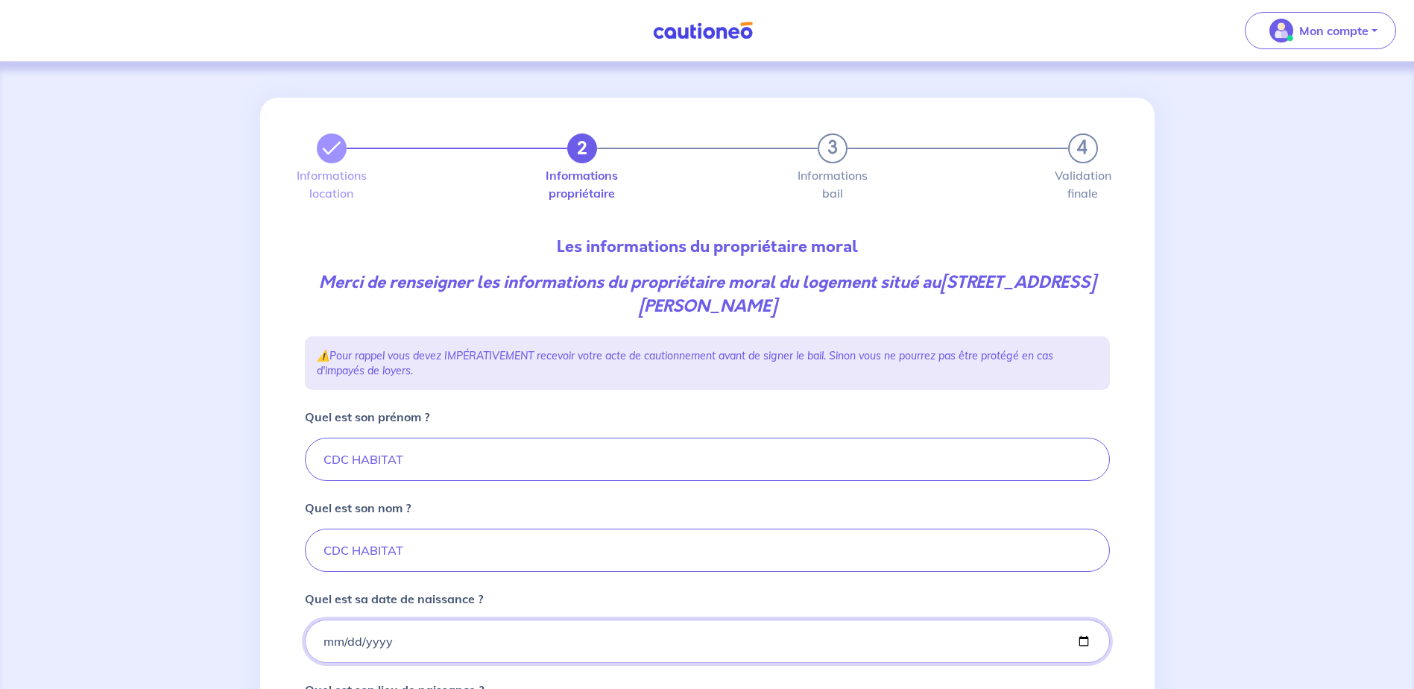
click at [541, 637] on input "Quel est sa date de naissance ?" at bounding box center [707, 641] width 805 height 43
type input "2011-01-01"
type input "2001-01-01"
click at [1224, 489] on div "2 3 4 Informations location Informations propriétaire Informations bail Validat…" at bounding box center [707, 508] width 1414 height 892
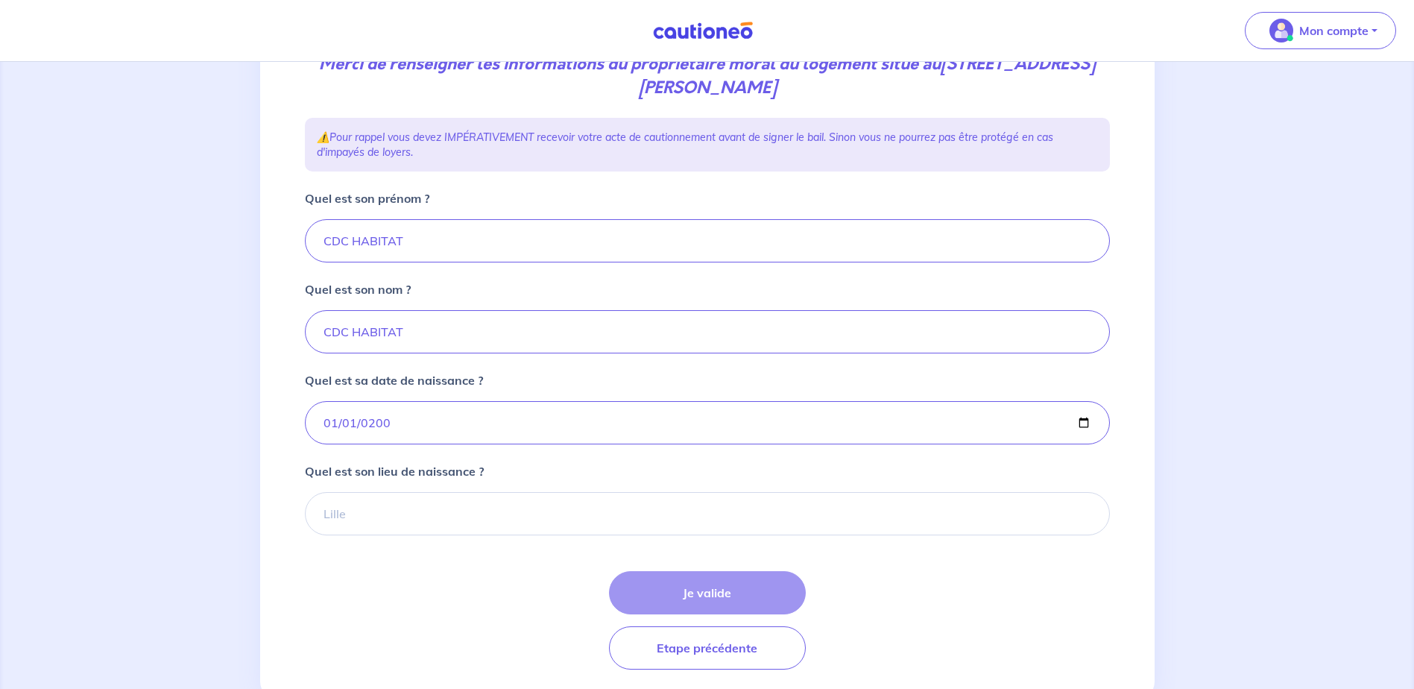
scroll to position [224, 0]
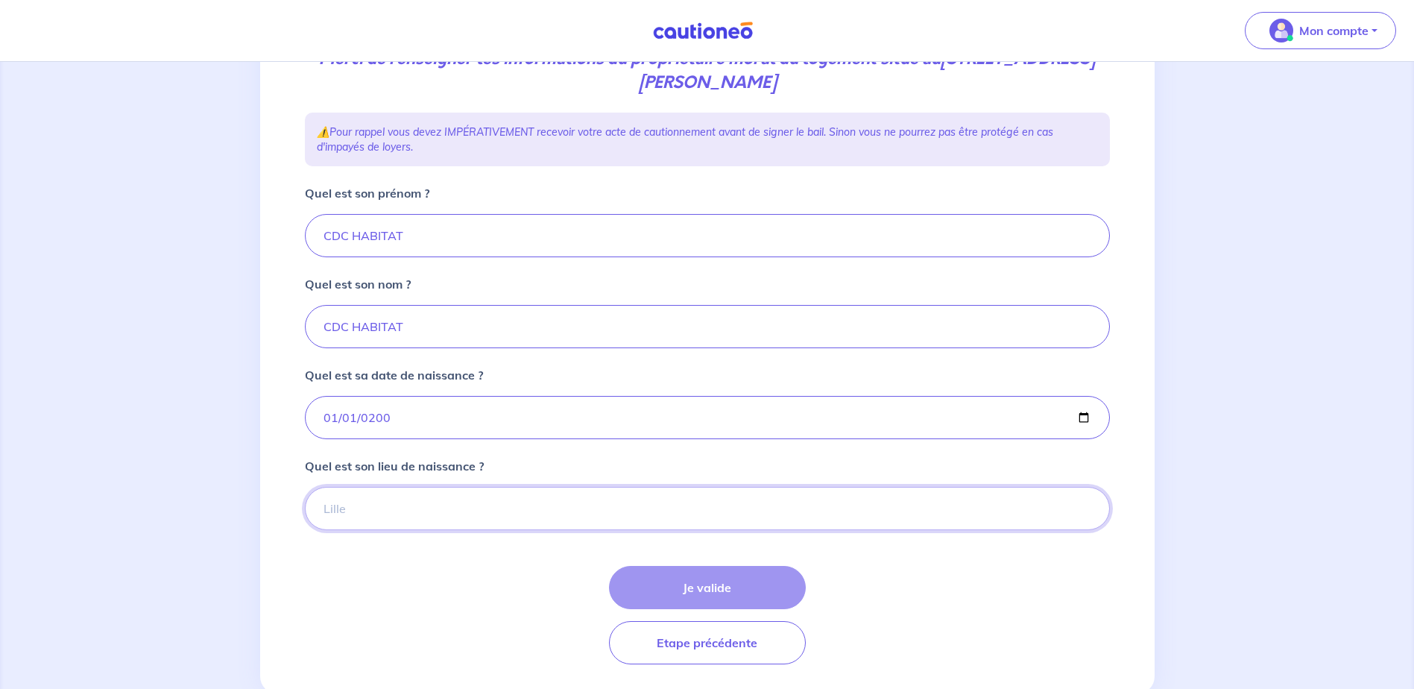
click at [444, 499] on input "Quel est son lieu de naissance ?" at bounding box center [707, 508] width 805 height 43
type input "COUERON"
click at [733, 589] on button "Je valide" at bounding box center [707, 587] width 197 height 43
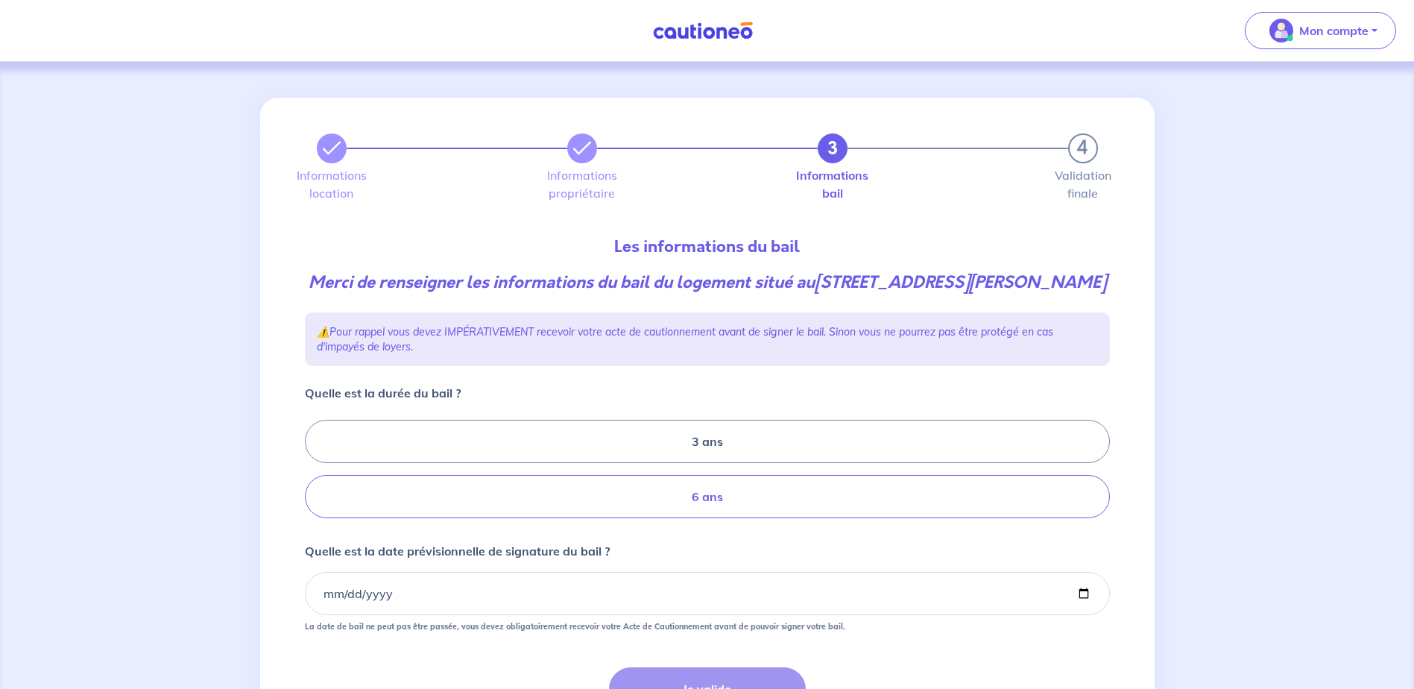
click at [693, 518] on label "6 ans" at bounding box center [707, 496] width 805 height 43
click at [315, 474] on input "6 ans" at bounding box center [310, 470] width 10 height 10
radio input "true"
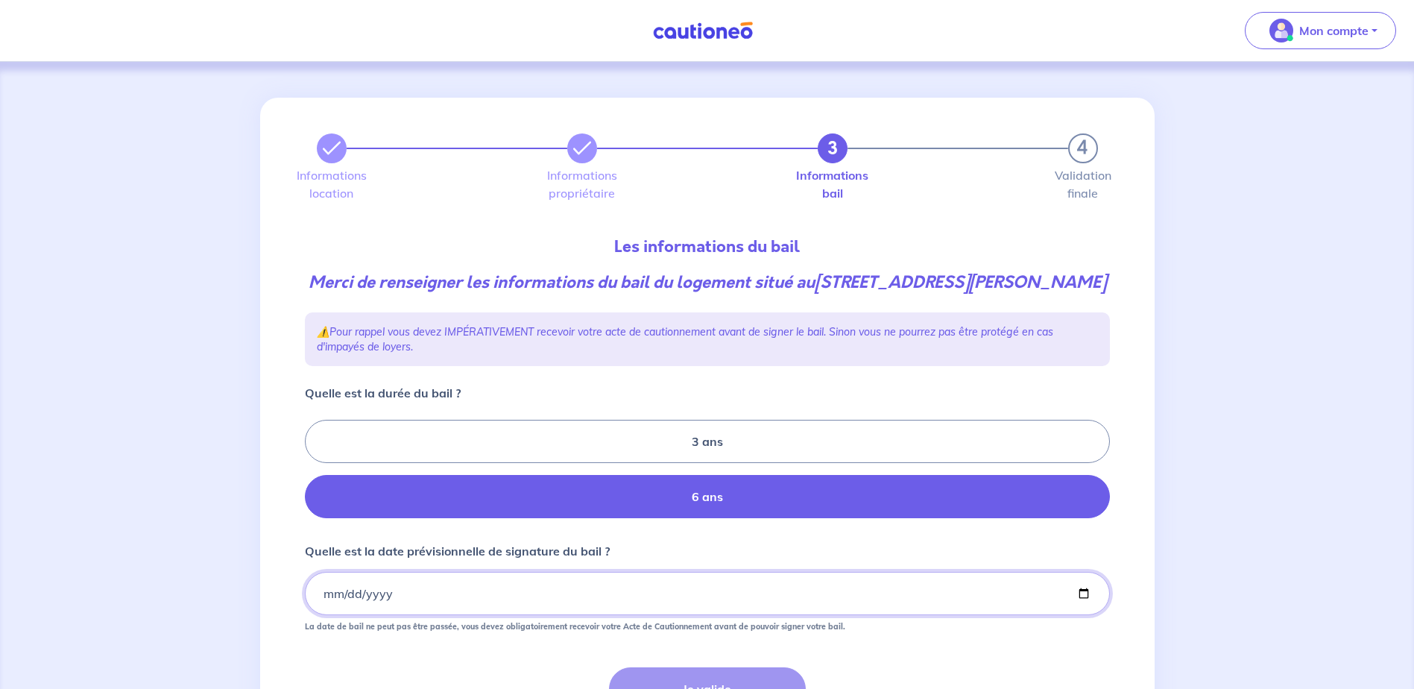
click at [620, 615] on input "Quelle est la date prévisionnelle de signature du bail ?" at bounding box center [707, 593] width 805 height 43
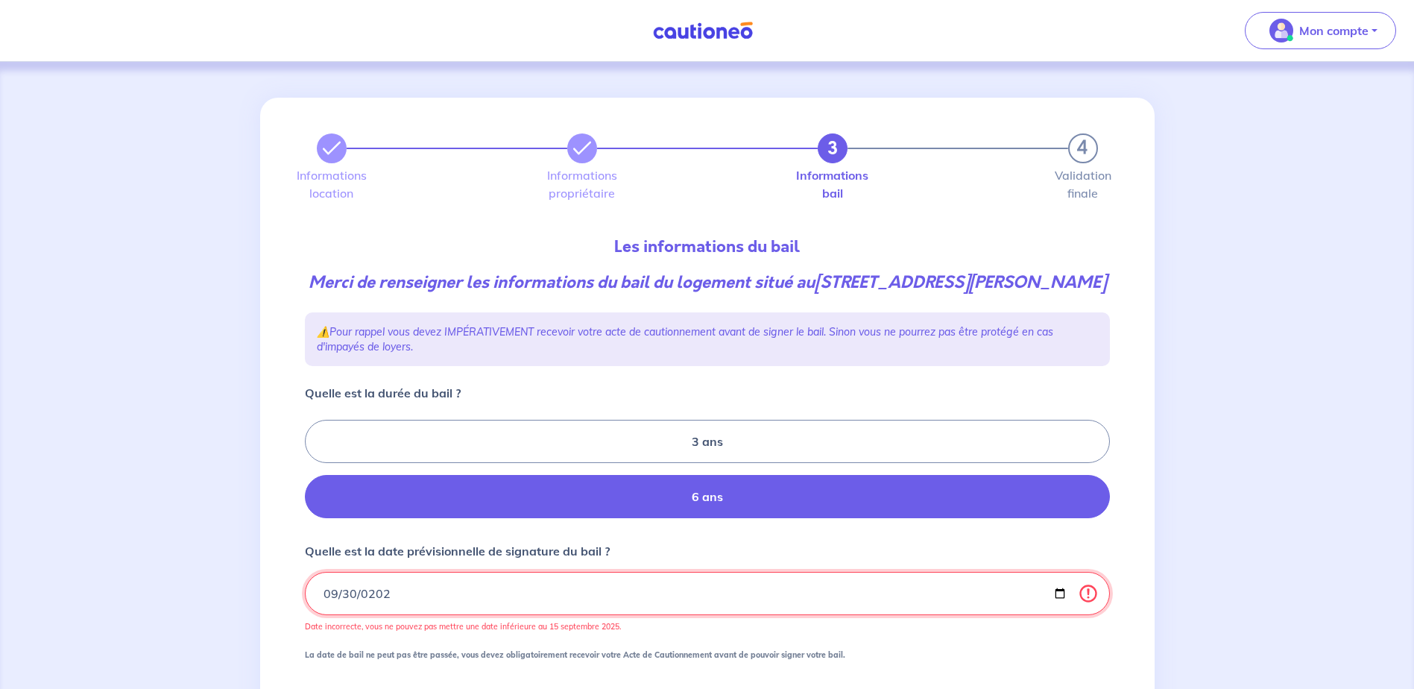
type input "2025-09-30"
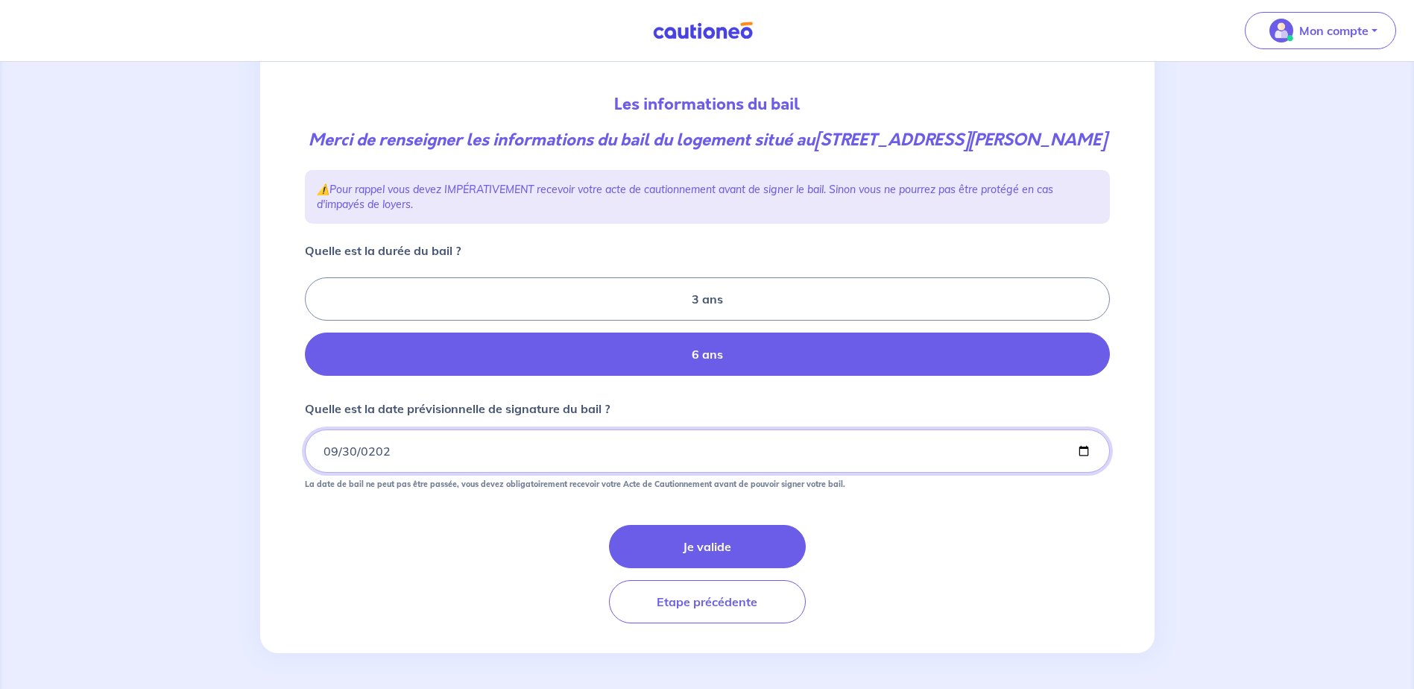
scroll to position [166, 0]
click at [714, 547] on button "Je valide" at bounding box center [707, 546] width 197 height 43
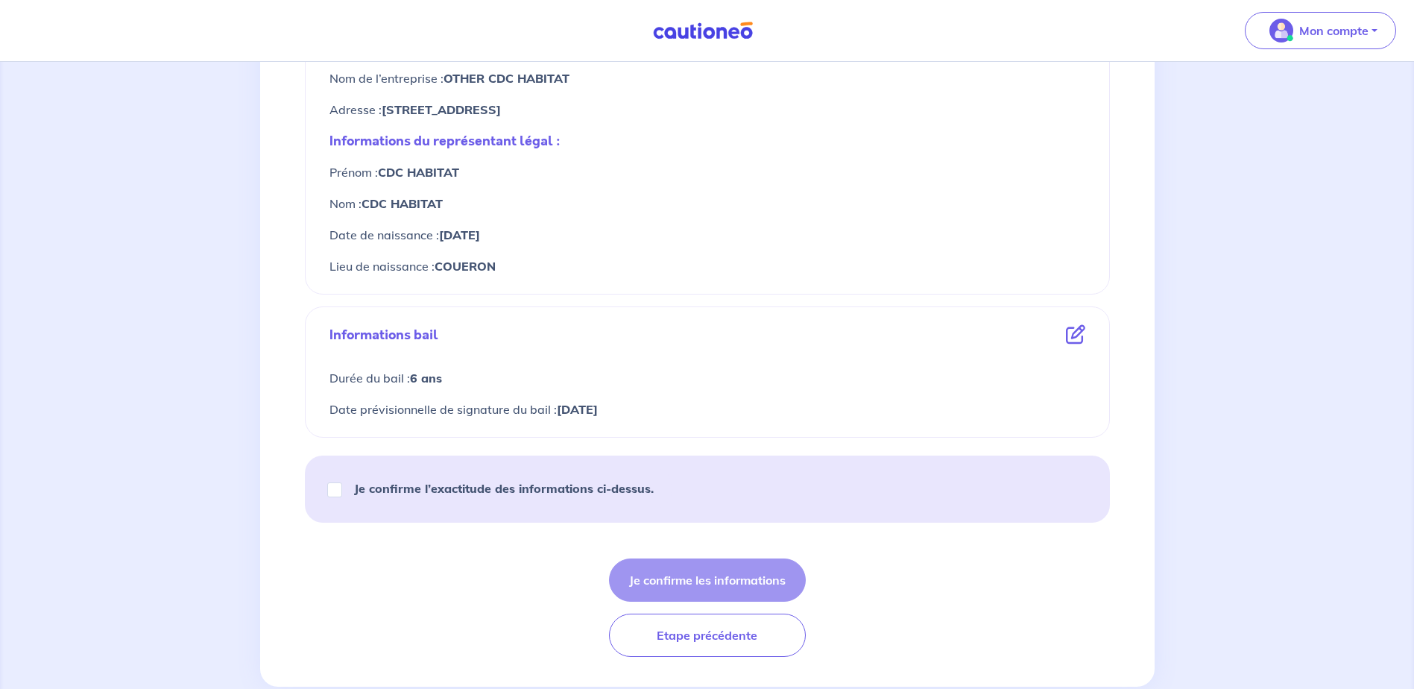
scroll to position [671, 0]
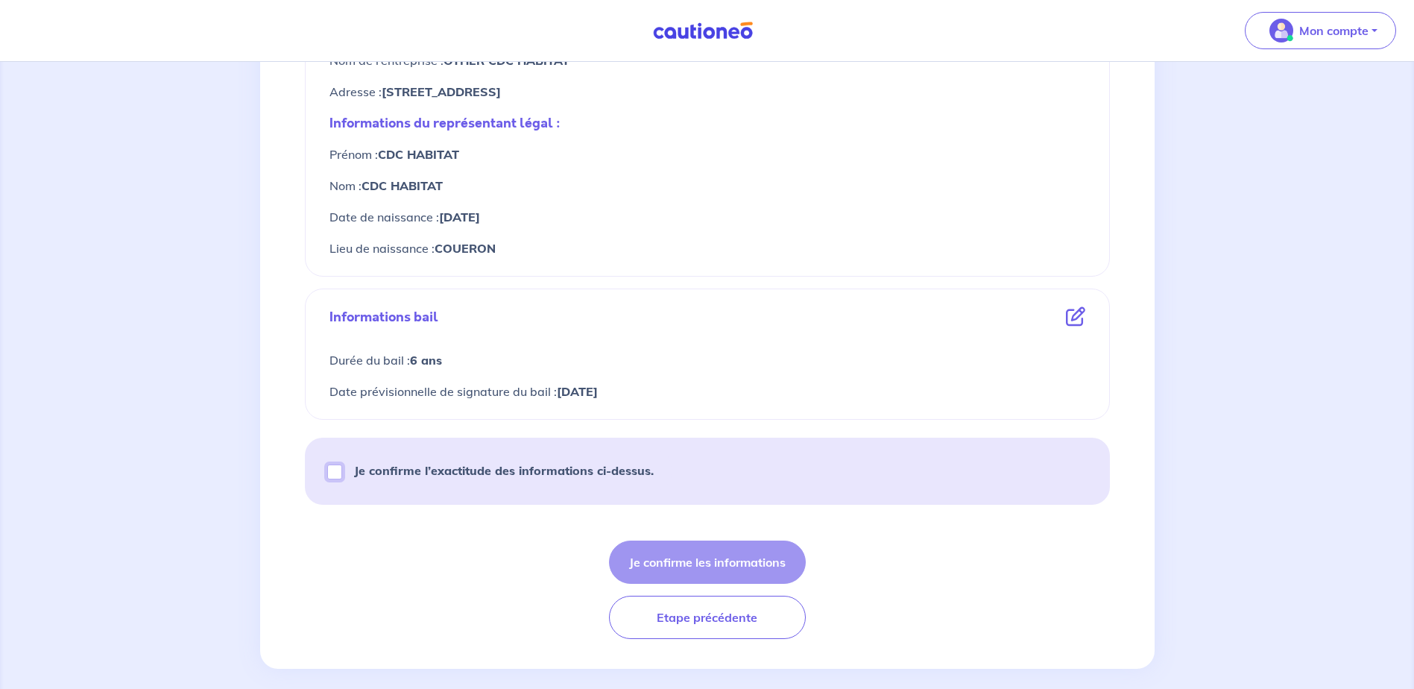
click at [332, 473] on input "Je confirme l’exactitude des informations ci-dessus." at bounding box center [334, 472] width 15 height 15
checkbox input "true"
click at [680, 559] on button "Je confirme les informations" at bounding box center [707, 562] width 197 height 43
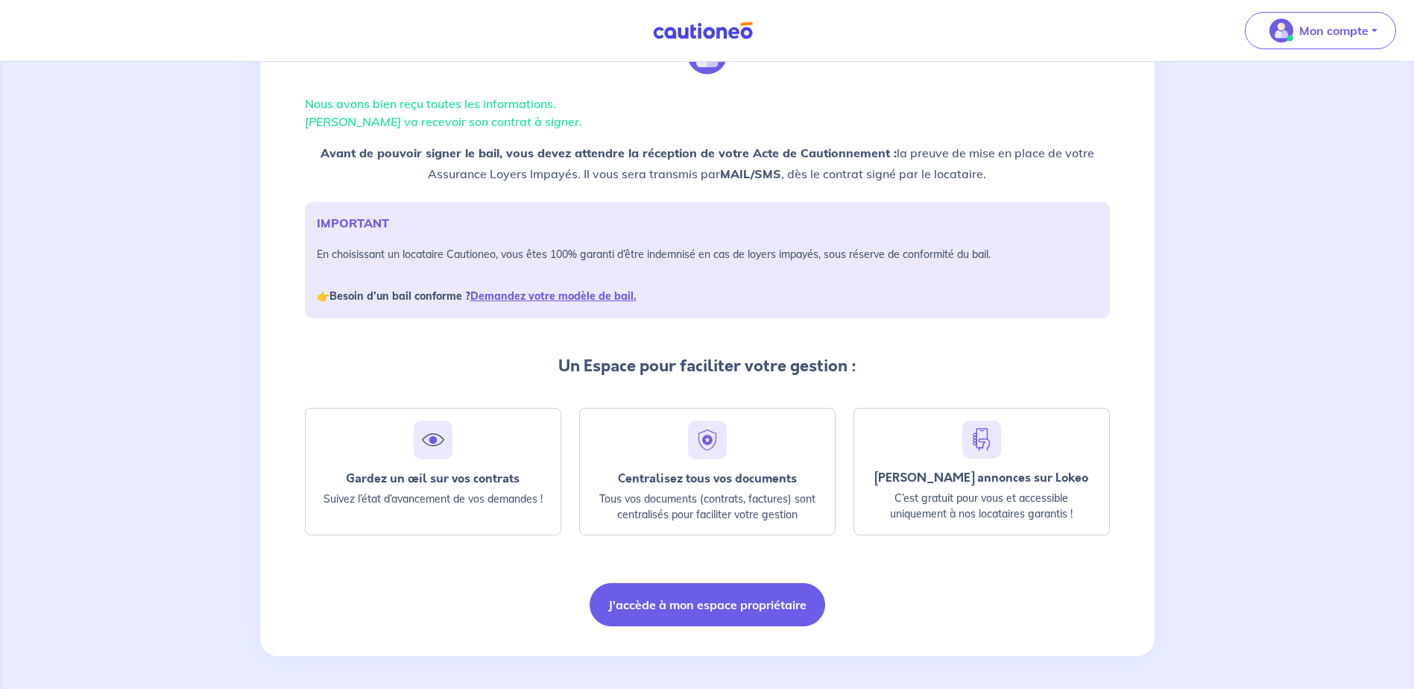
scroll to position [86, 0]
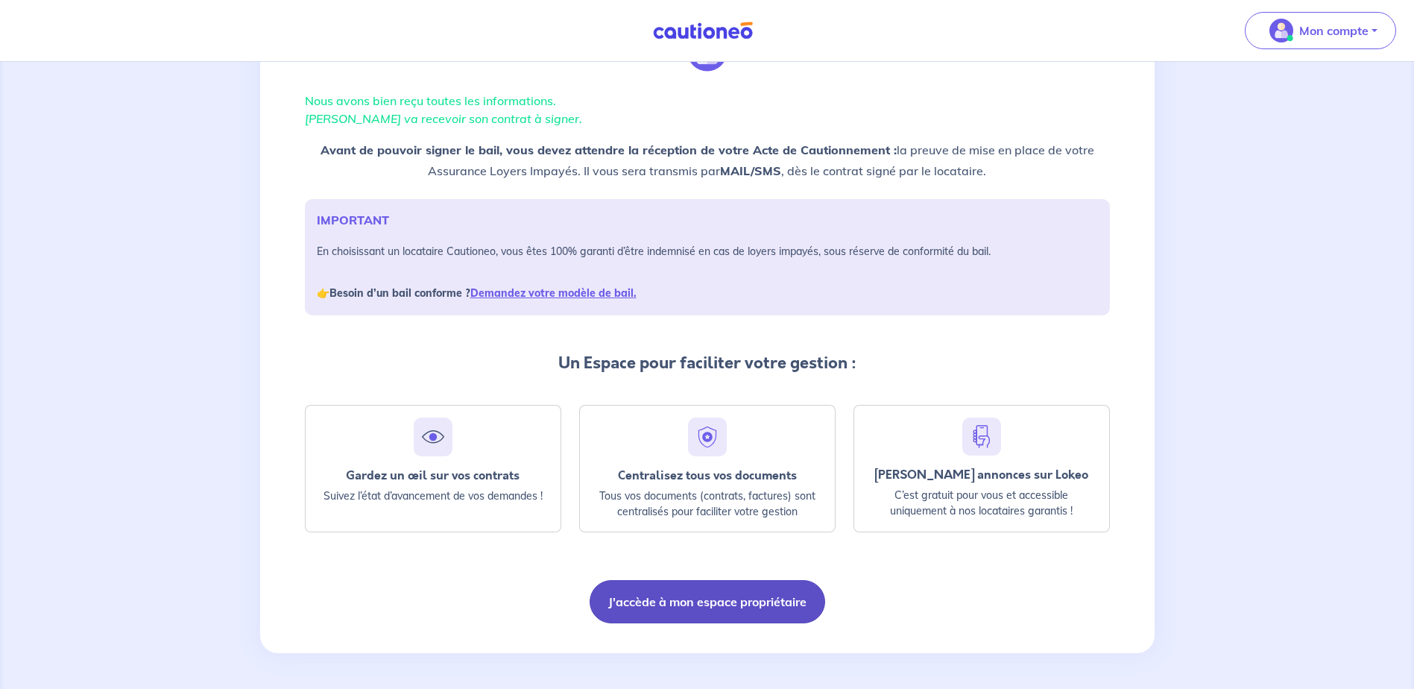
click at [707, 599] on button "J'accède à mon espace propriétaire" at bounding box center [708, 601] width 236 height 43
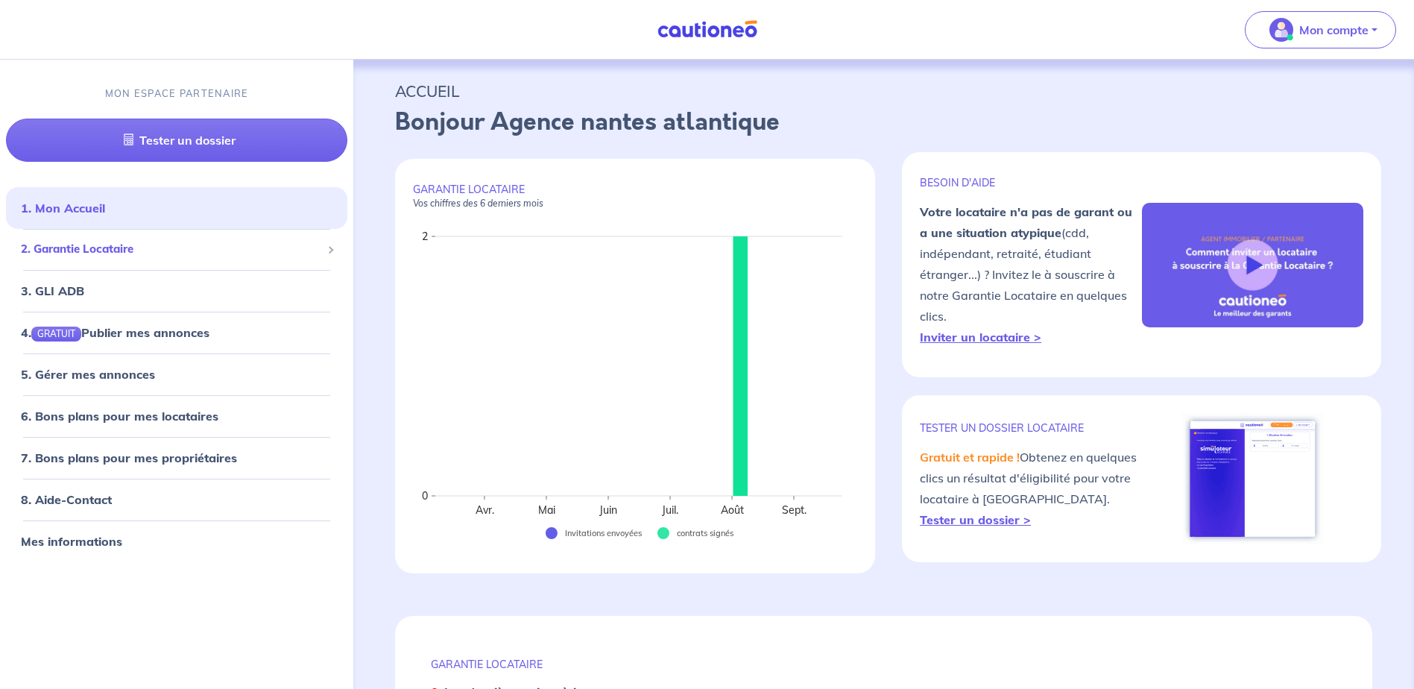
click at [75, 253] on span "2. Garantie Locataire" at bounding box center [171, 250] width 300 height 17
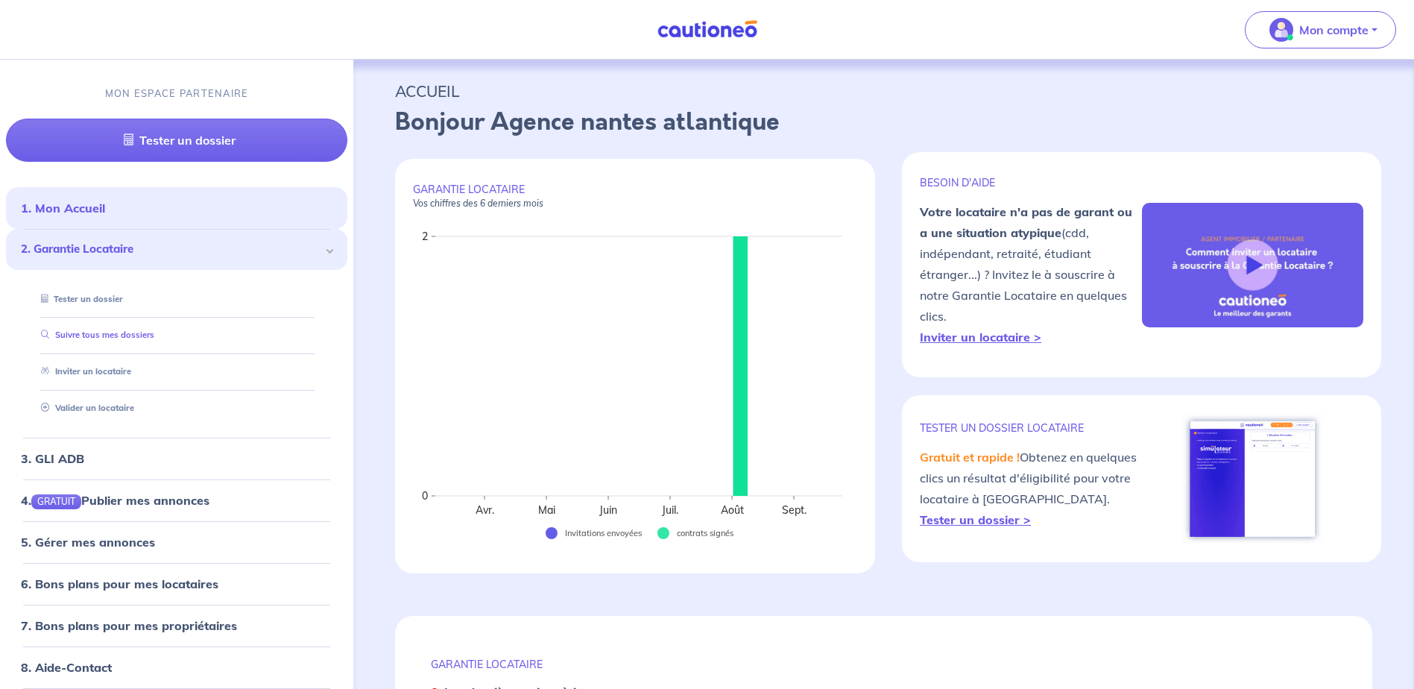
click at [101, 333] on link "Suivre tous mes dossiers" at bounding box center [94, 335] width 119 height 10
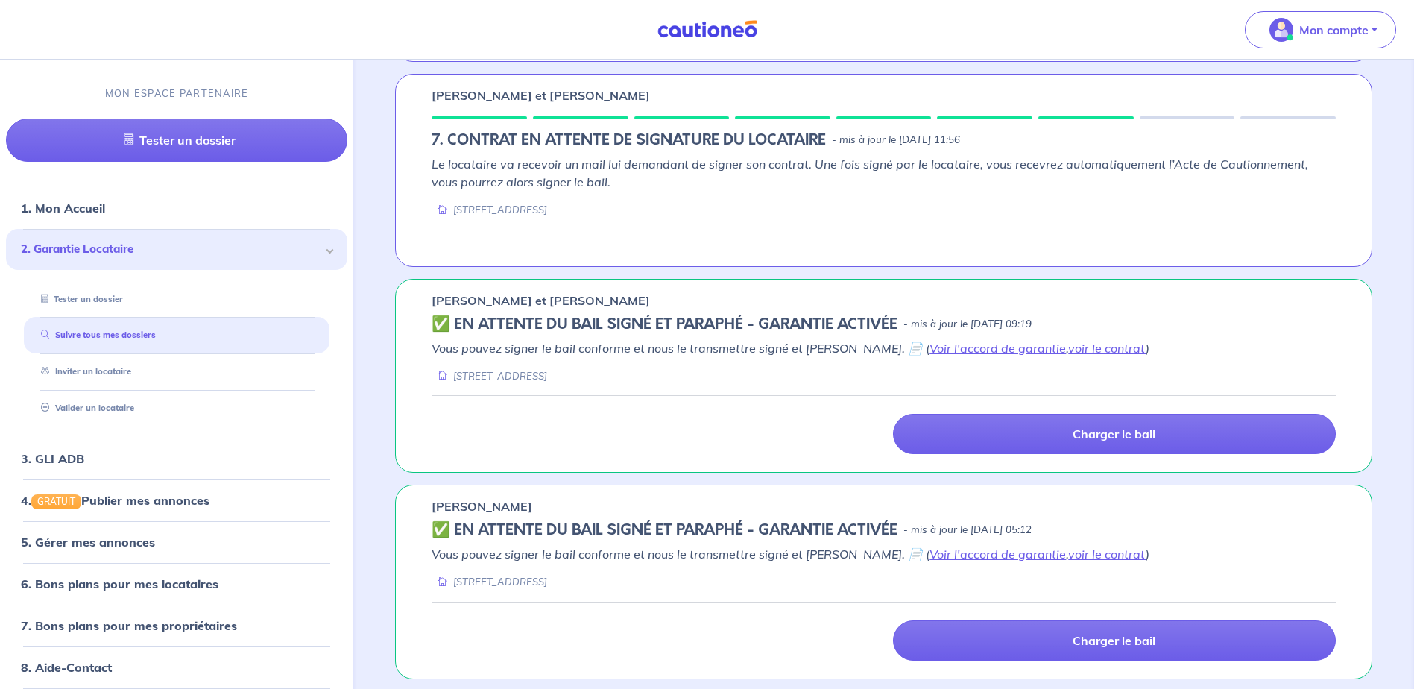
scroll to position [485, 0]
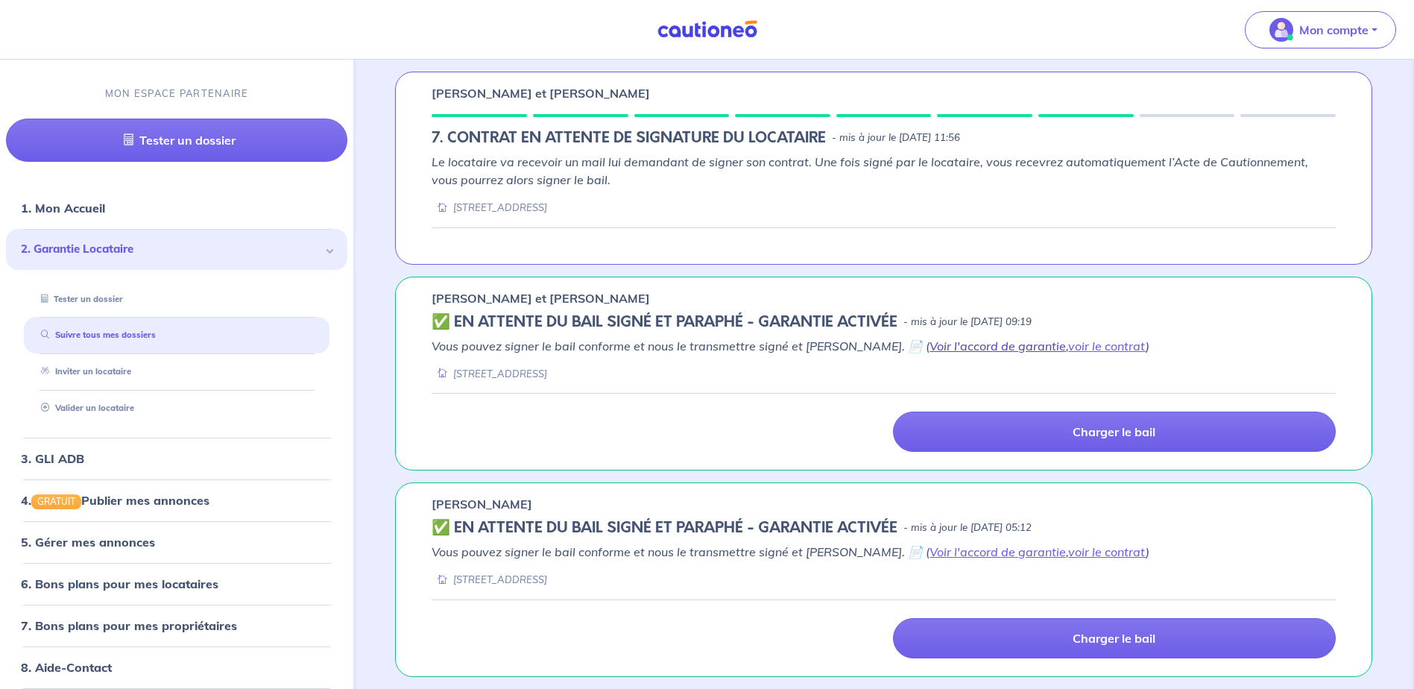
click at [956, 346] on link "Voir l'accord de garantie" at bounding box center [998, 346] width 136 height 15
click at [1068, 346] on link "voir le contrat" at bounding box center [1107, 346] width 78 height 15
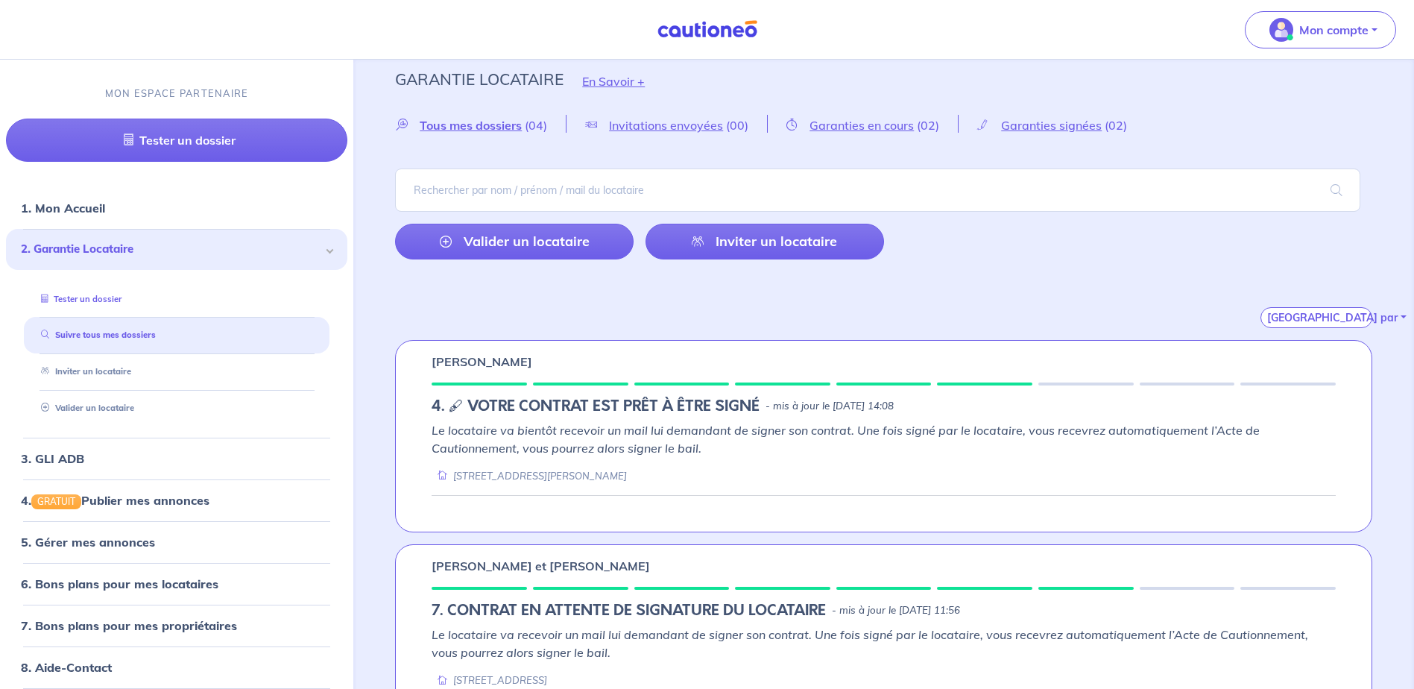
scroll to position [0, 0]
